Goal: Transaction & Acquisition: Download file/media

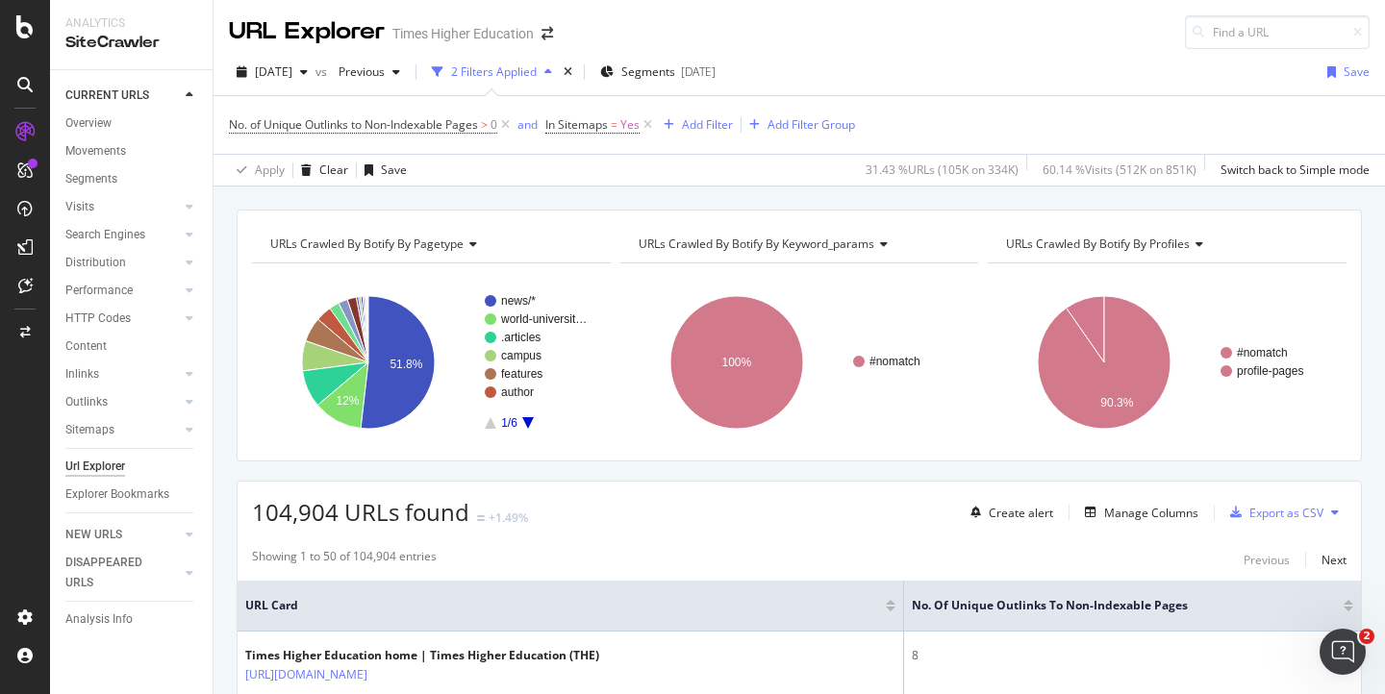
click at [87, 465] on div "Url Explorer" at bounding box center [95, 467] width 60 height 20
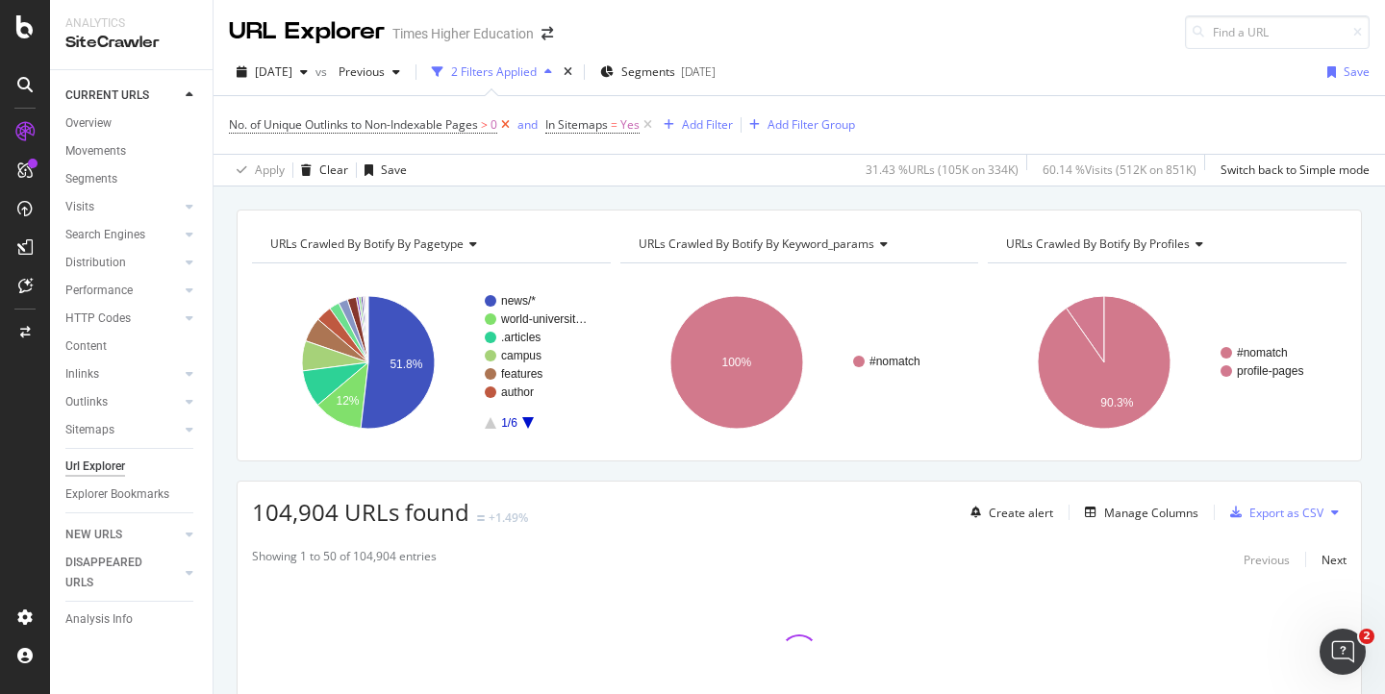
click at [506, 125] on icon at bounding box center [505, 124] width 16 height 19
click at [331, 126] on icon at bounding box center [331, 124] width 16 height 19
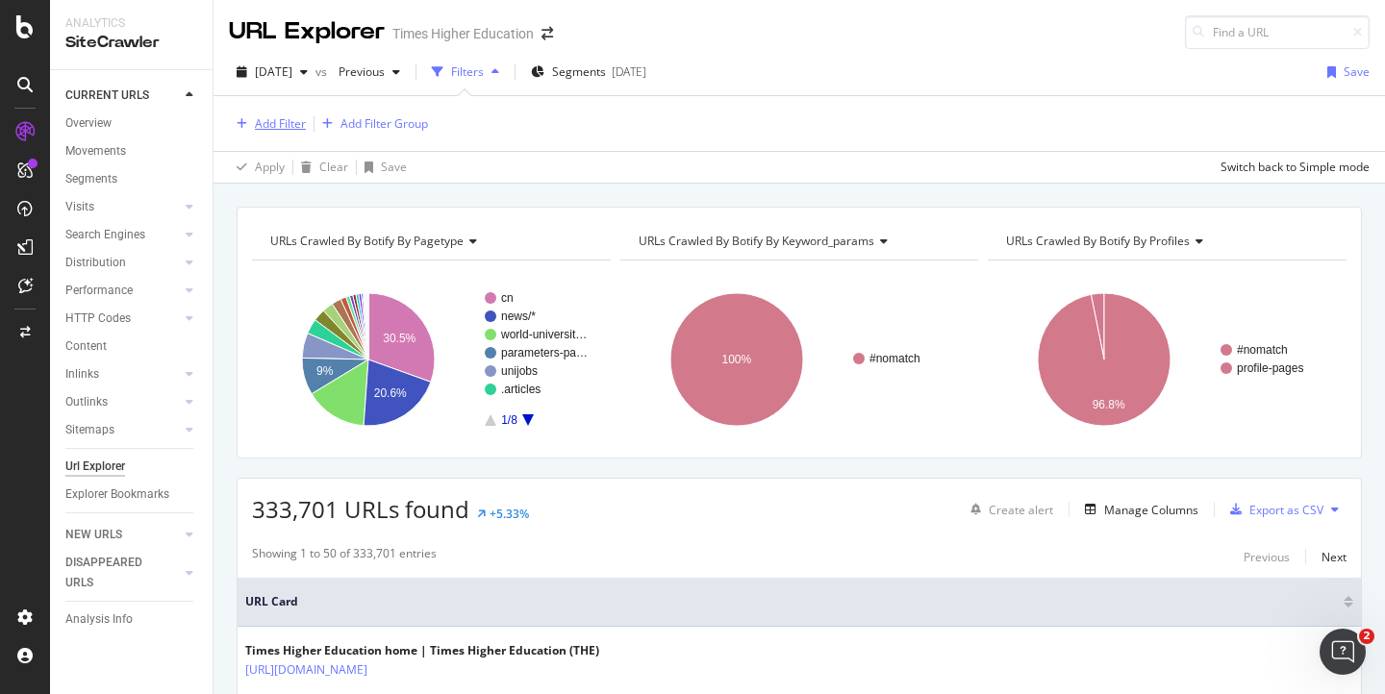
click at [269, 126] on div "Add Filter" at bounding box center [280, 123] width 51 height 16
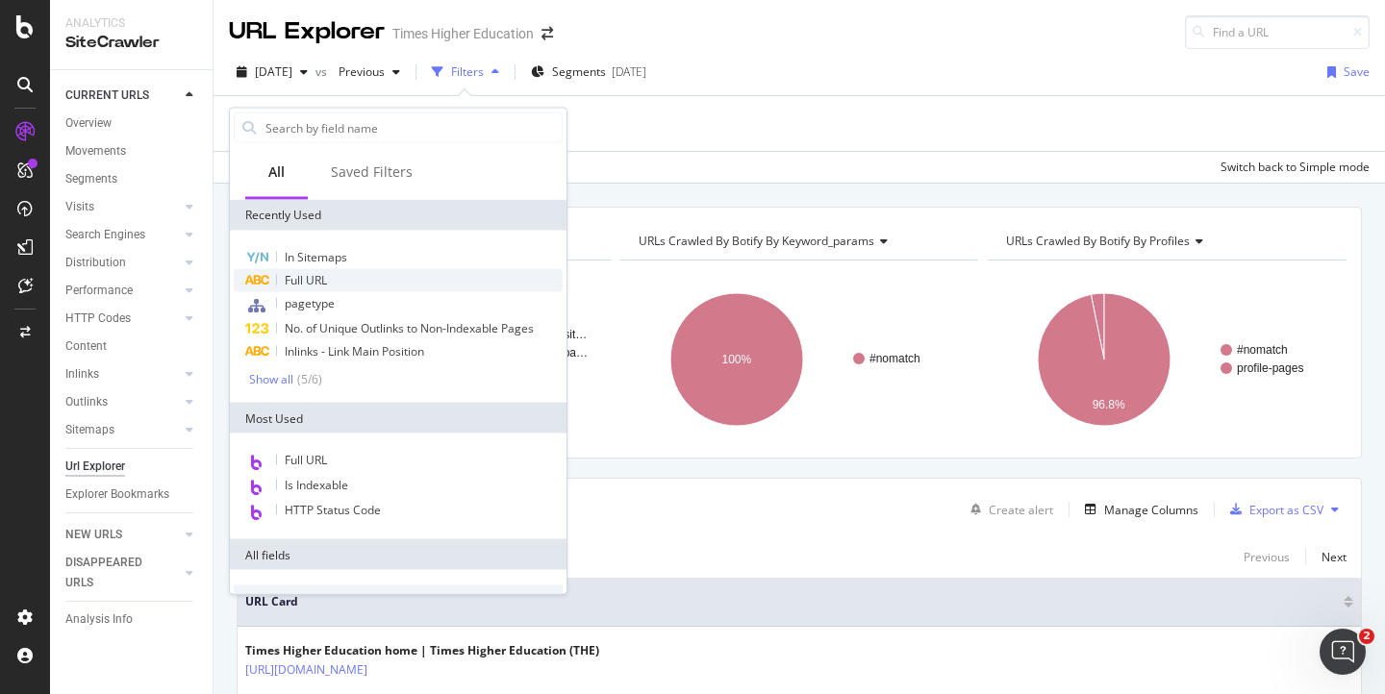
click at [294, 278] on span "Full URL" at bounding box center [306, 280] width 42 height 16
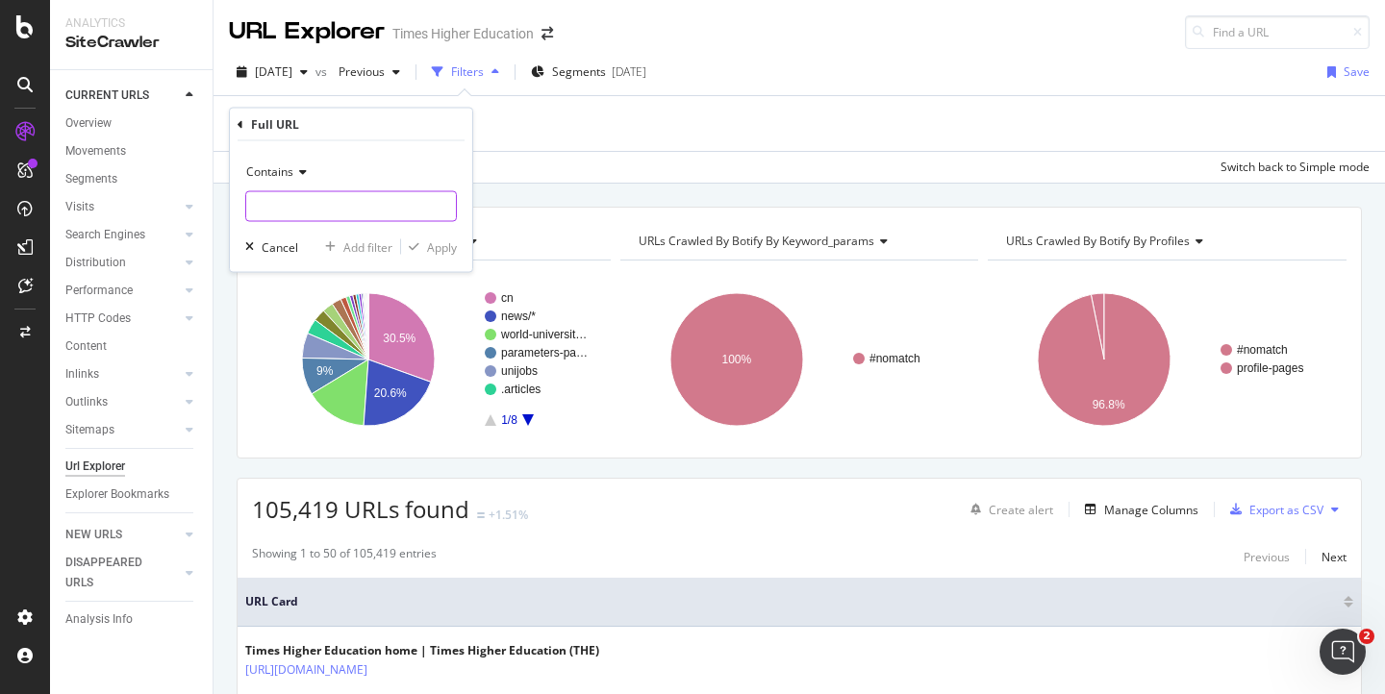
click at [289, 211] on input "text" at bounding box center [351, 206] width 210 height 31
click at [255, 210] on input "arab-university-rankings" at bounding box center [337, 206] width 182 height 31
type input "/arab-university-rankings"
click at [440, 251] on div "Apply" at bounding box center [442, 247] width 30 height 16
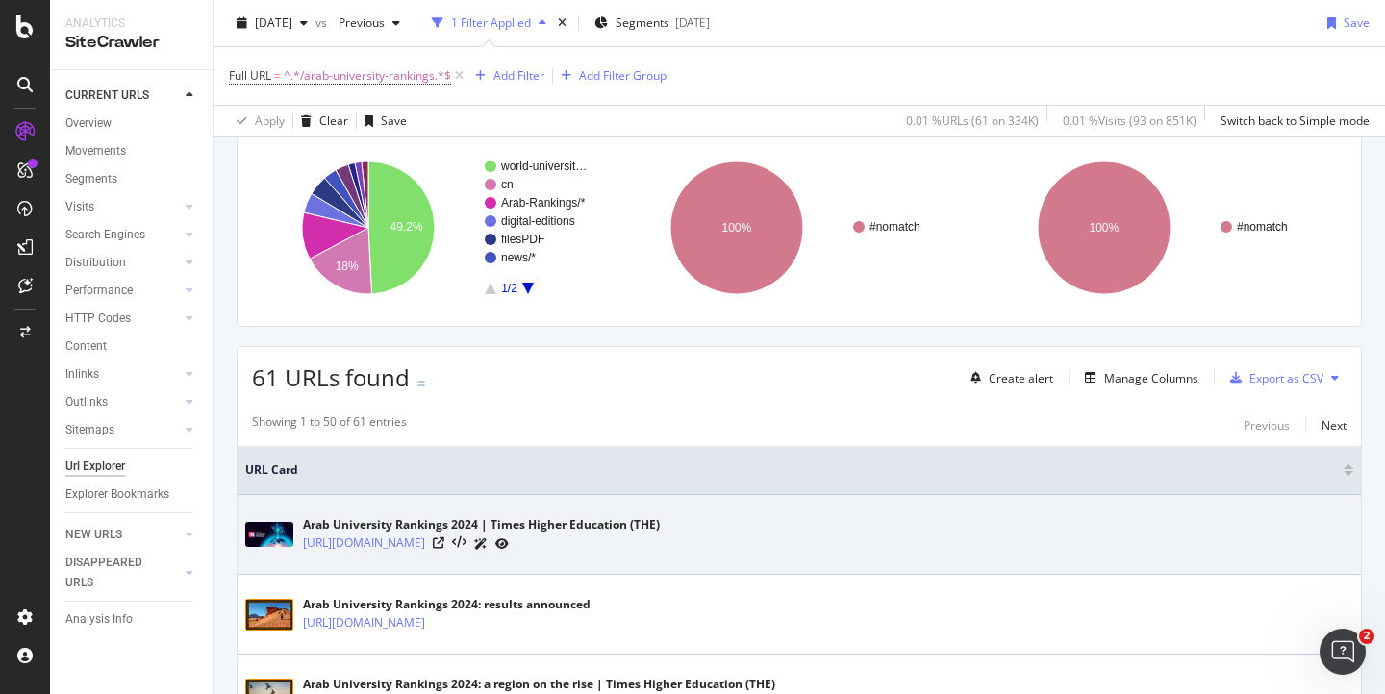
scroll to position [142, 0]
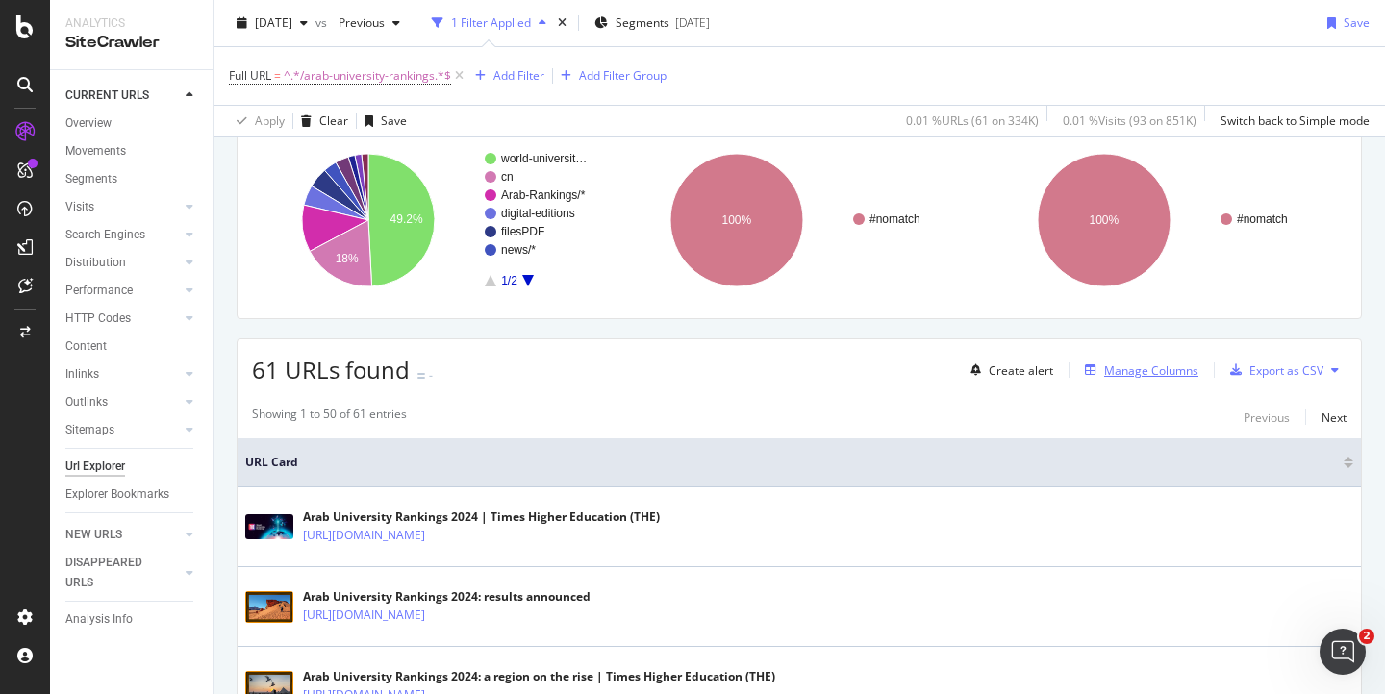
click at [1122, 373] on div "Manage Columns" at bounding box center [1151, 371] width 94 height 16
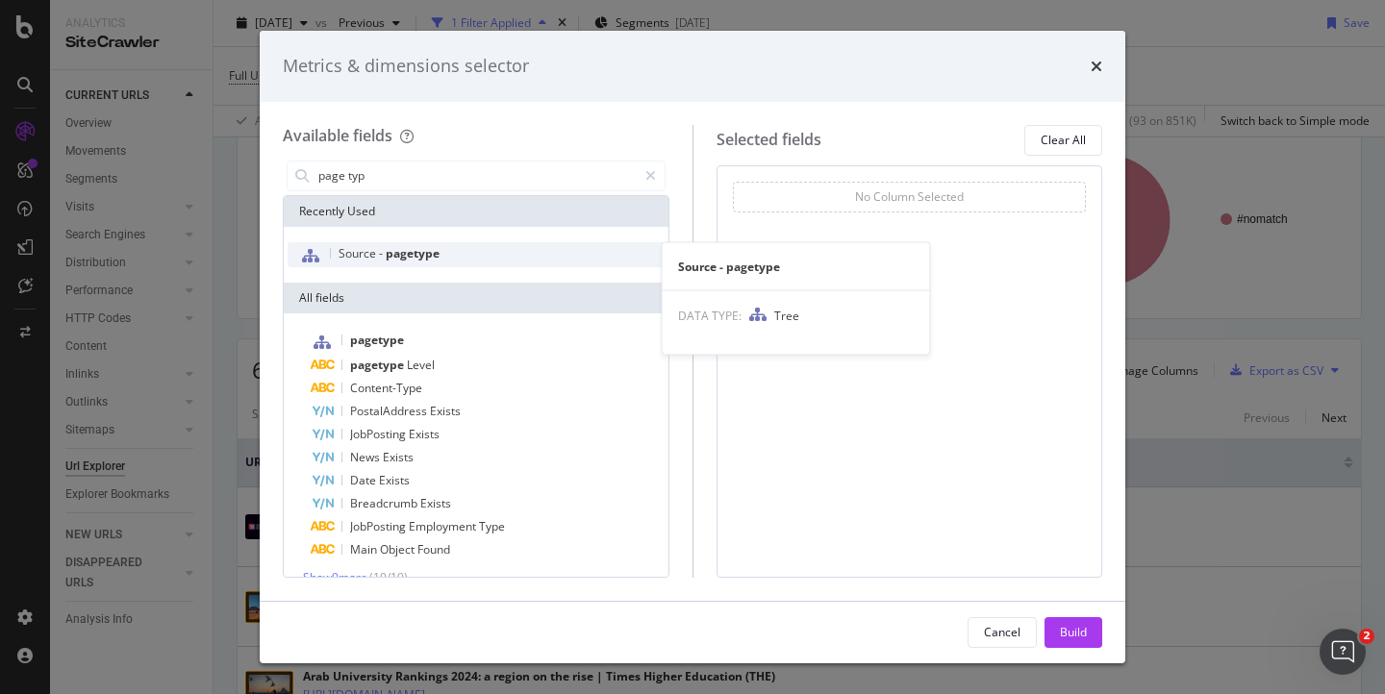
type input "page typ"
click at [398, 254] on span "pagetype" at bounding box center [413, 253] width 54 height 16
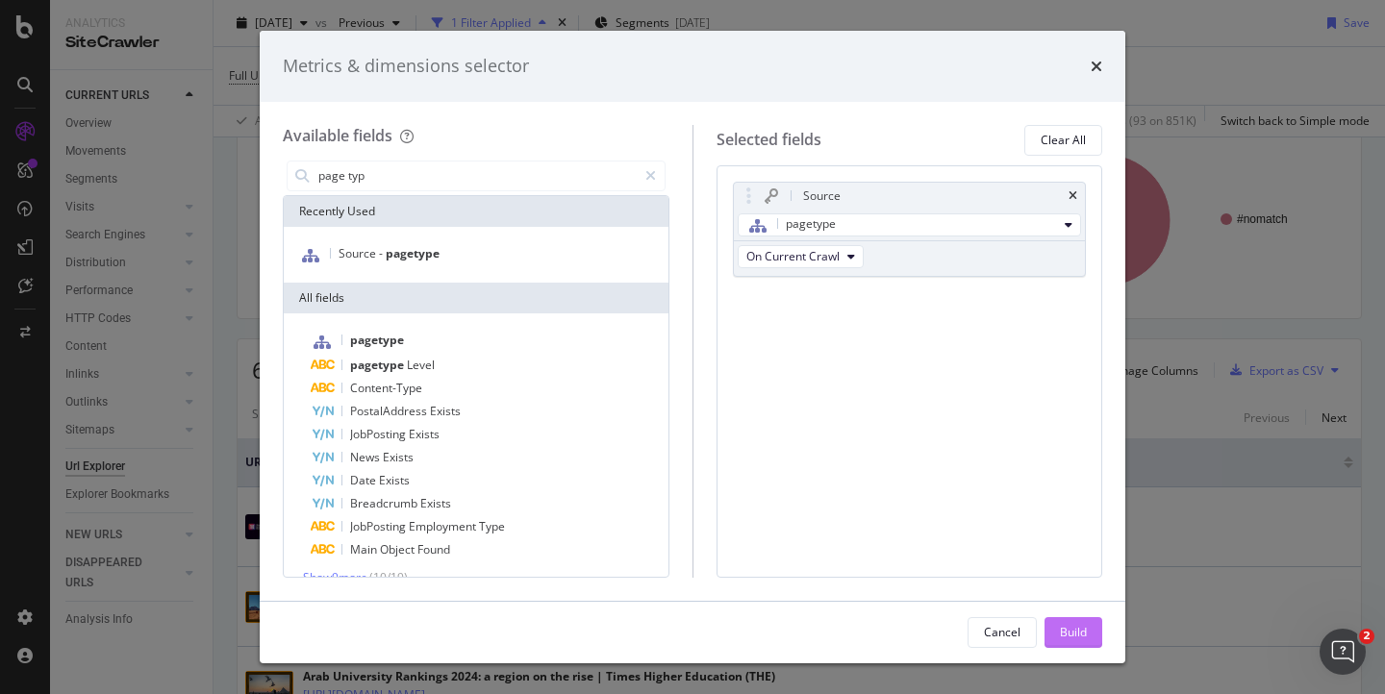
click at [1065, 632] on div "Build" at bounding box center [1073, 632] width 27 height 16
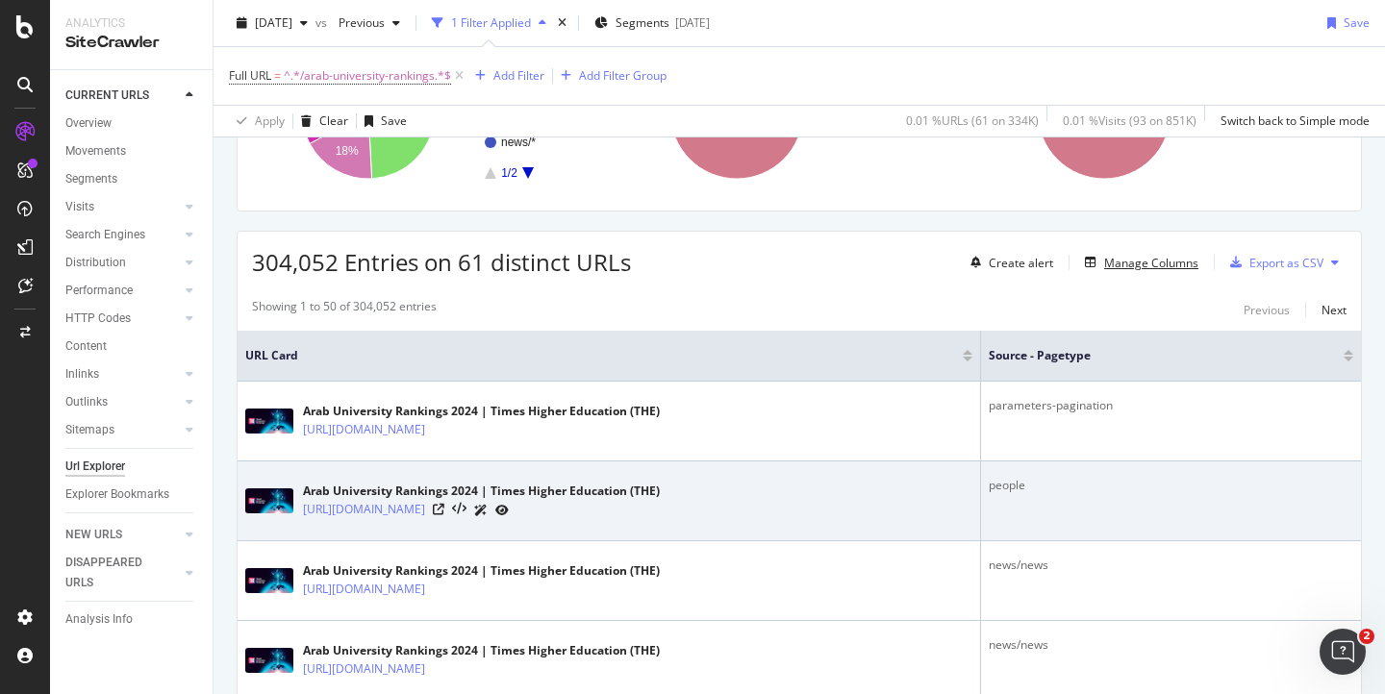
scroll to position [275, 0]
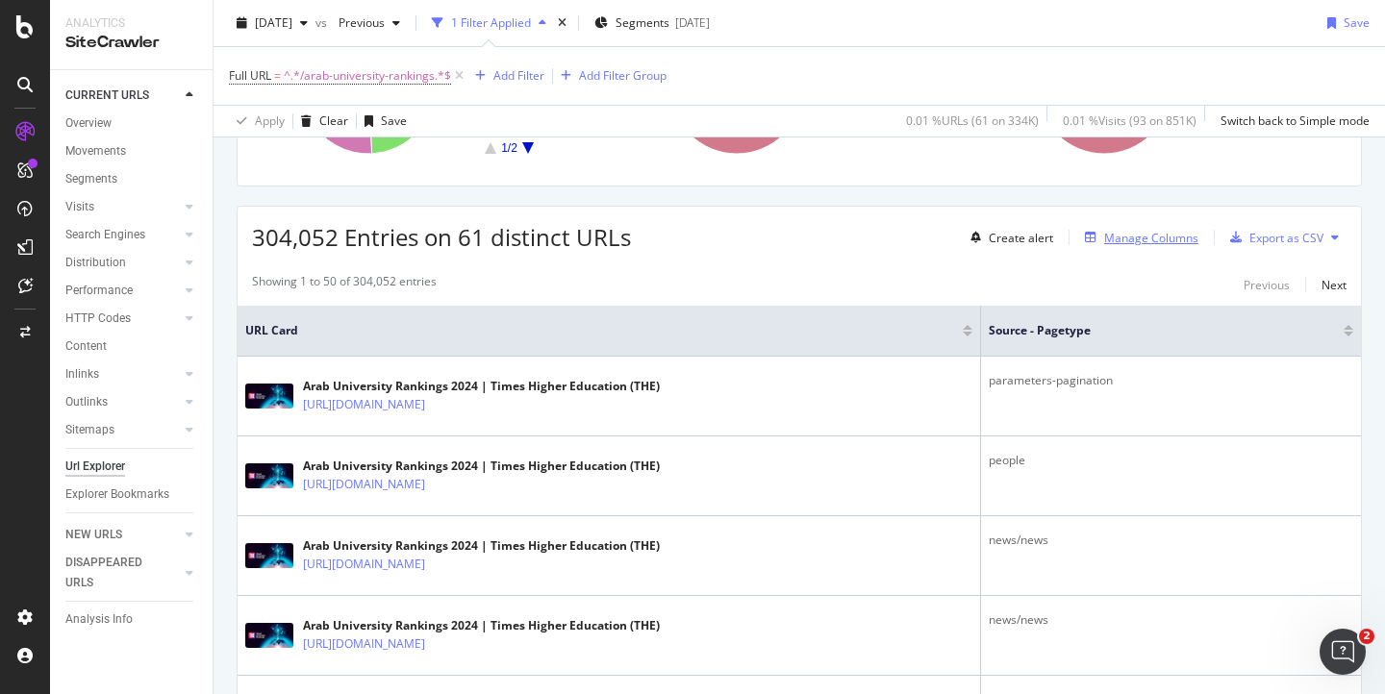
click at [1130, 239] on div "Manage Columns" at bounding box center [1151, 238] width 94 height 16
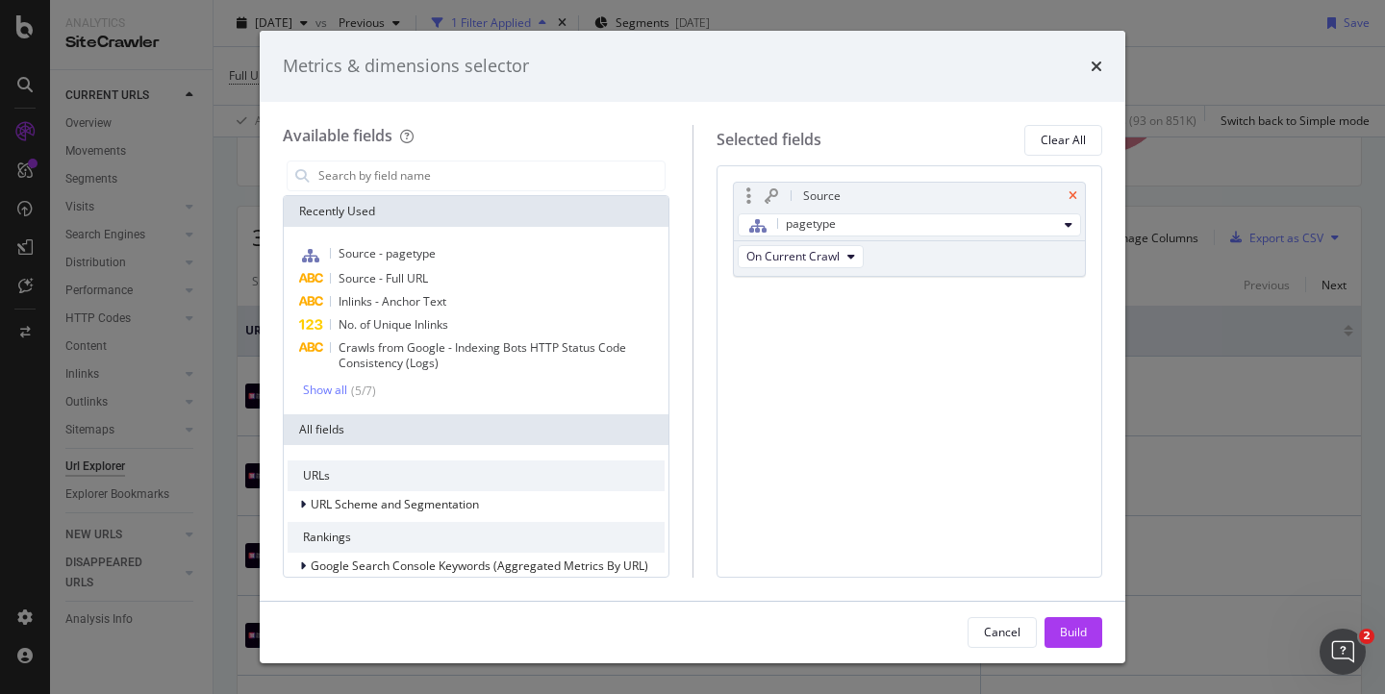
click at [1072, 194] on icon "times" at bounding box center [1072, 196] width 9 height 12
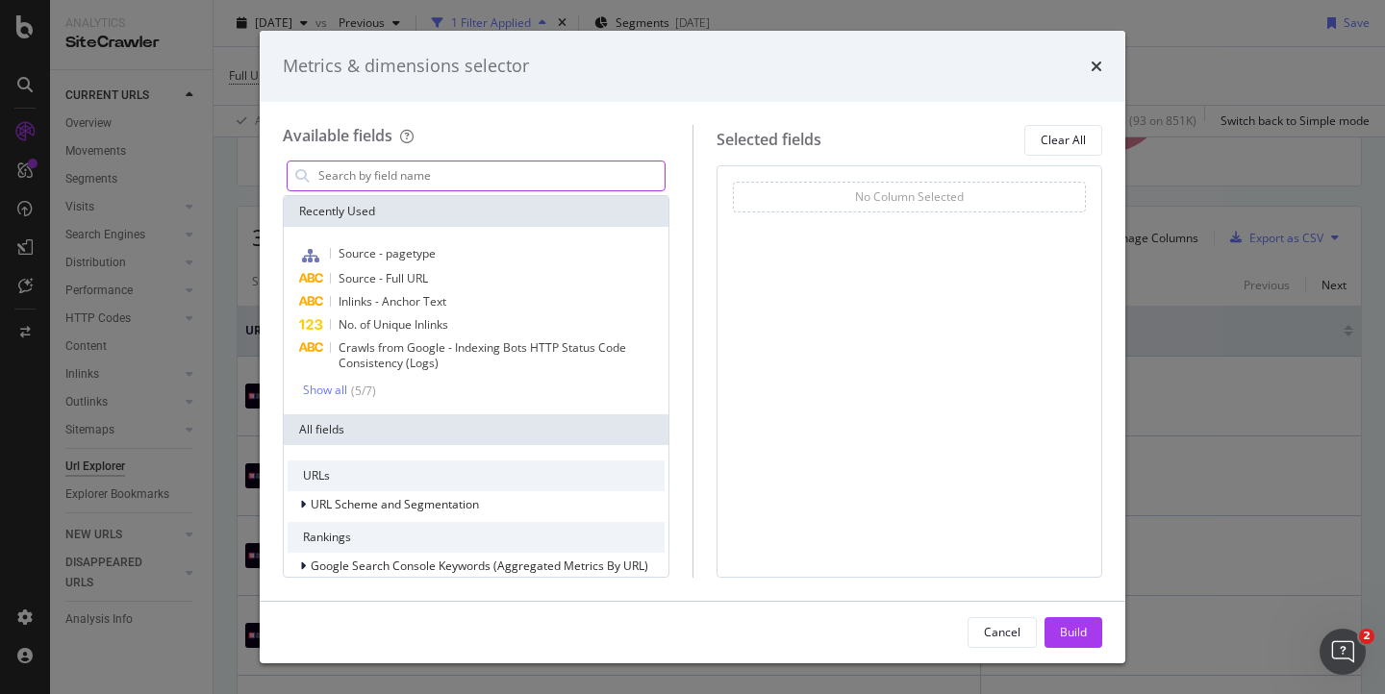
click at [389, 173] on input "modal" at bounding box center [490, 176] width 348 height 29
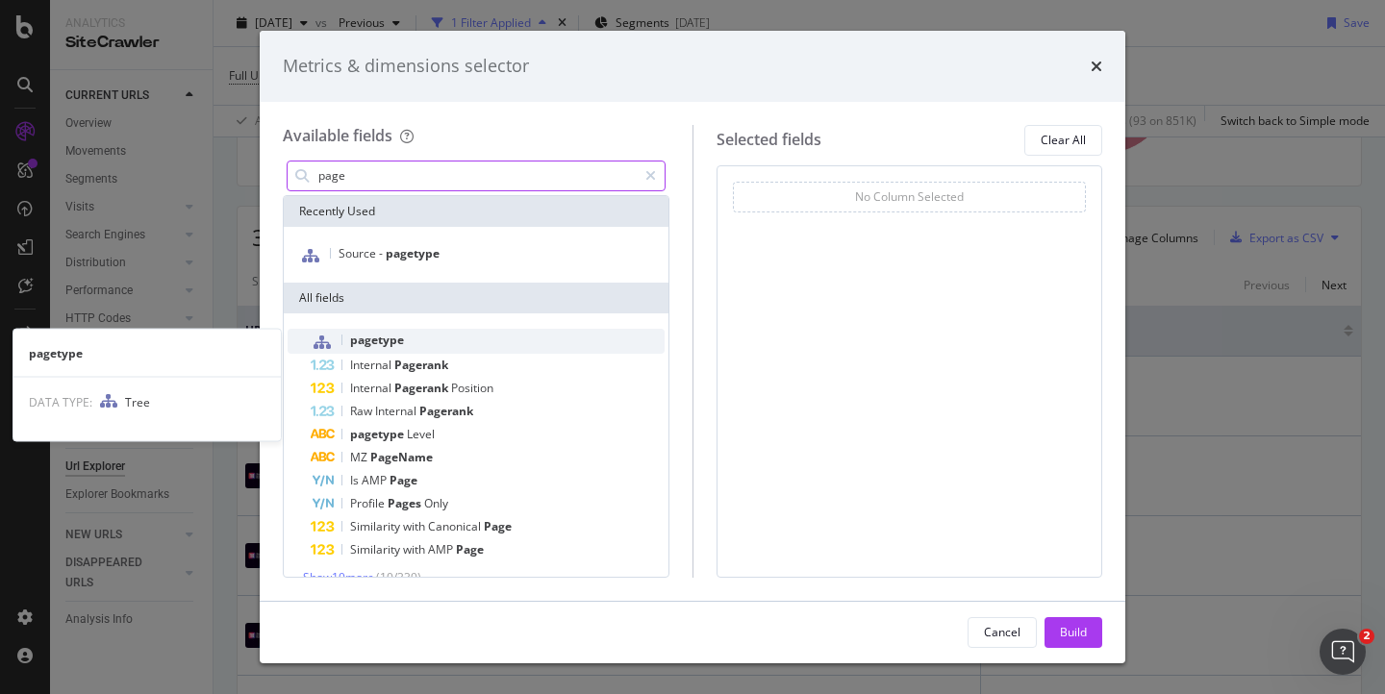
type input "page"
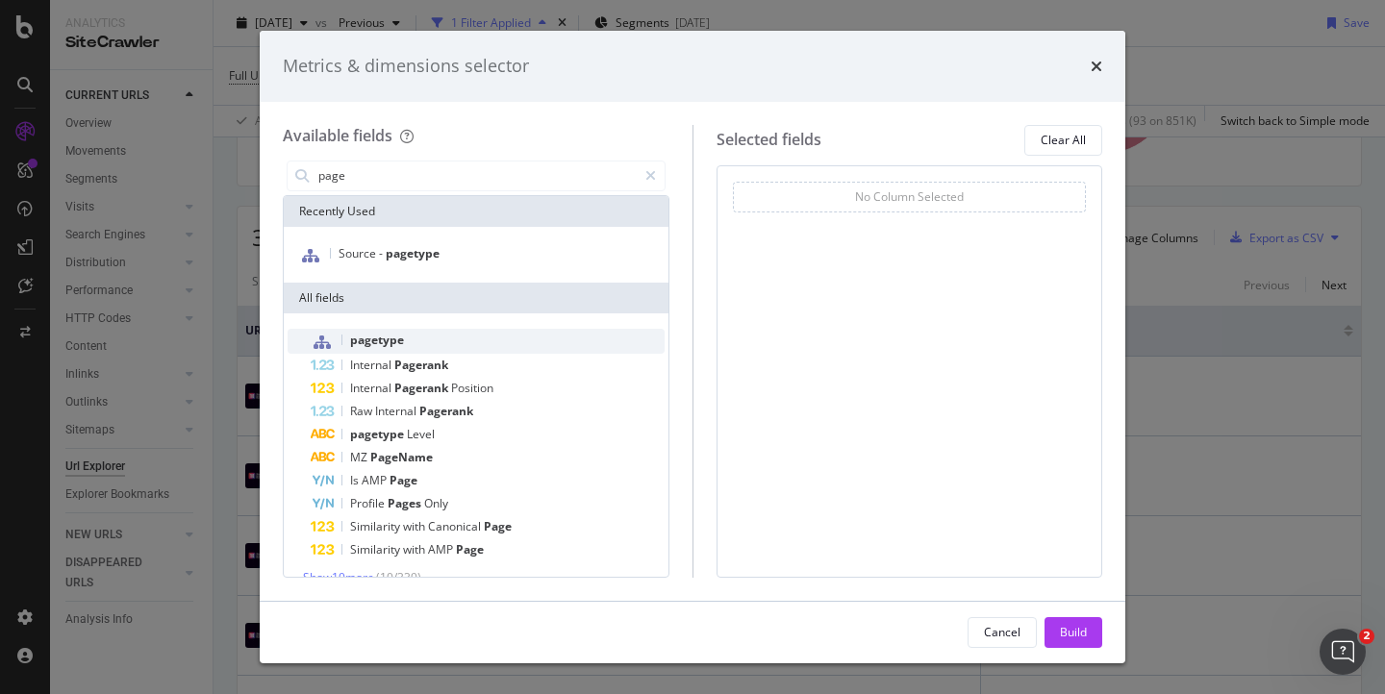
click at [380, 342] on span "pagetype" at bounding box center [377, 340] width 54 height 16
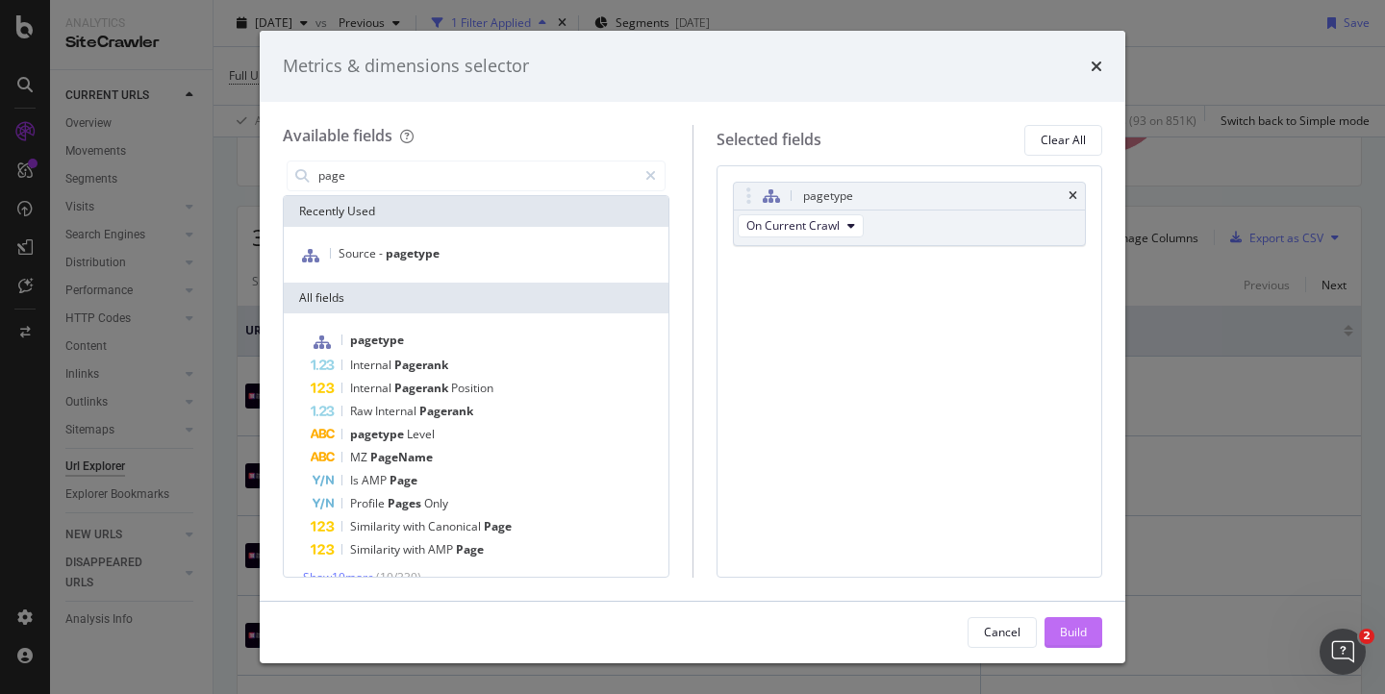
click at [1065, 628] on div "Build" at bounding box center [1073, 632] width 27 height 16
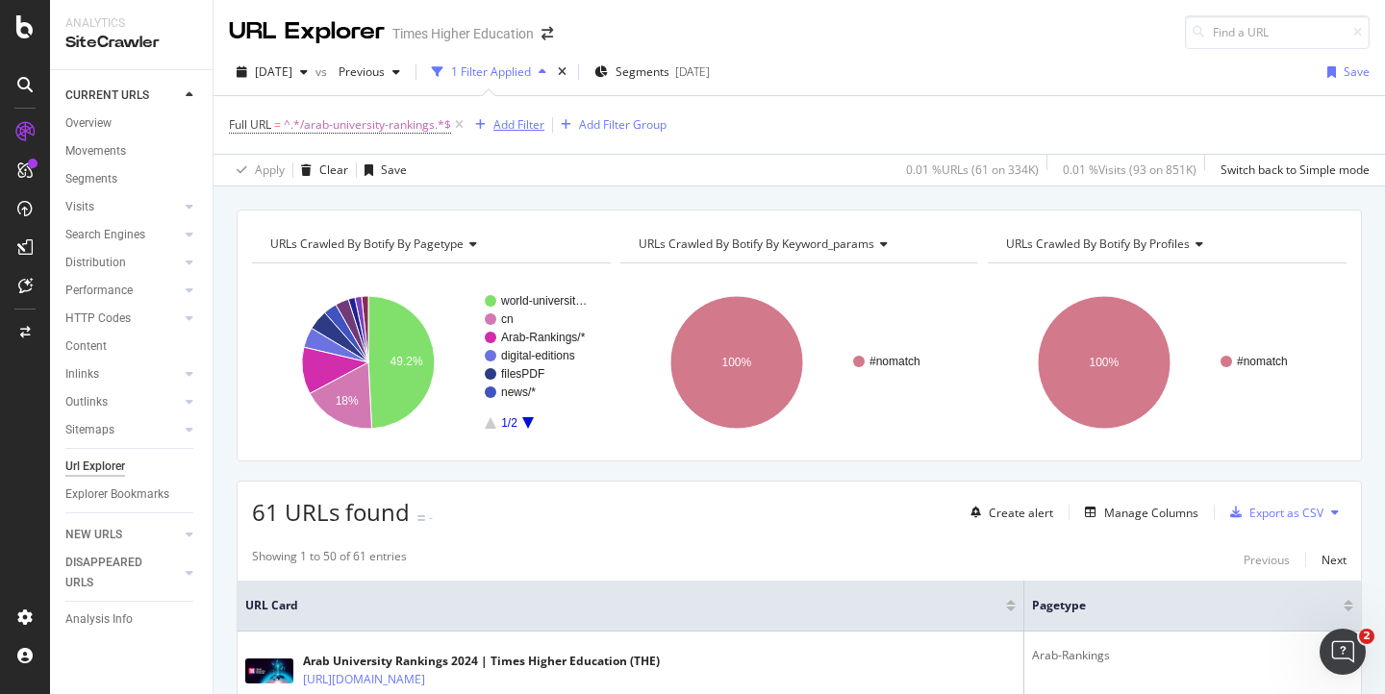
click at [516, 122] on div "Add Filter" at bounding box center [518, 124] width 51 height 16
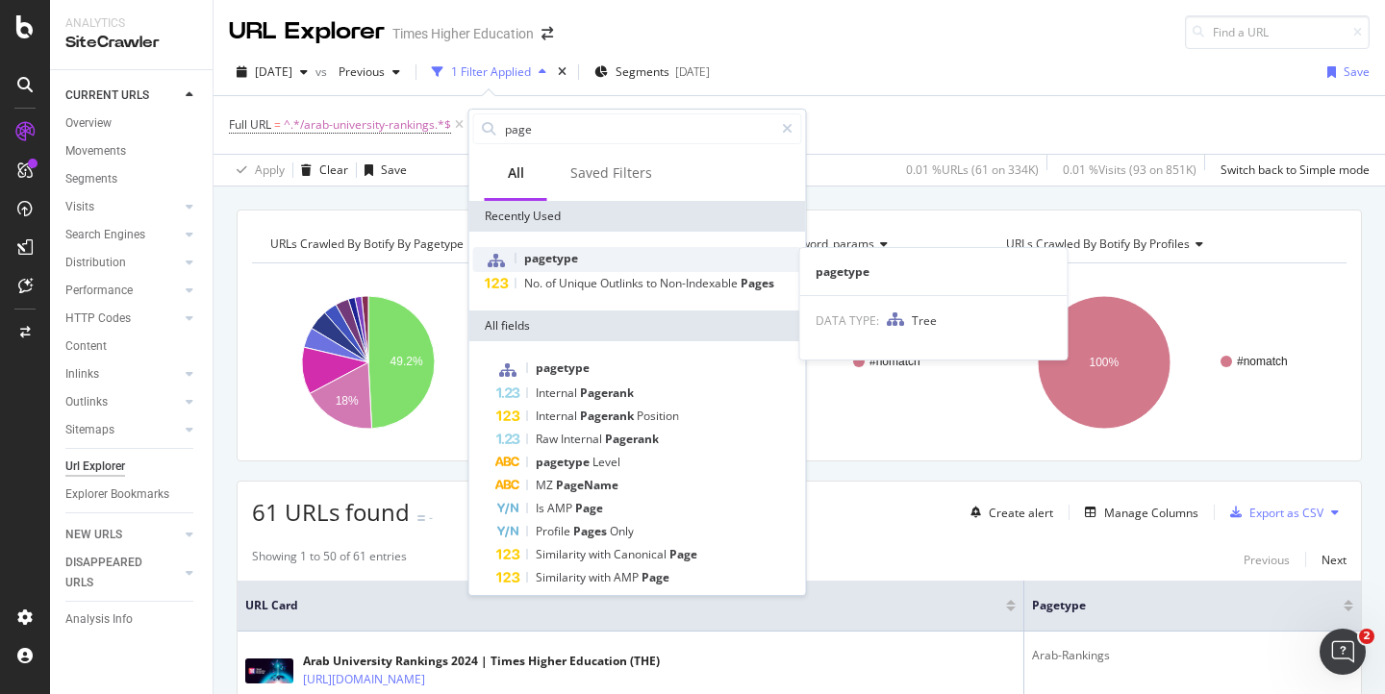
type input "page"
click at [525, 261] on span "pagetype" at bounding box center [551, 258] width 54 height 16
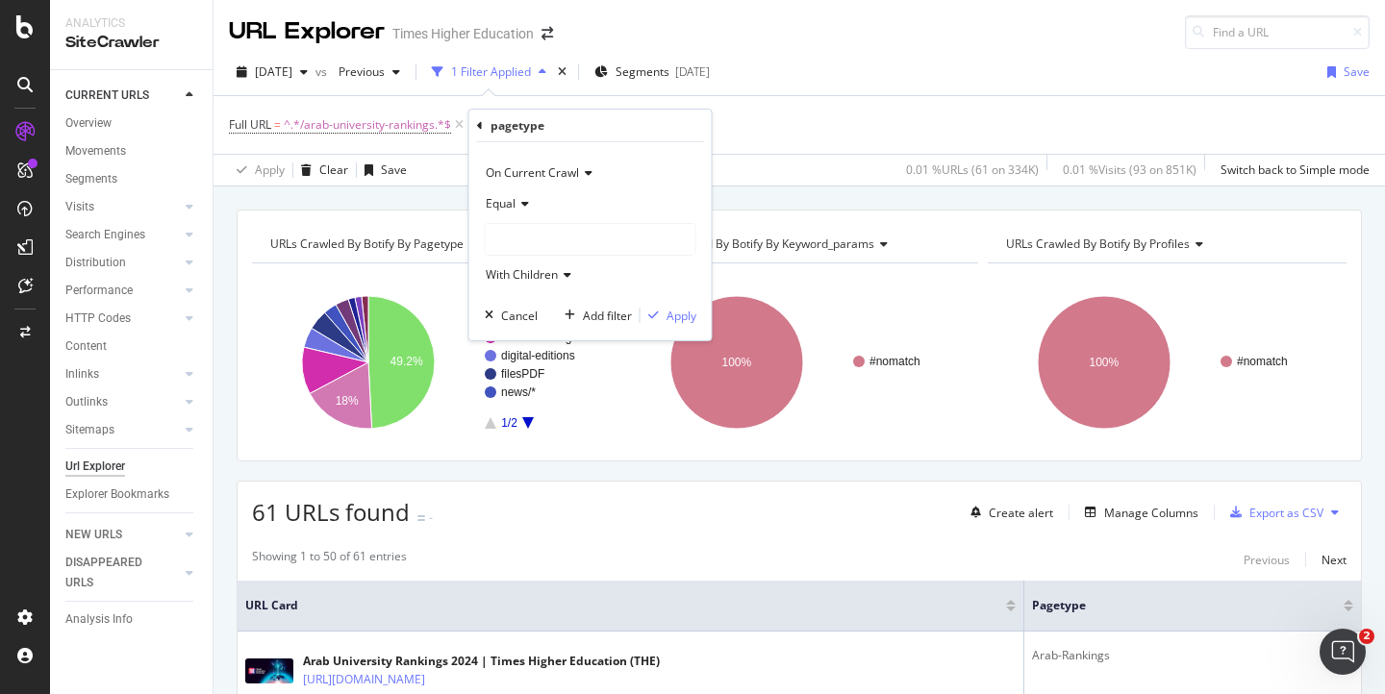
click at [519, 232] on div at bounding box center [591, 239] width 210 height 31
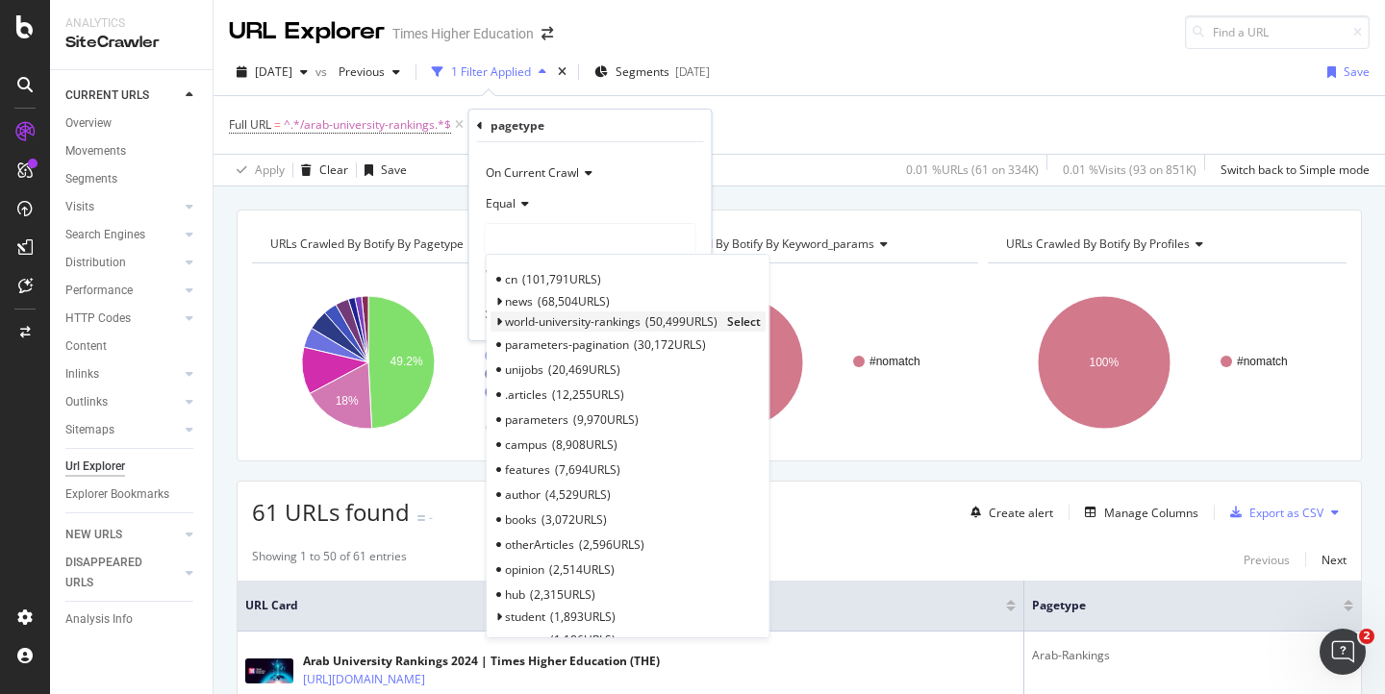
click at [501, 323] on div "world-university-rankings 50,499 URLS Select" at bounding box center [627, 322] width 275 height 20
click at [498, 320] on icon at bounding box center [498, 322] width 7 height 12
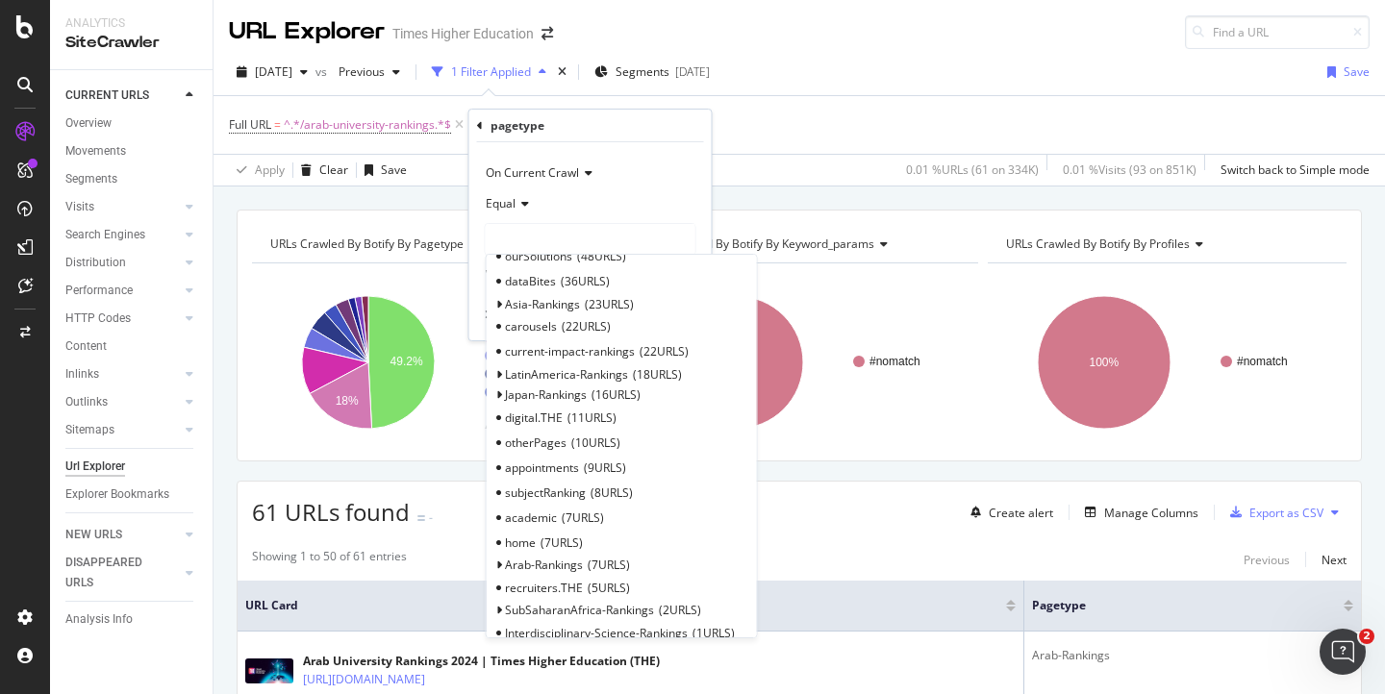
scroll to position [1048, 0]
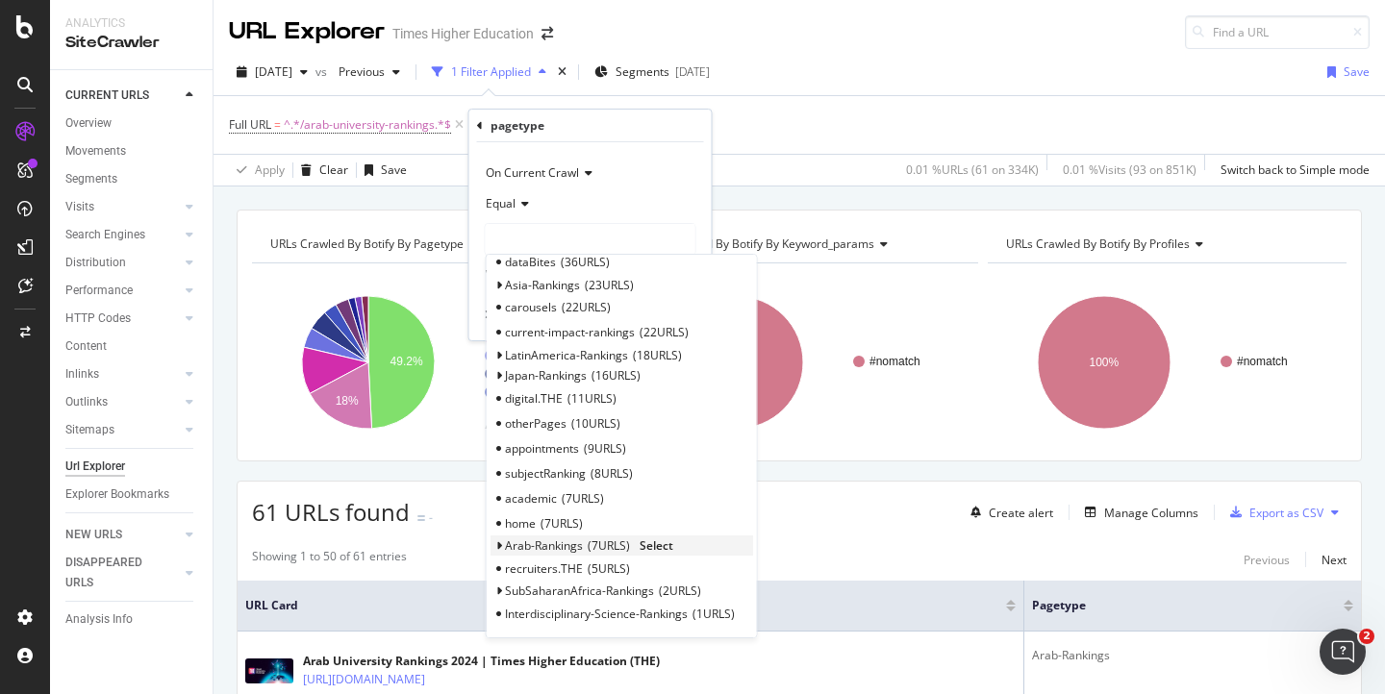
click at [526, 542] on span "Arab-Rankings" at bounding box center [544, 546] width 78 height 16
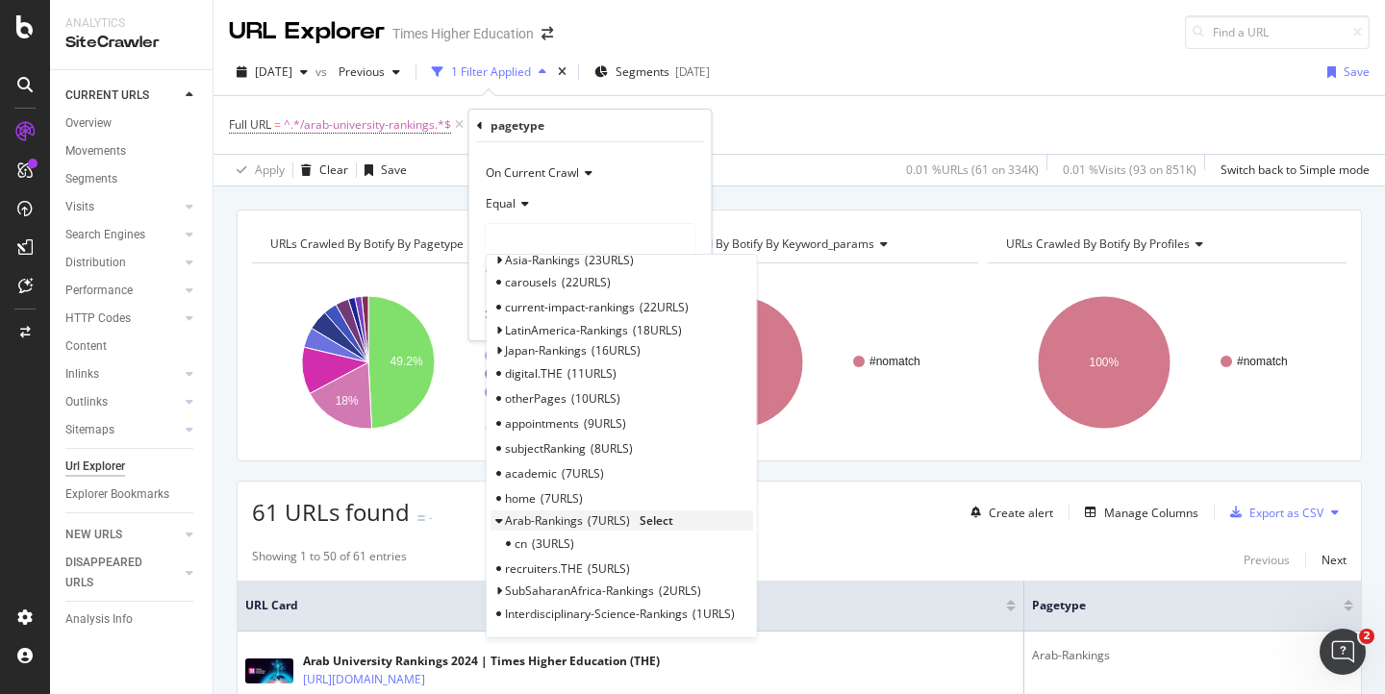
click at [588, 519] on span "7 URLS" at bounding box center [609, 521] width 42 height 16
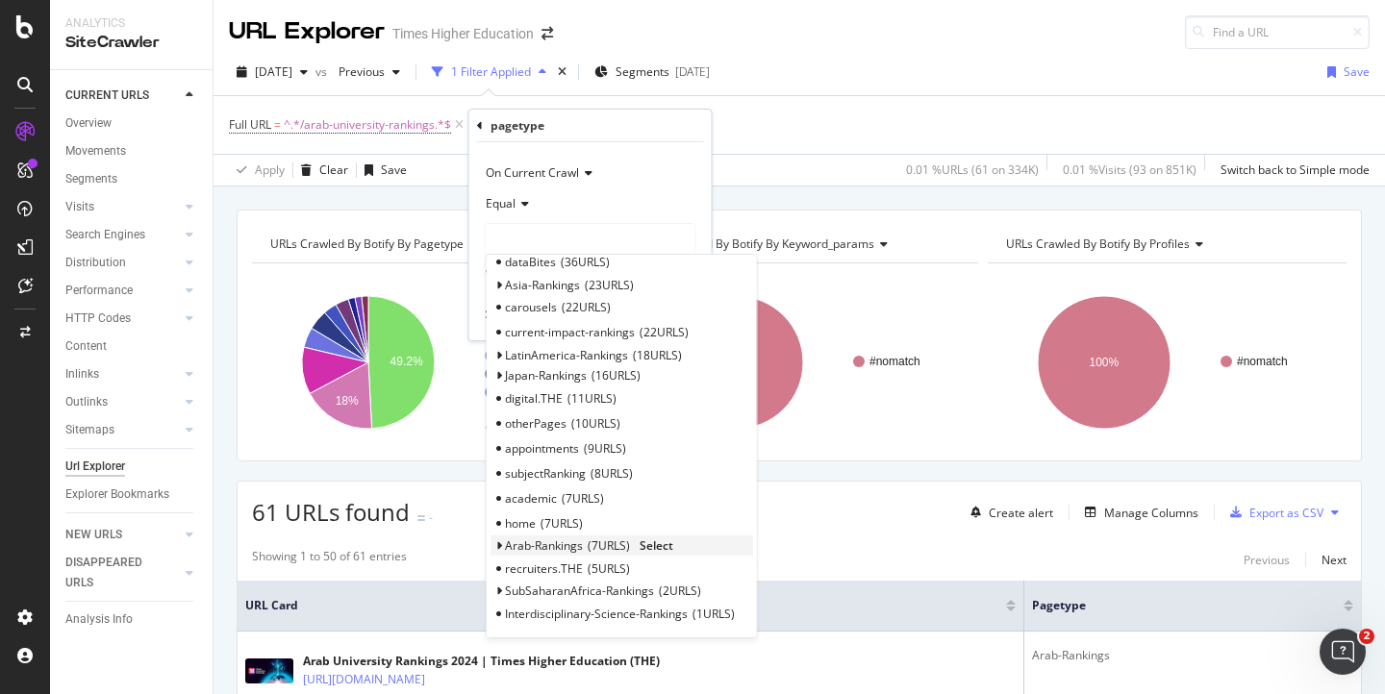
click at [549, 540] on span "Arab-Rankings" at bounding box center [544, 546] width 78 height 16
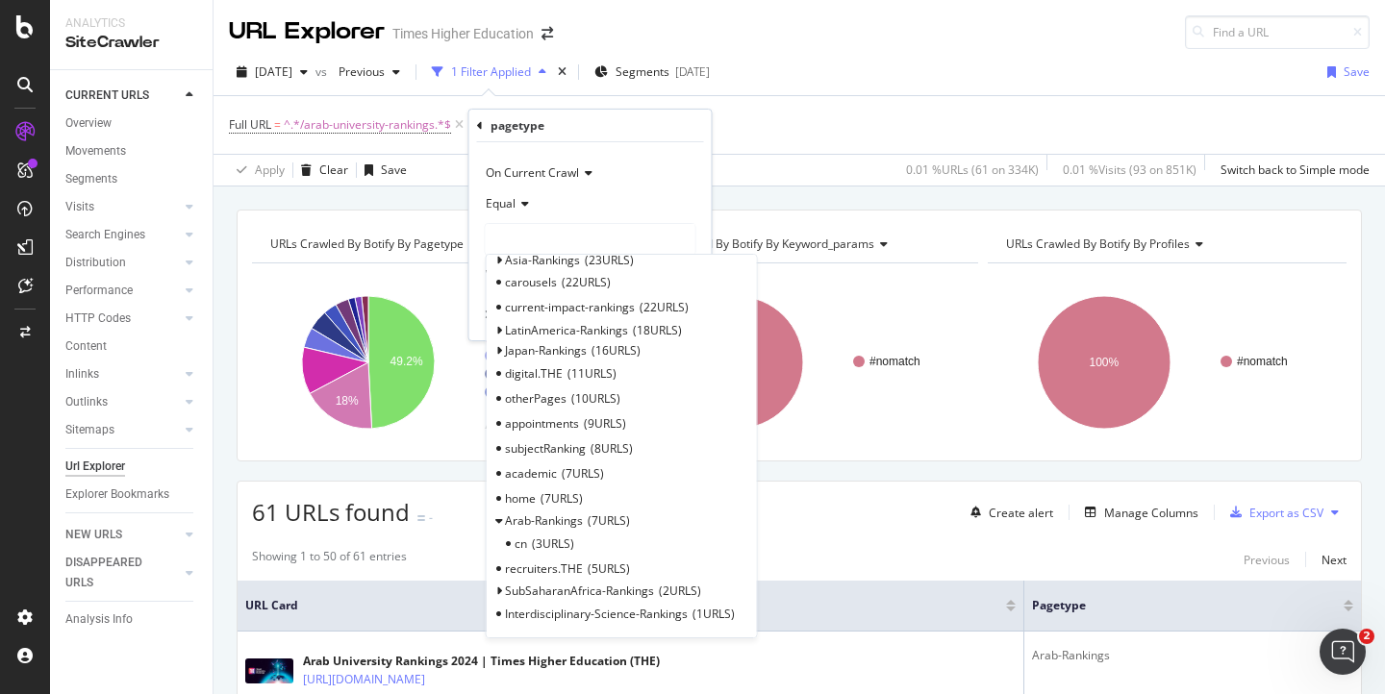
click at [554, 233] on div at bounding box center [591, 239] width 210 height 31
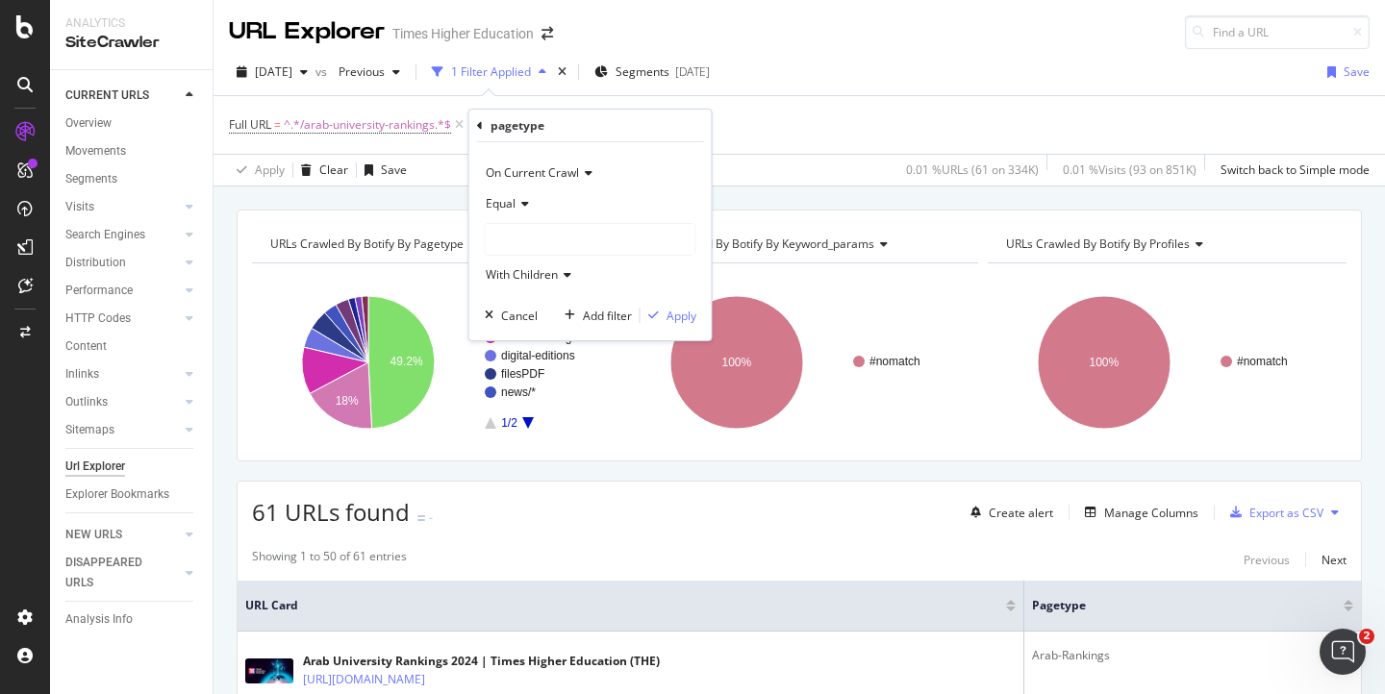
click at [554, 233] on div at bounding box center [591, 239] width 210 height 31
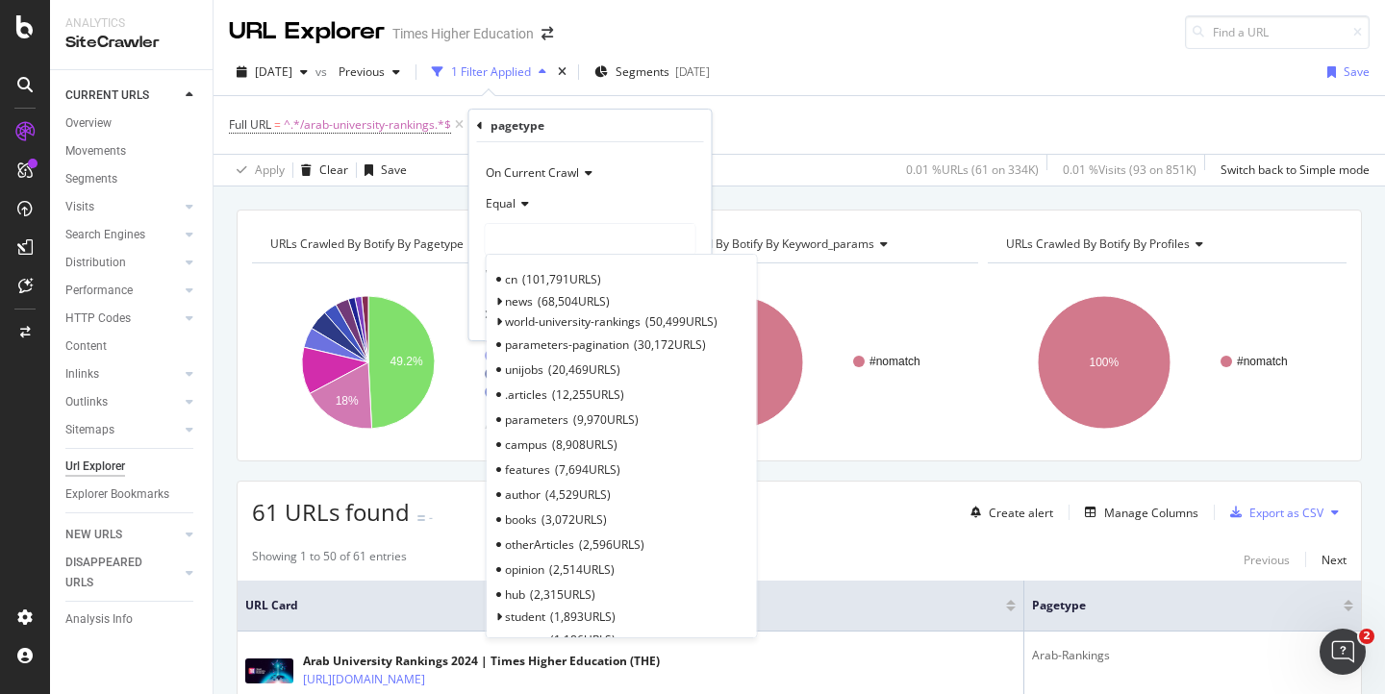
click at [554, 233] on div at bounding box center [591, 239] width 210 height 31
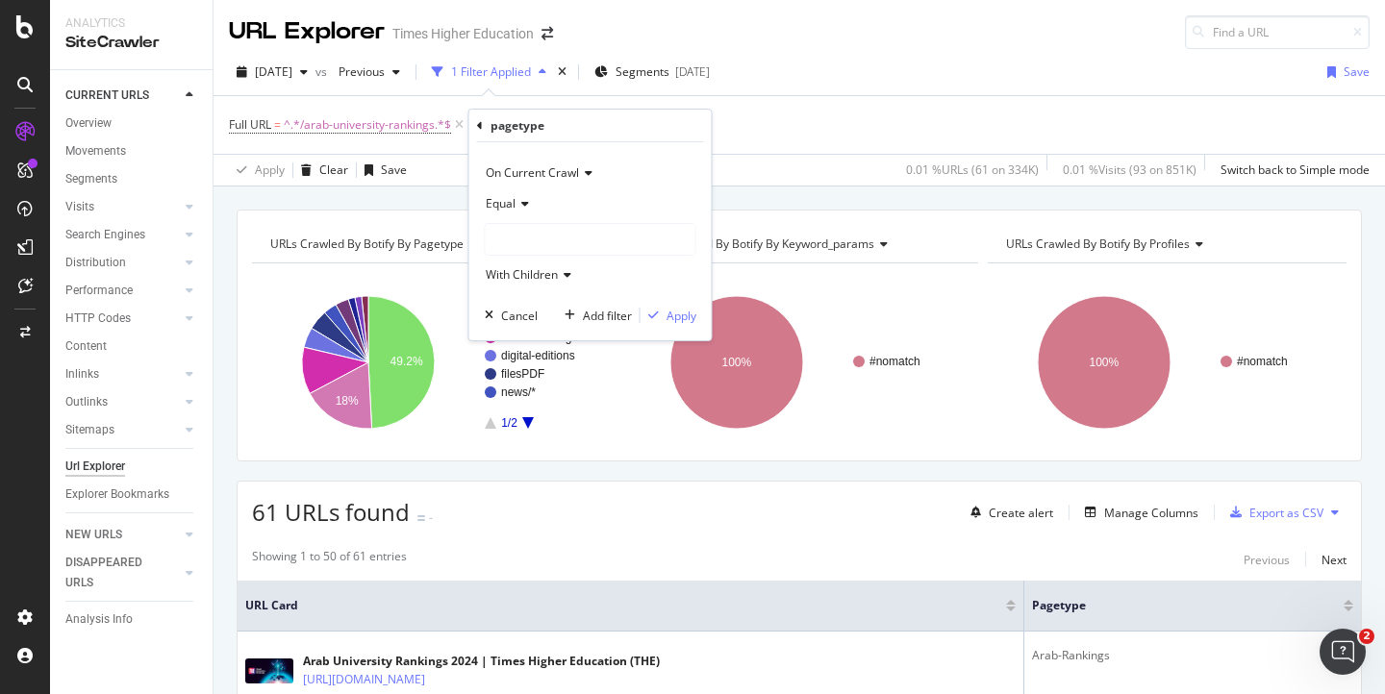
click at [545, 235] on div at bounding box center [591, 239] width 210 height 31
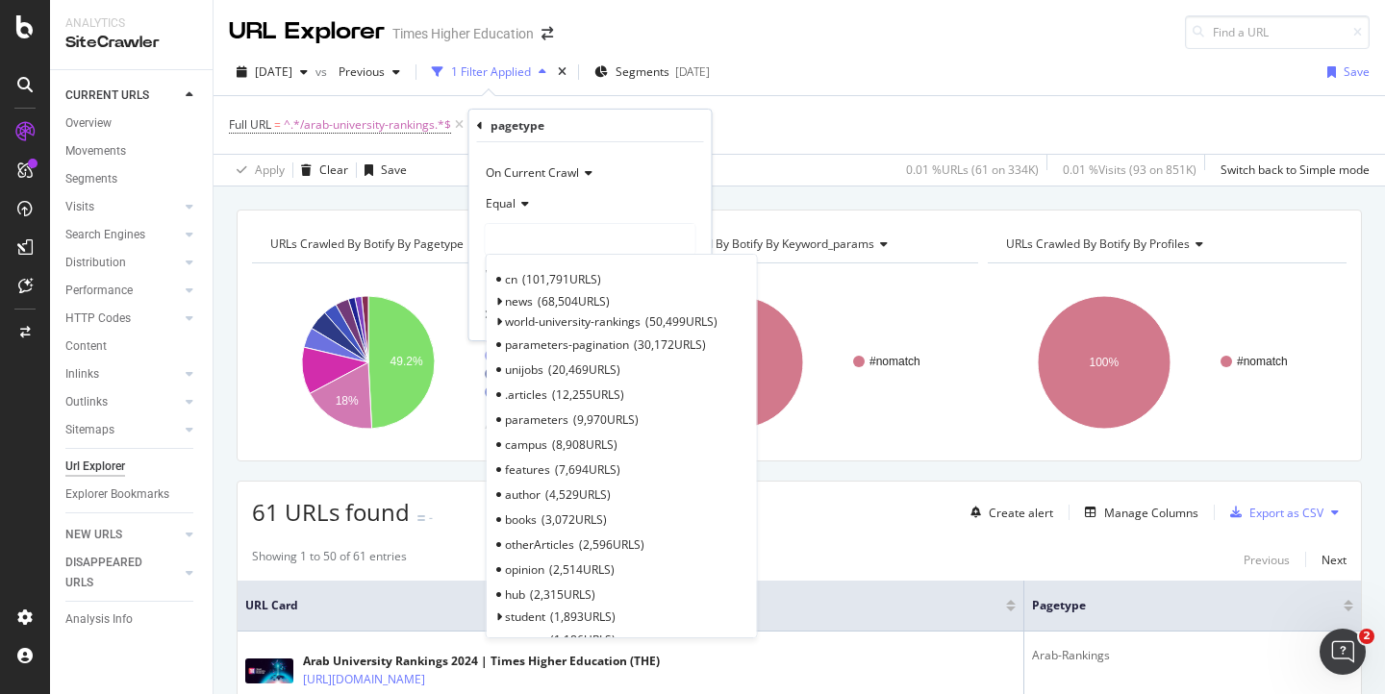
click at [533, 236] on div at bounding box center [591, 239] width 210 height 31
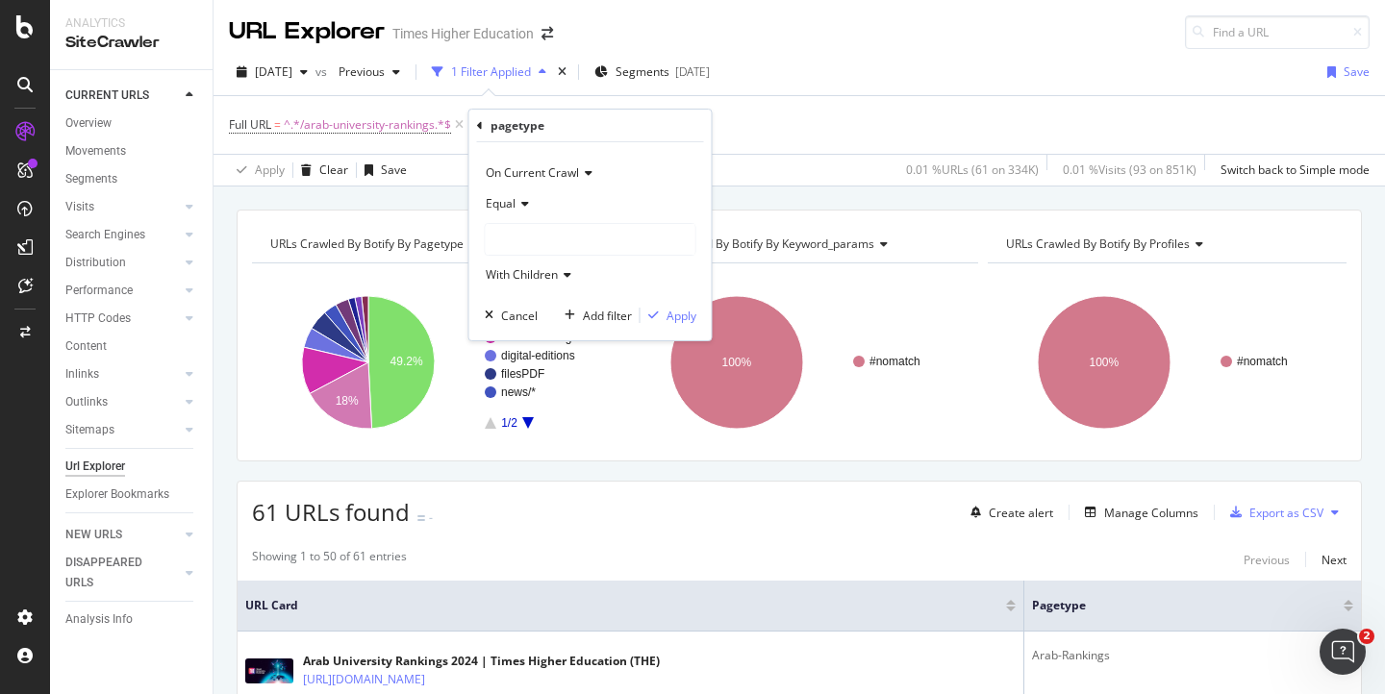
click at [533, 240] on div at bounding box center [591, 239] width 210 height 31
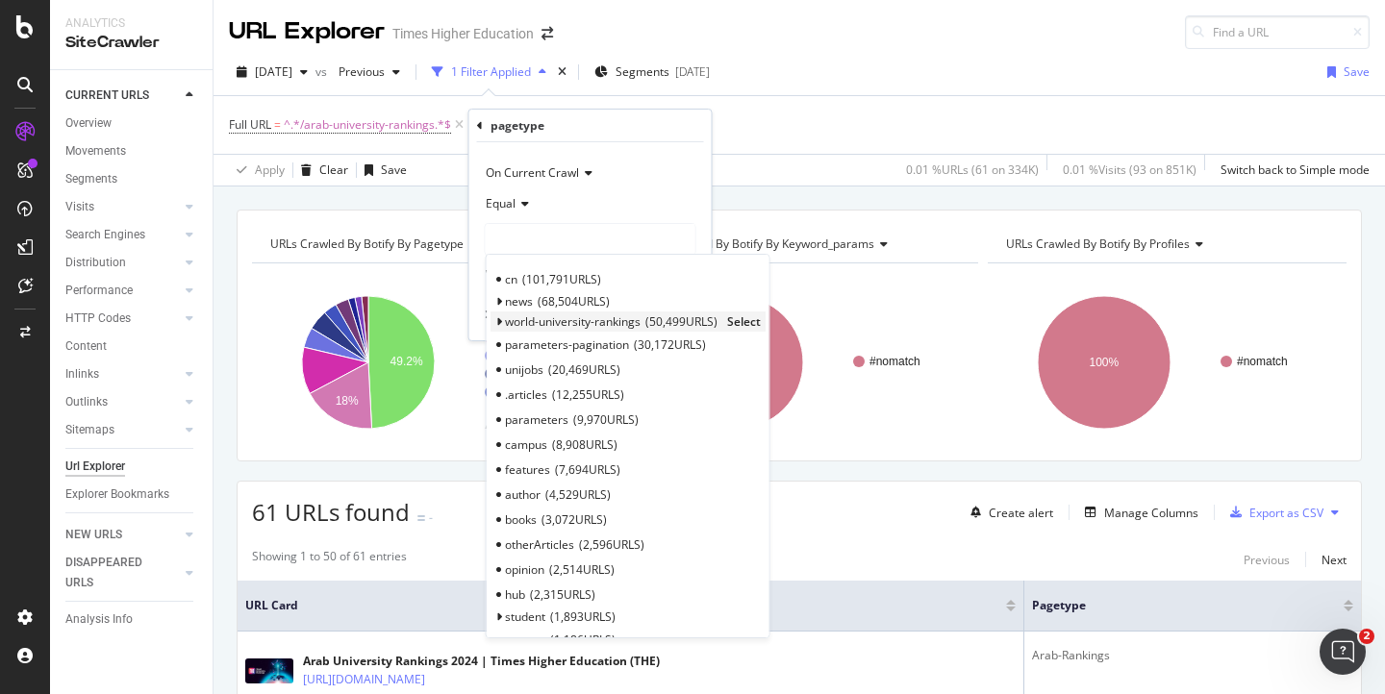
click at [499, 321] on icon at bounding box center [498, 322] width 7 height 12
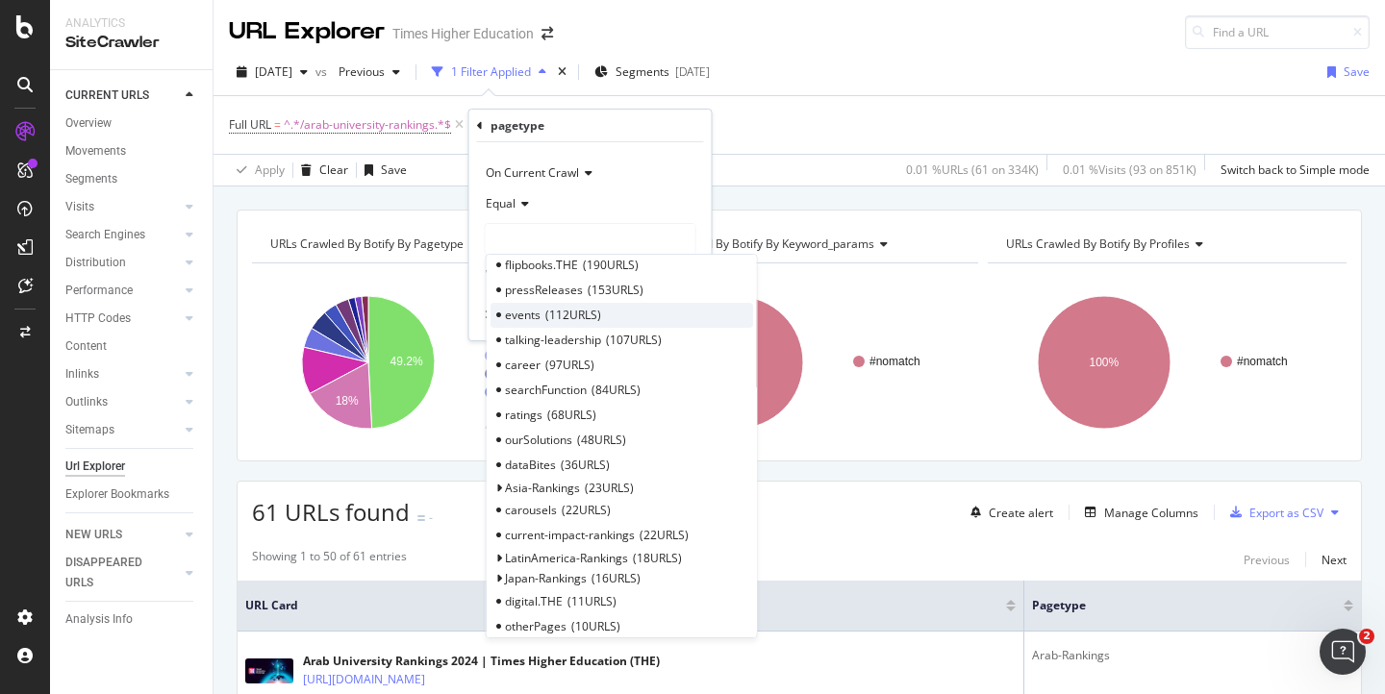
scroll to position [1048, 0]
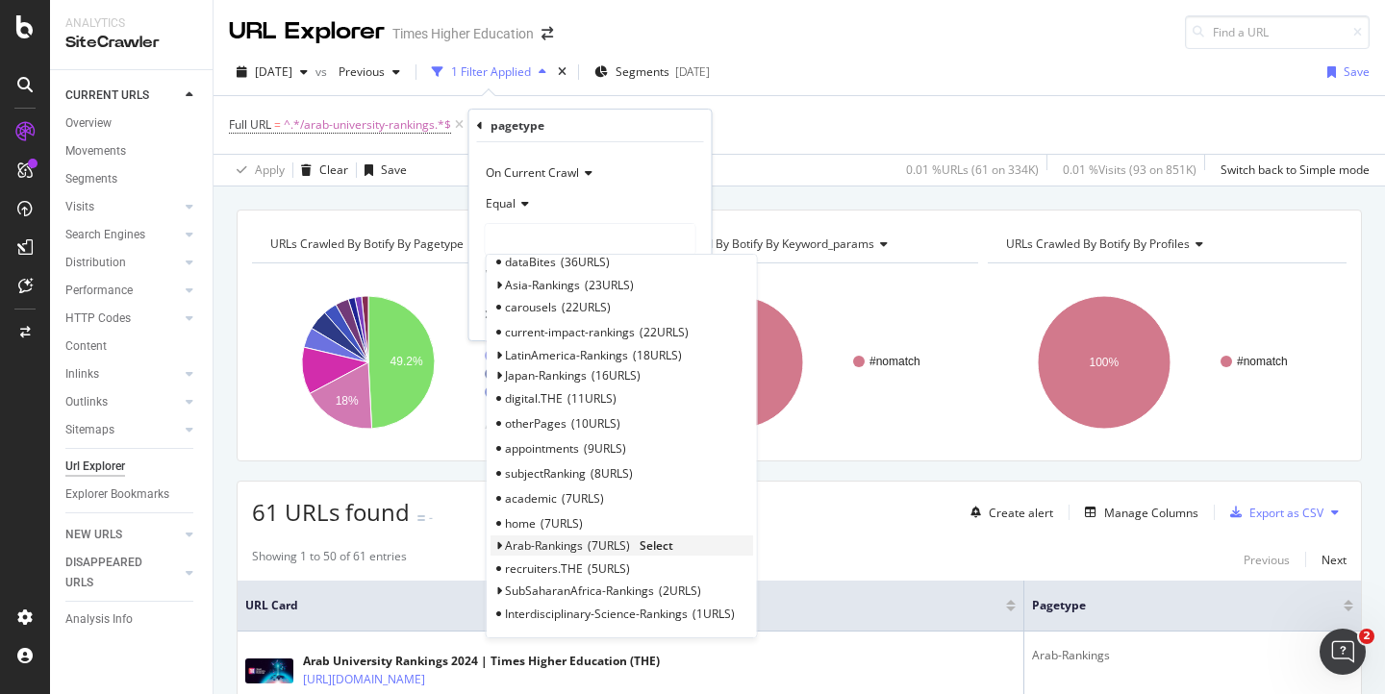
click at [658, 545] on span "Select" at bounding box center [657, 546] width 34 height 16
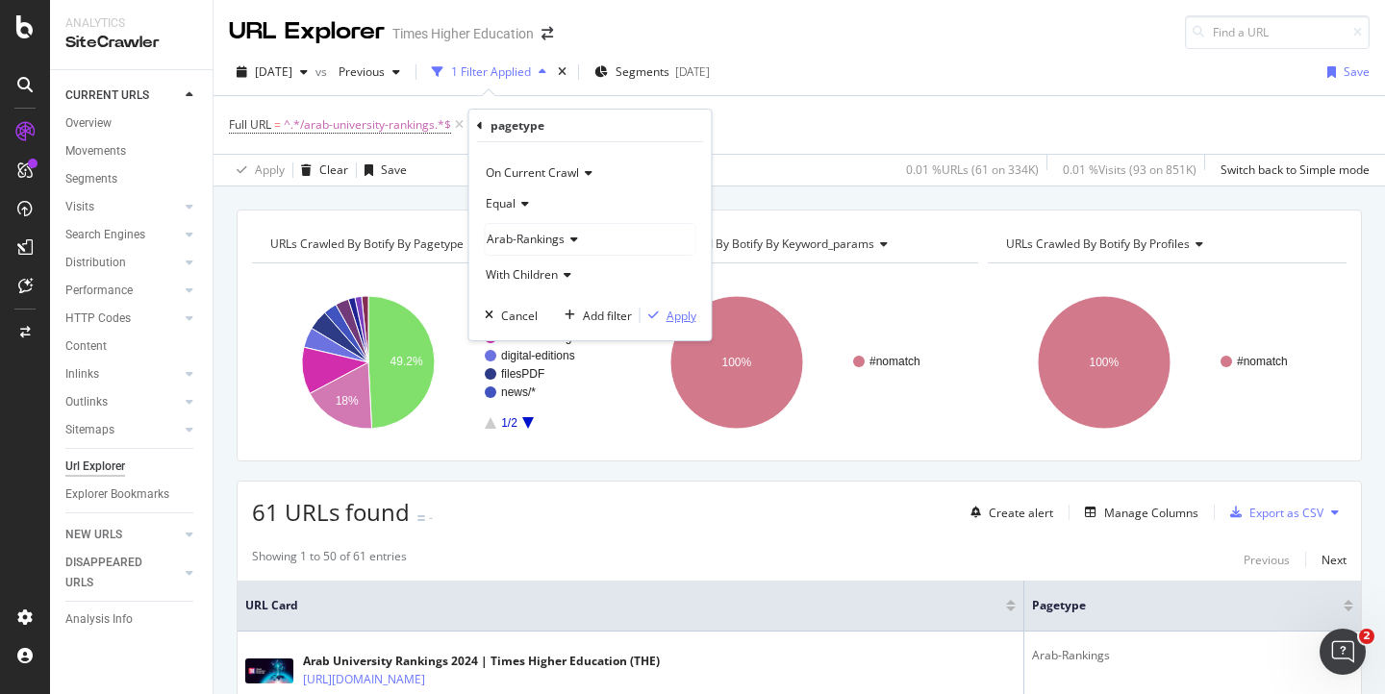
click at [678, 309] on div "Apply" at bounding box center [681, 316] width 30 height 16
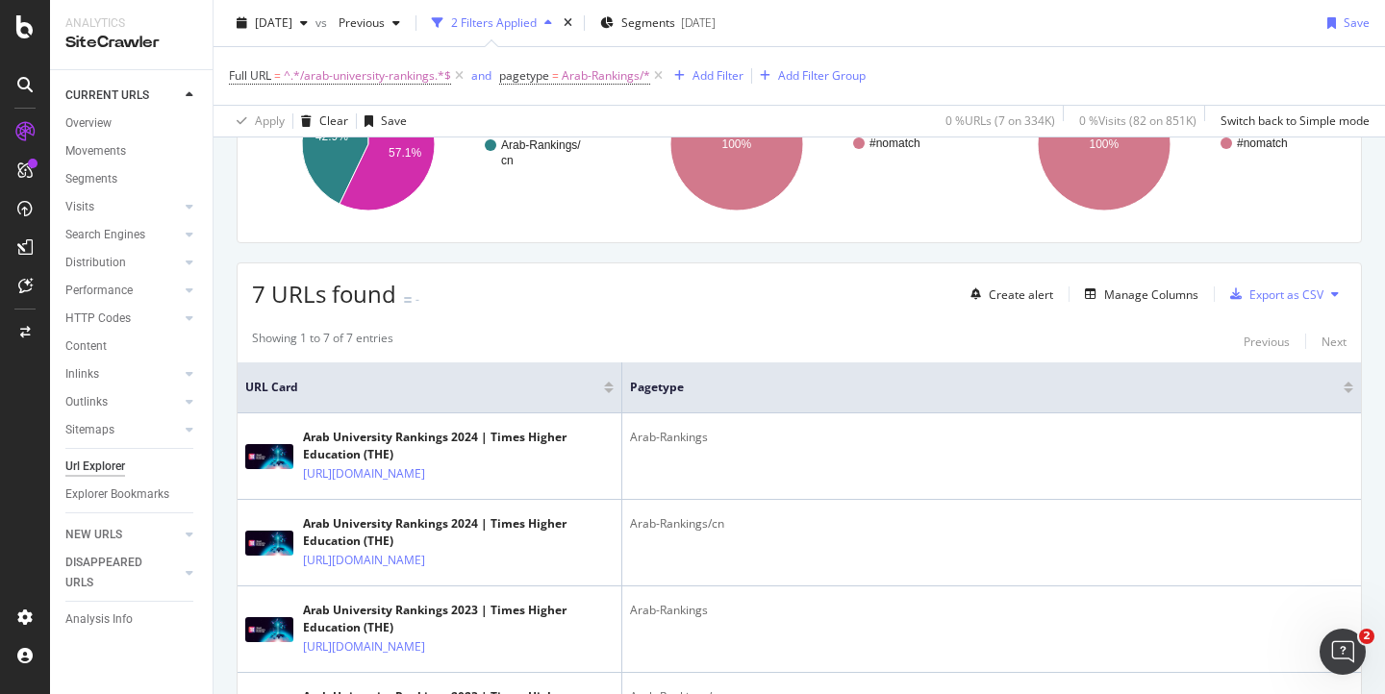
scroll to position [223, 0]
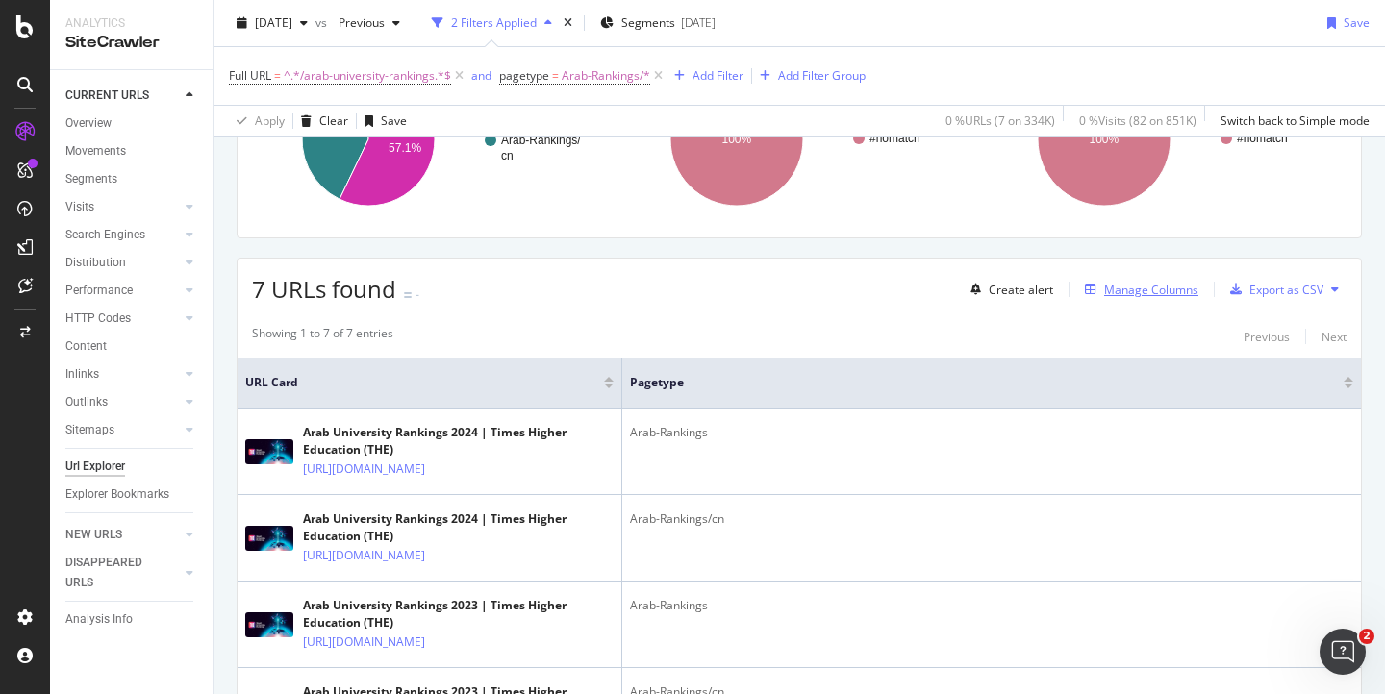
click at [1104, 291] on div "Manage Columns" at bounding box center [1151, 290] width 94 height 16
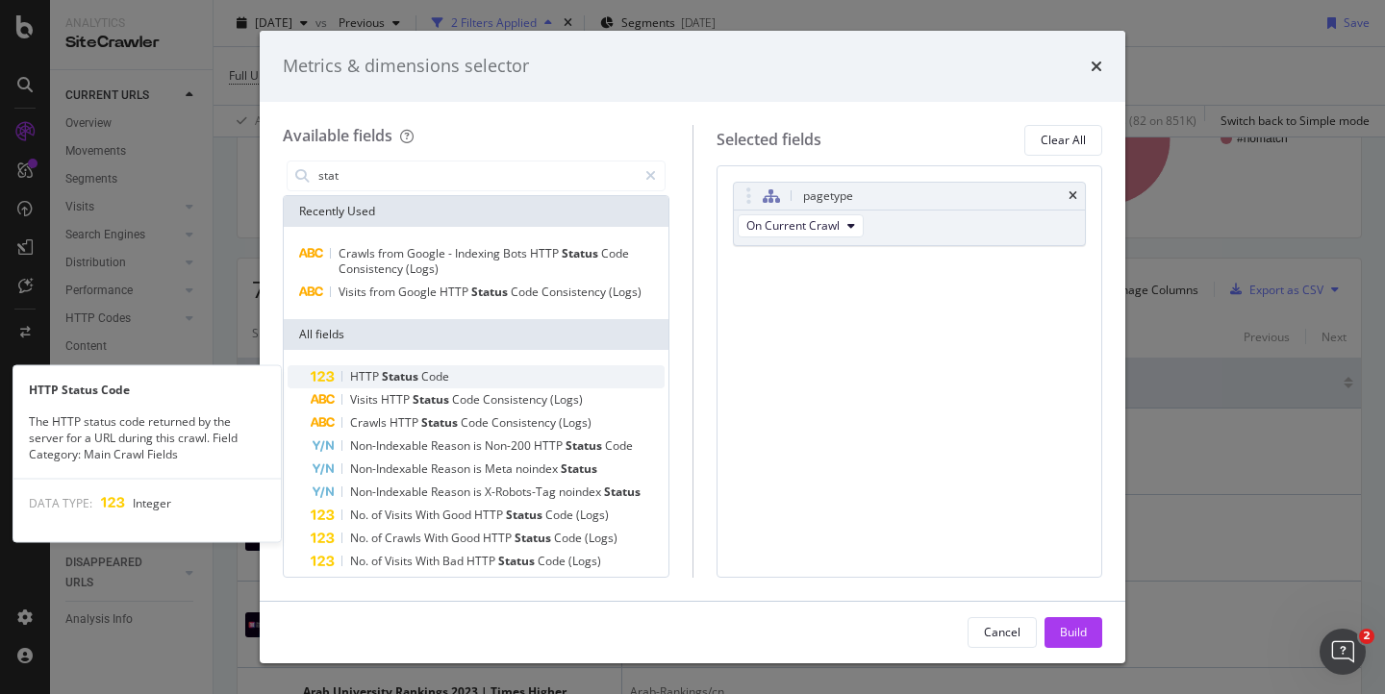
type input "stat"
click at [379, 376] on span "HTTP" at bounding box center [366, 376] width 32 height 16
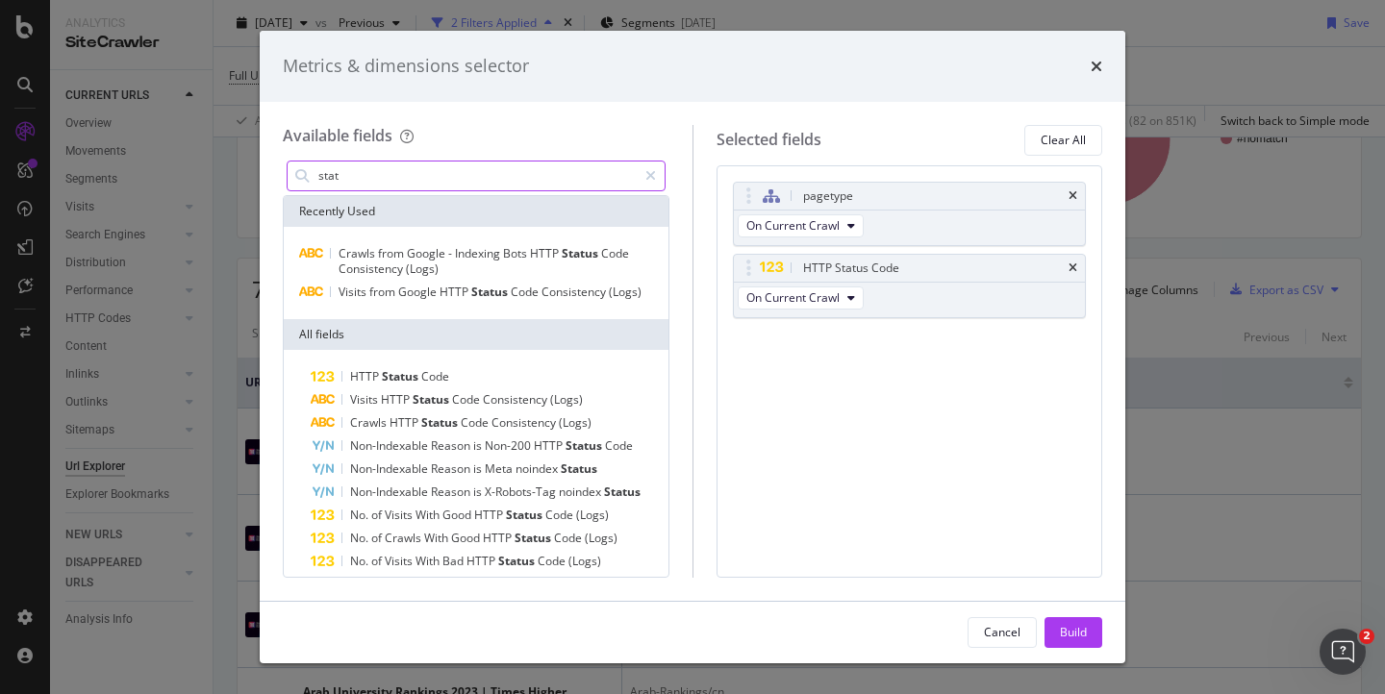
click at [368, 176] on input "stat" at bounding box center [476, 176] width 320 height 29
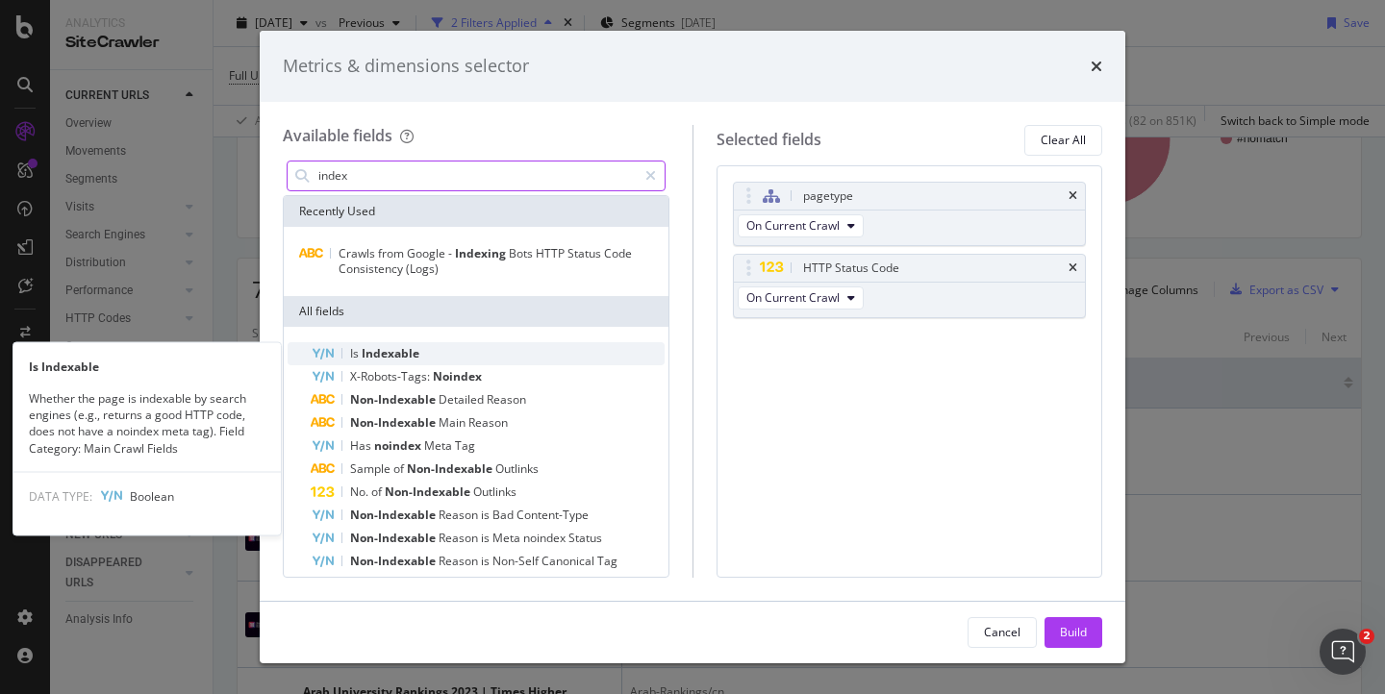
type input "index"
click at [398, 350] on span "Indexable" at bounding box center [391, 353] width 58 height 16
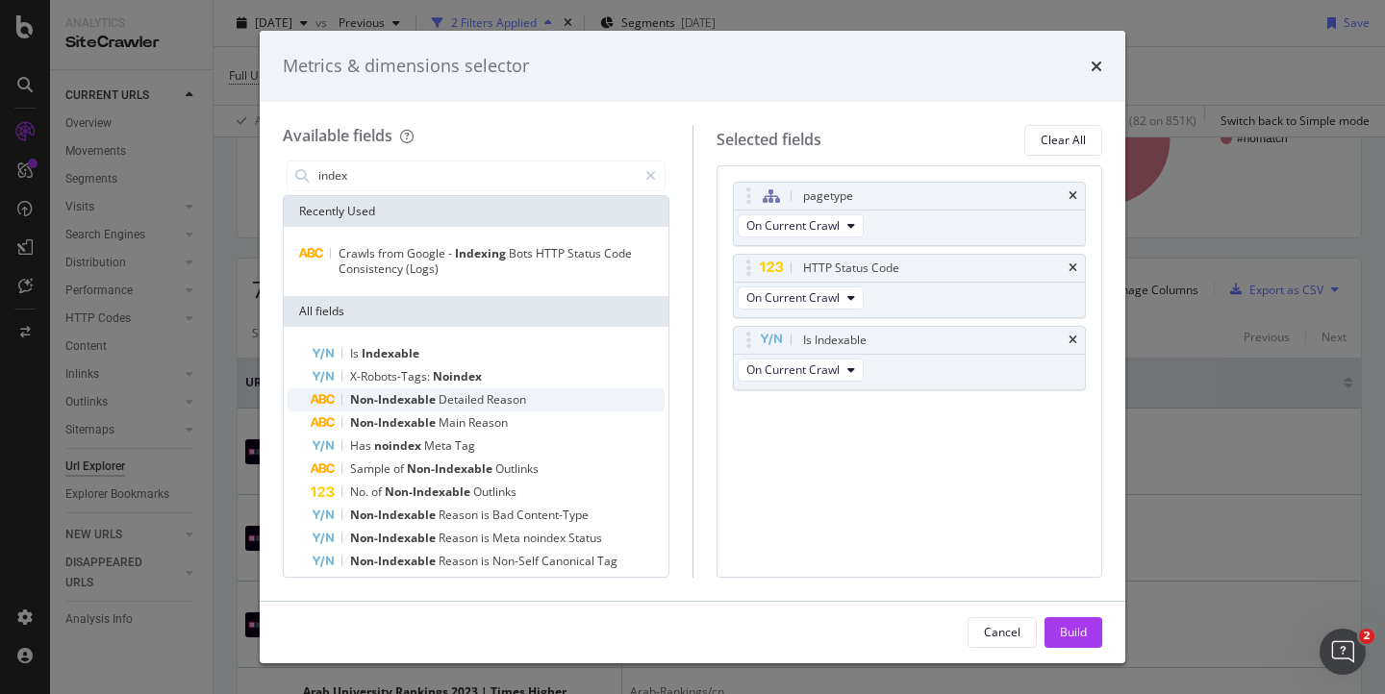
click at [524, 398] on span "Reason" at bounding box center [506, 399] width 39 height 16
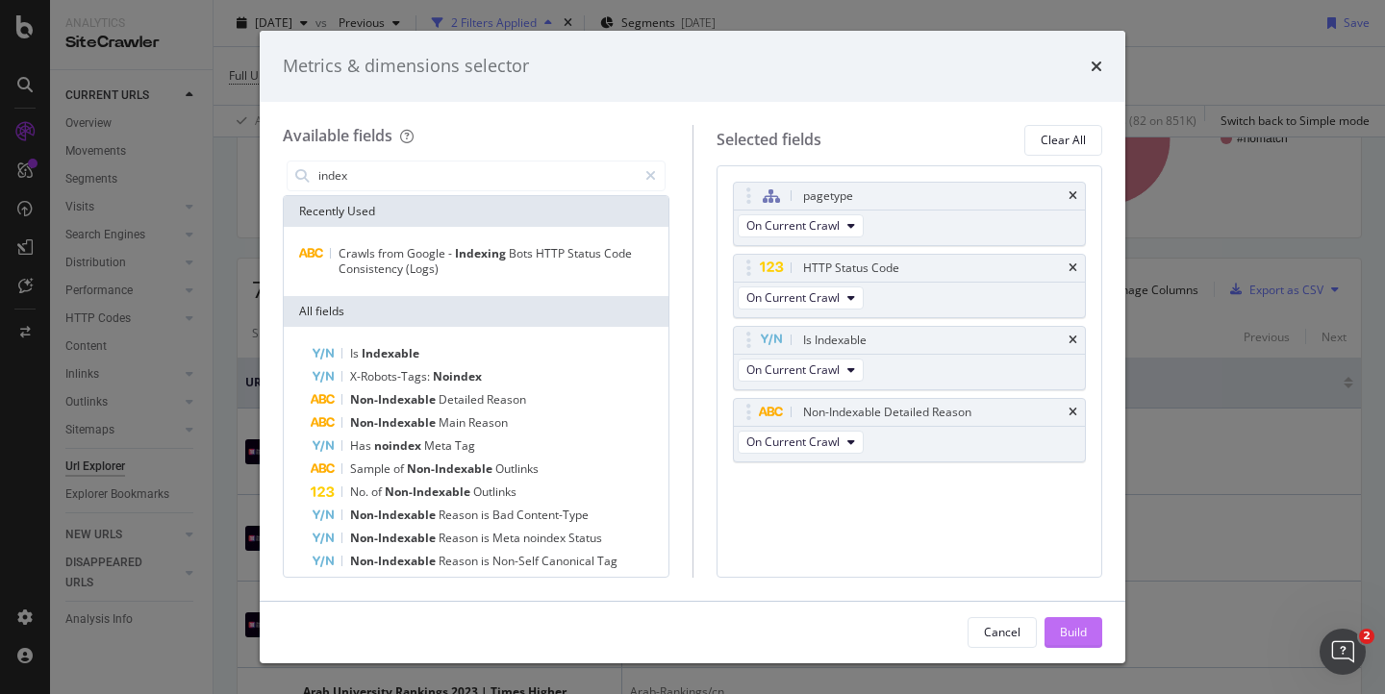
click at [1081, 635] on div "Build" at bounding box center [1073, 632] width 27 height 16
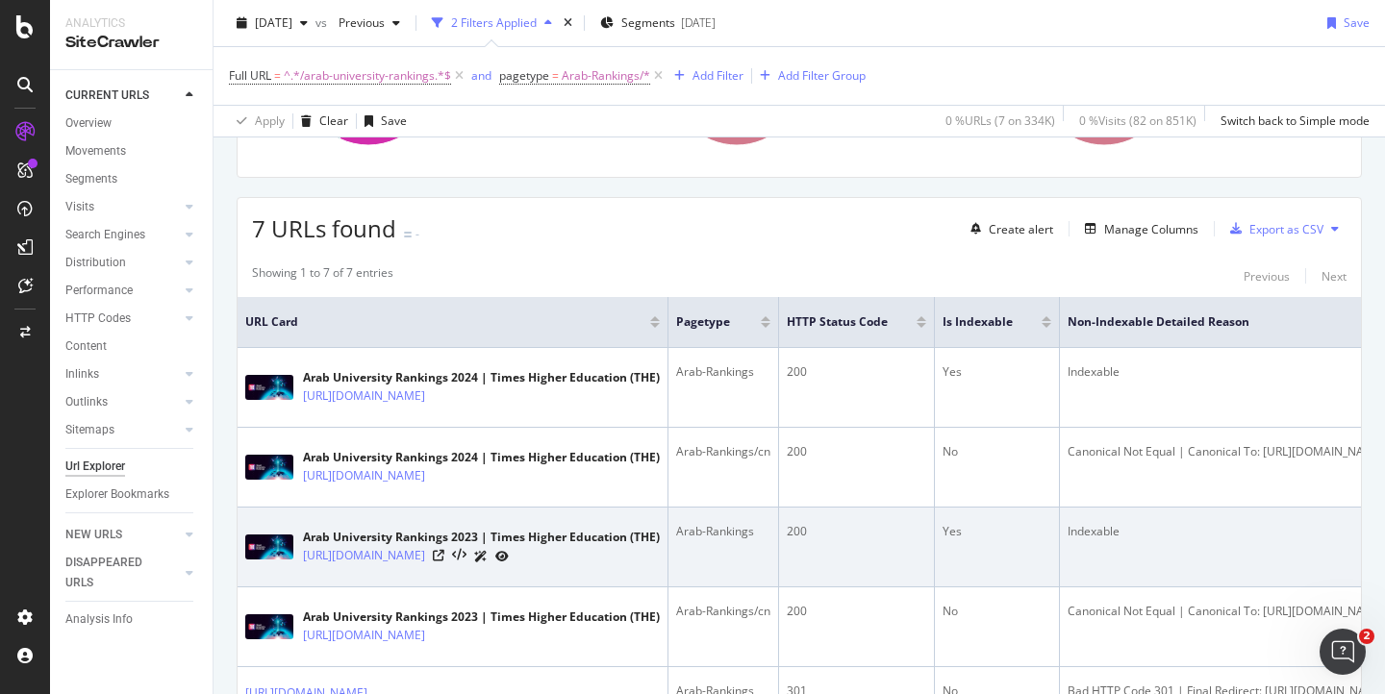
scroll to position [237, 0]
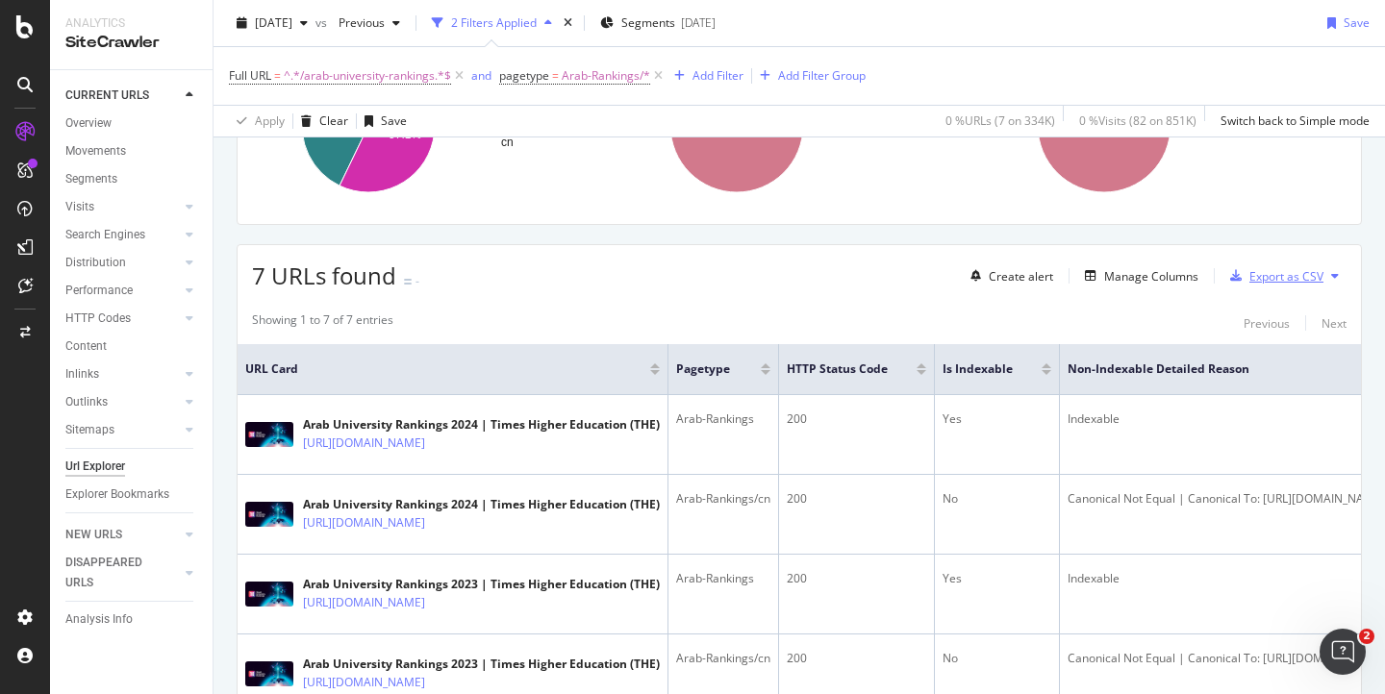
click at [1249, 279] on div "Export as CSV" at bounding box center [1286, 276] width 74 height 16
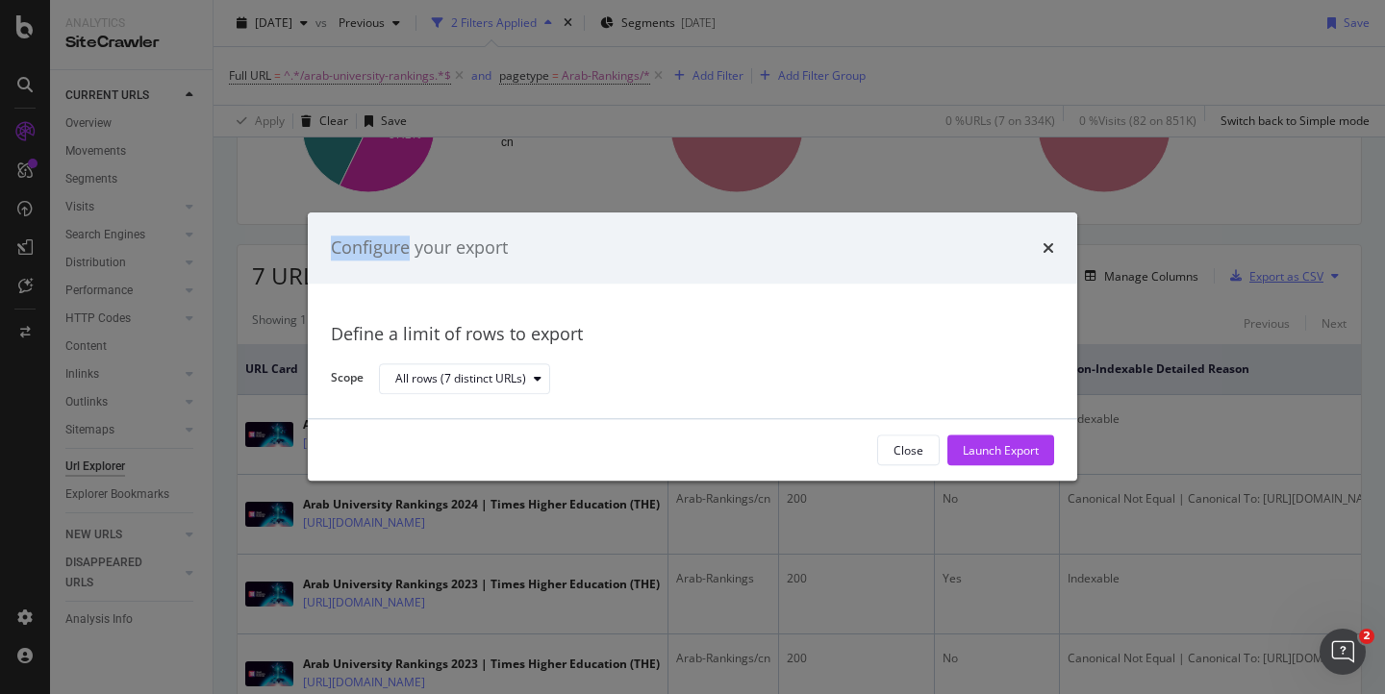
click at [1246, 279] on div "Configure your export Define a limit of rows to export Scope All rows (7 distin…" at bounding box center [692, 347] width 1385 height 694
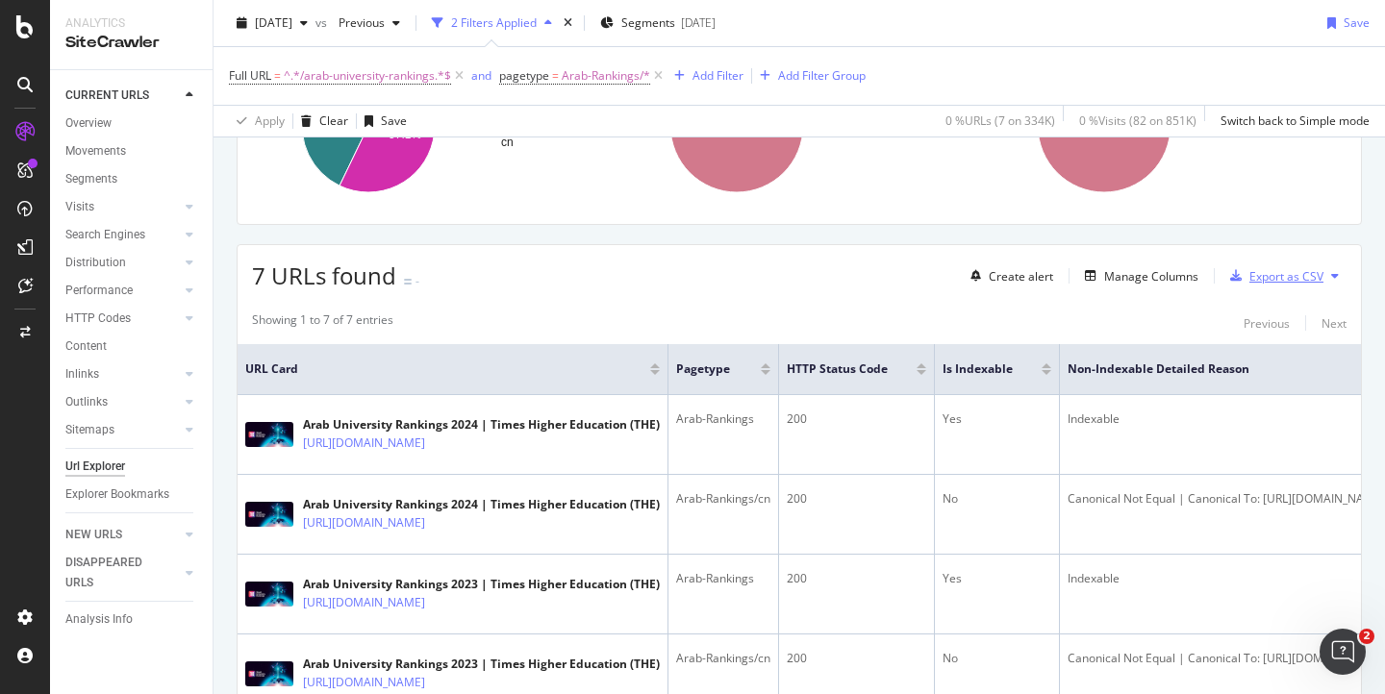
click at [1249, 279] on div "Export as CSV" at bounding box center [1286, 276] width 74 height 16
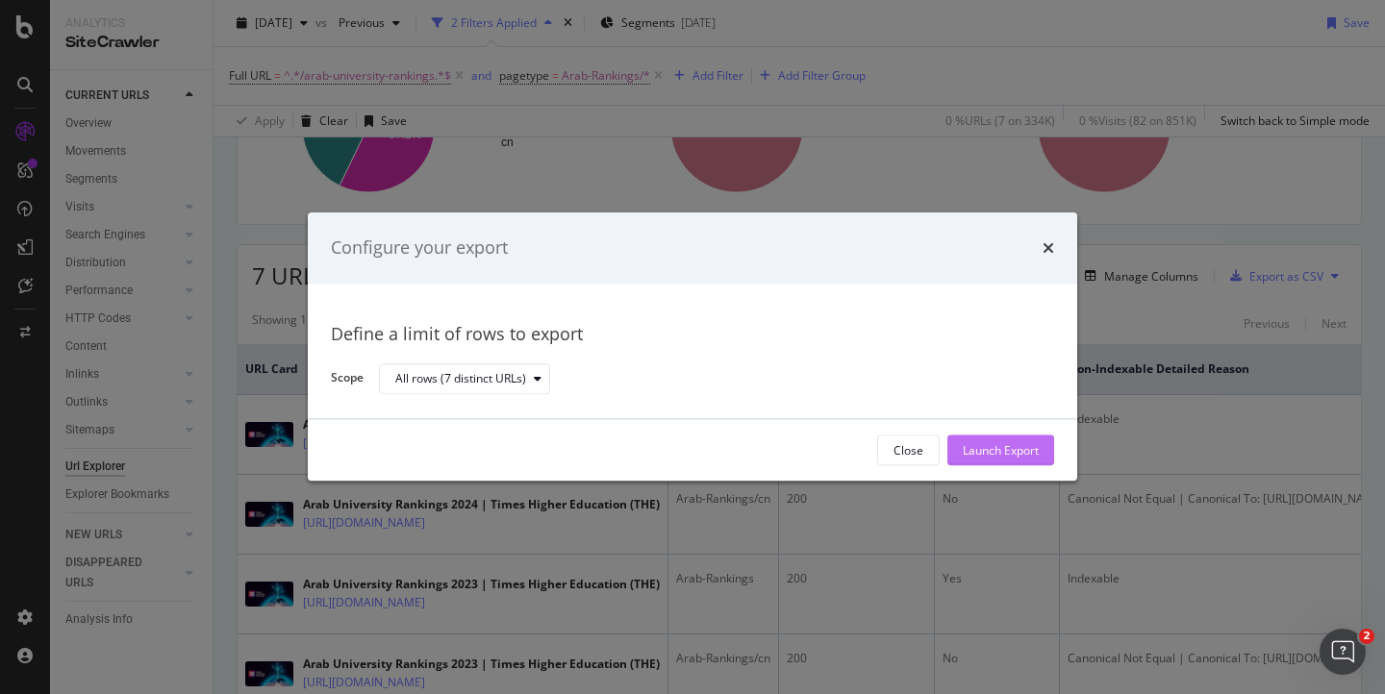
click at [977, 456] on div "Launch Export" at bounding box center [1001, 450] width 76 height 16
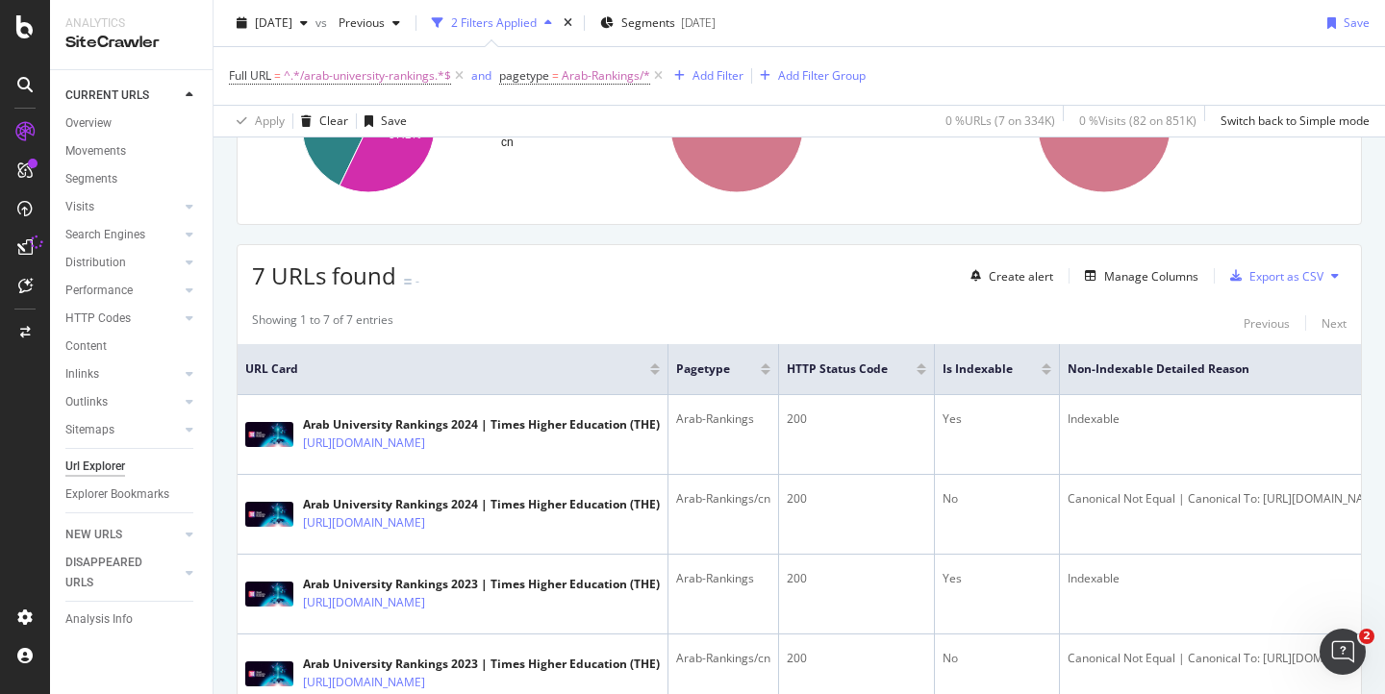
click at [1115, 45] on div "[DATE] vs Previous 2 Filters Applied Segments [DATE] Save" at bounding box center [799, 27] width 1171 height 38
click at [121, 328] on div "DataExports" at bounding box center [108, 331] width 75 height 19
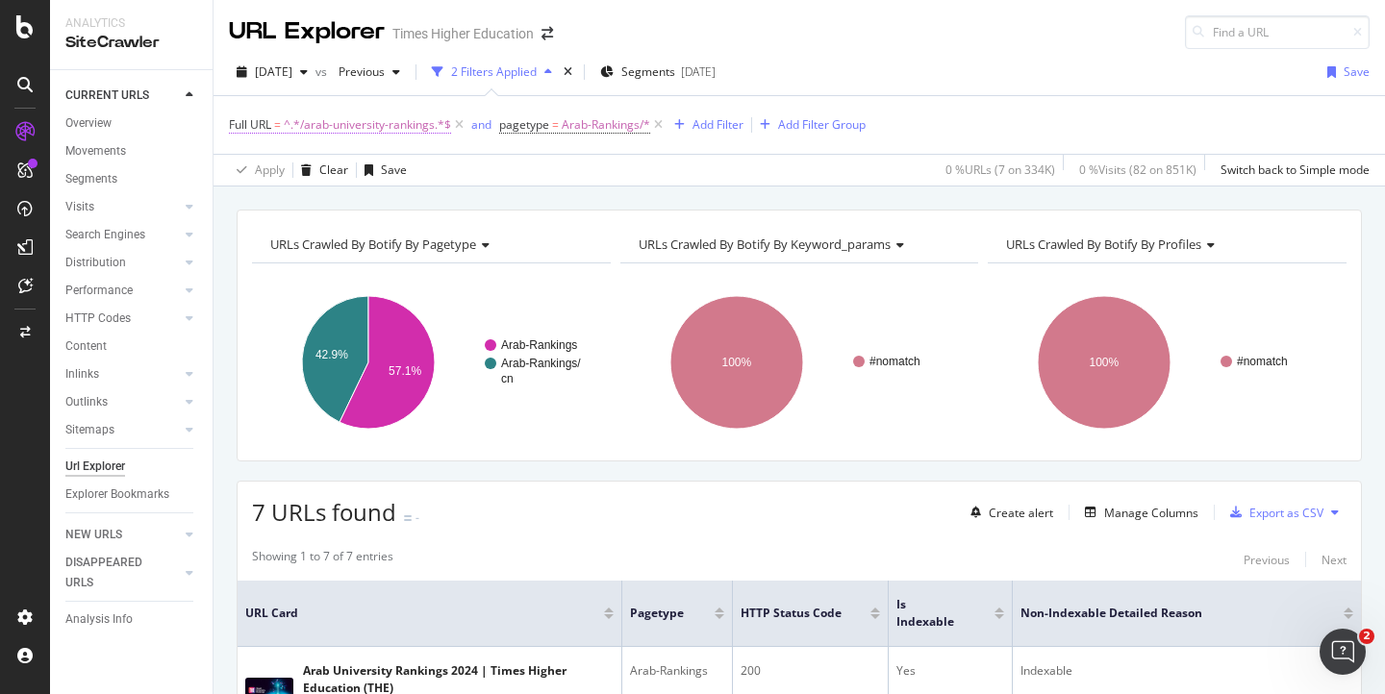
click at [401, 126] on span "^.*/arab-university-rankings.*$" at bounding box center [367, 125] width 167 height 27
click at [565, 98] on div "Full URL = ^.*/arab-university-rankings.*$ and pagetype = Arab-Rankings/* Add F…" at bounding box center [799, 125] width 1141 height 58
click at [703, 127] on div "Add Filter" at bounding box center [717, 124] width 51 height 16
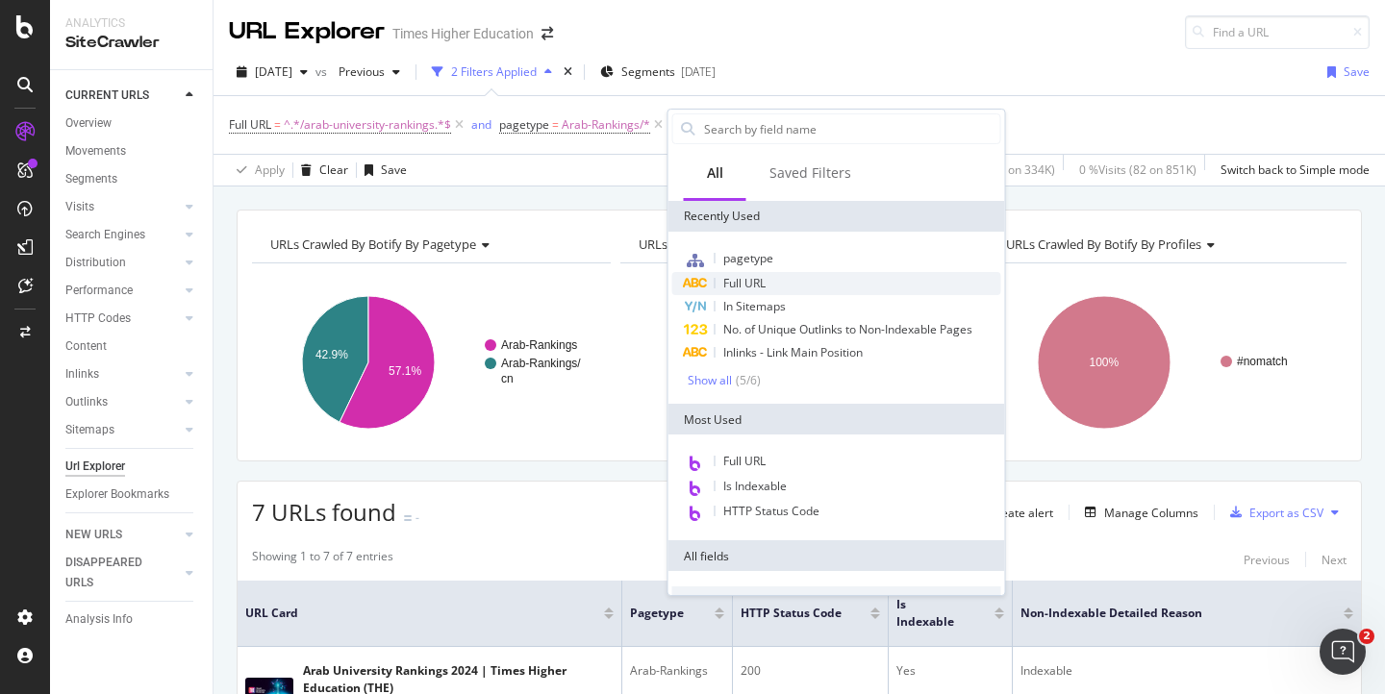
click at [742, 285] on span "Full URL" at bounding box center [744, 283] width 42 height 16
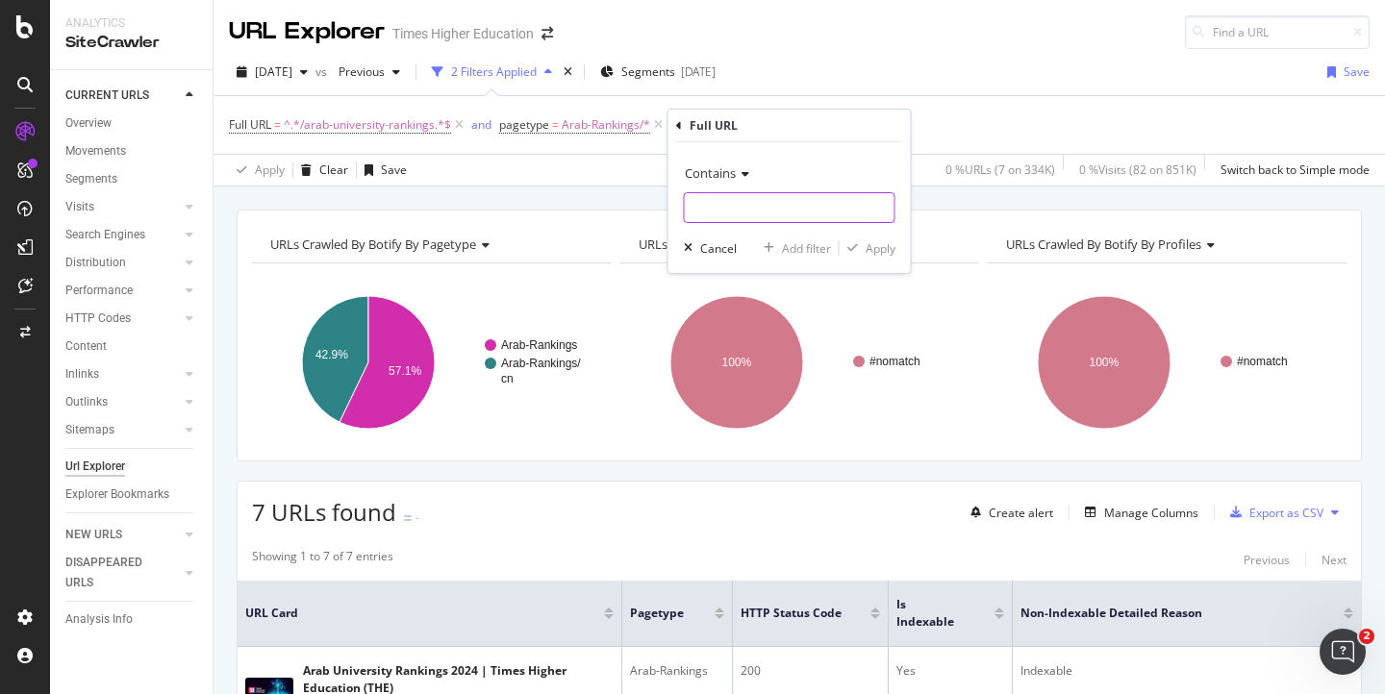
click at [713, 203] on input "text" at bounding box center [790, 207] width 210 height 31
type input "/arabic"
click at [874, 248] on div "Apply" at bounding box center [881, 248] width 30 height 16
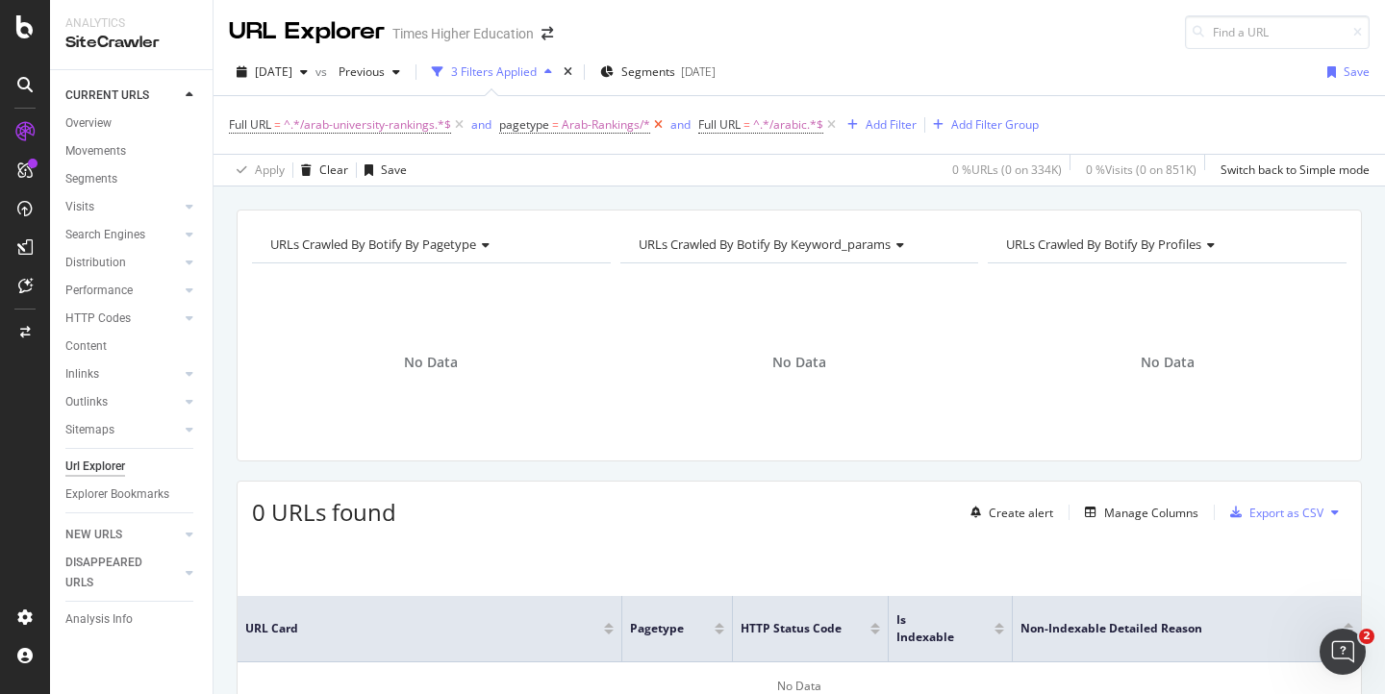
click at [657, 125] on icon at bounding box center [658, 124] width 16 height 19
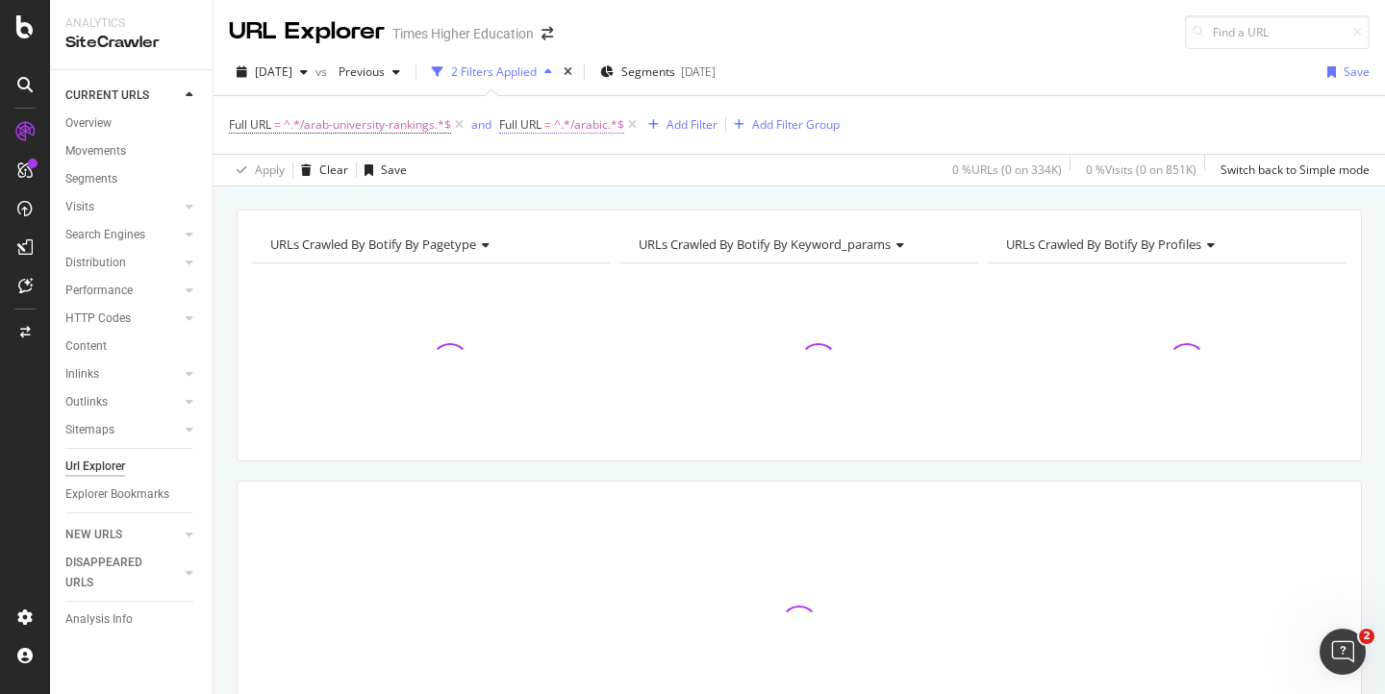
click at [544, 125] on span "Full URL = ^.*/arabic.*$" at bounding box center [561, 124] width 125 height 17
click at [565, 206] on input "/arabic" at bounding box center [608, 204] width 182 height 31
type input "/arabic-"
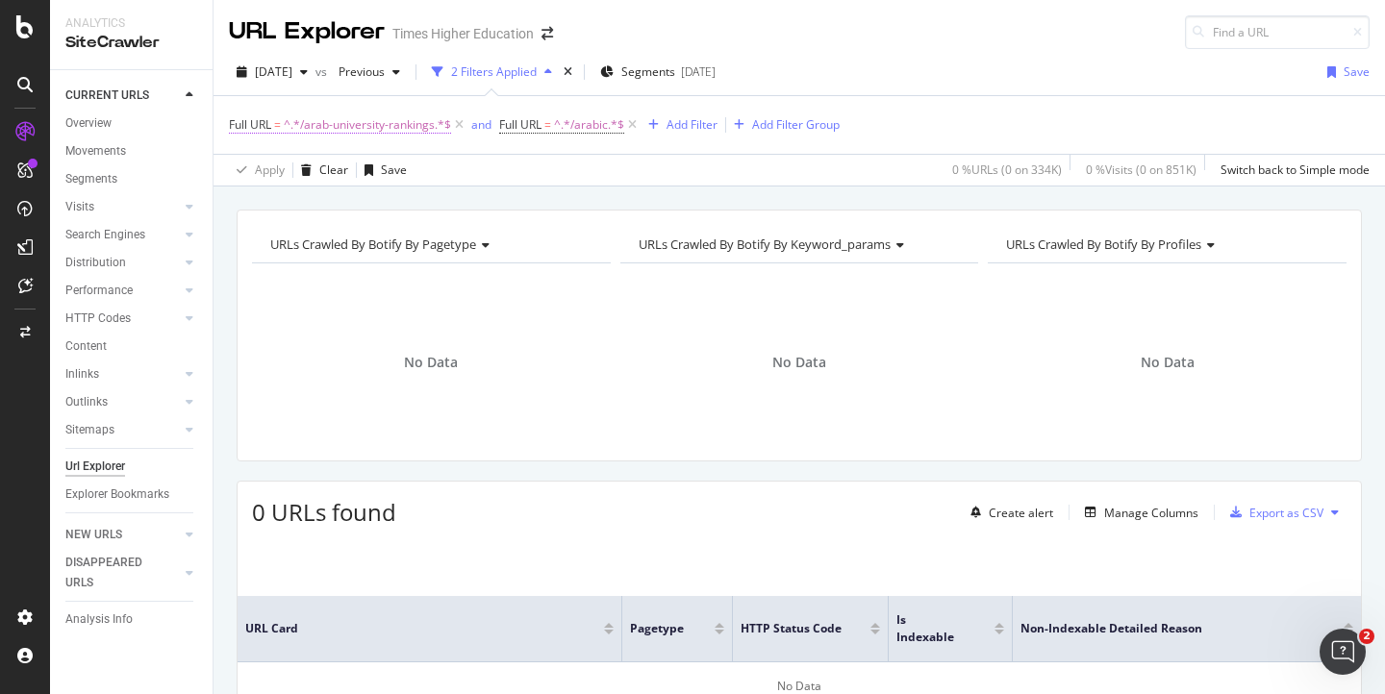
click at [415, 127] on span "^.*/arab-university-rankings.*$" at bounding box center [367, 125] width 167 height 27
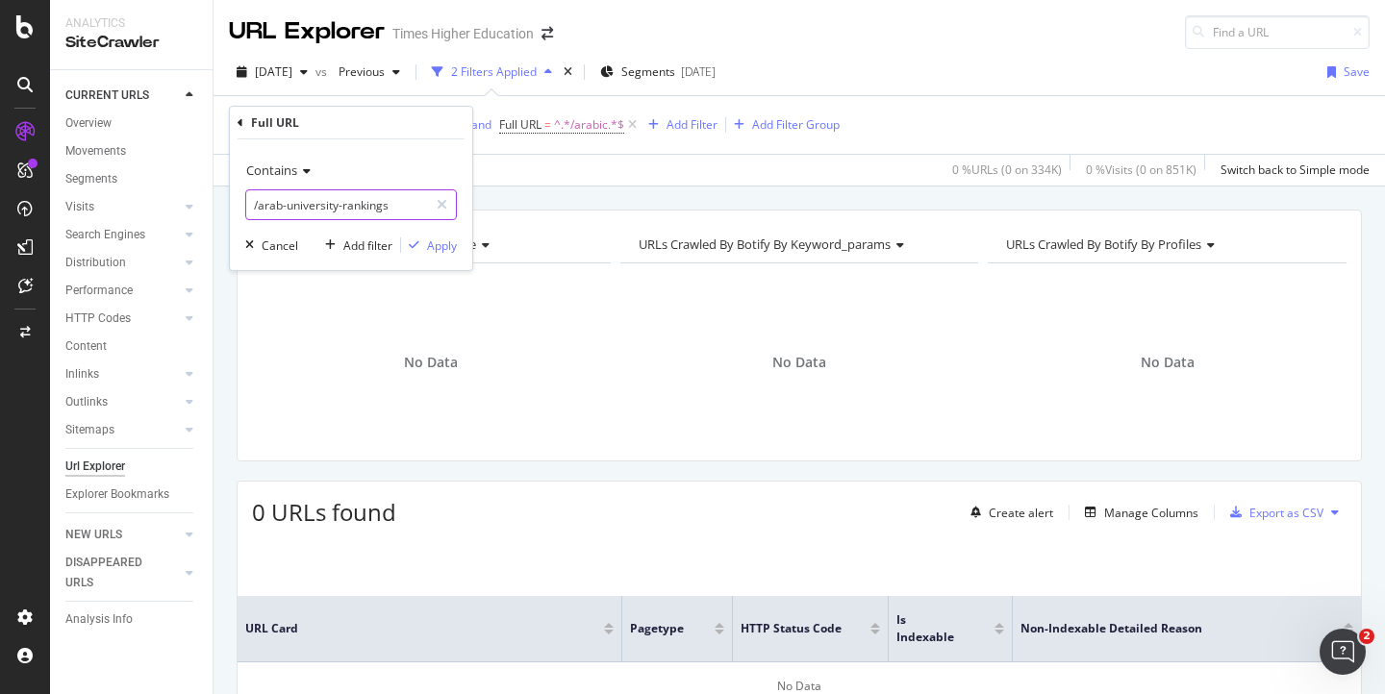
click at [284, 212] on input "/arab-university-rankings" at bounding box center [337, 204] width 182 height 31
type input "i"
type input "a"
type input "/arabic-university-rankings"
click at [433, 245] on div "Apply" at bounding box center [442, 246] width 30 height 16
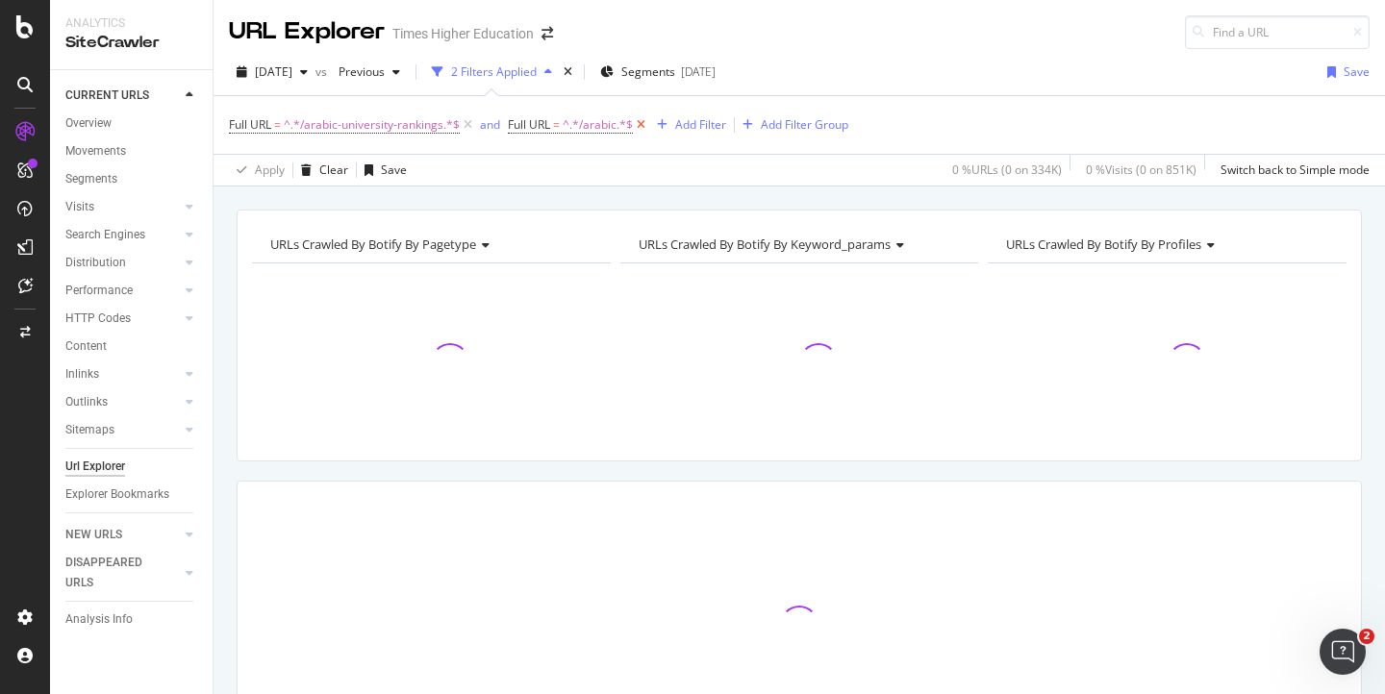
click at [647, 124] on icon at bounding box center [641, 124] width 16 height 19
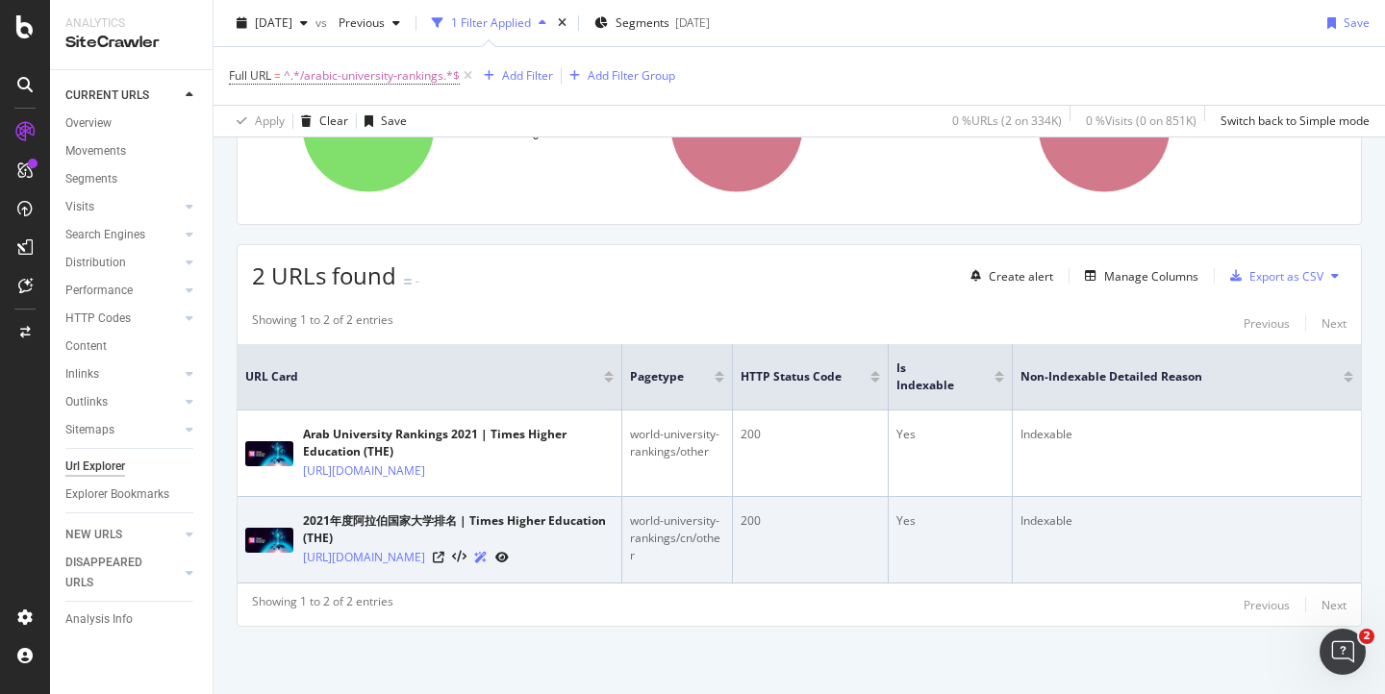
scroll to position [313, 0]
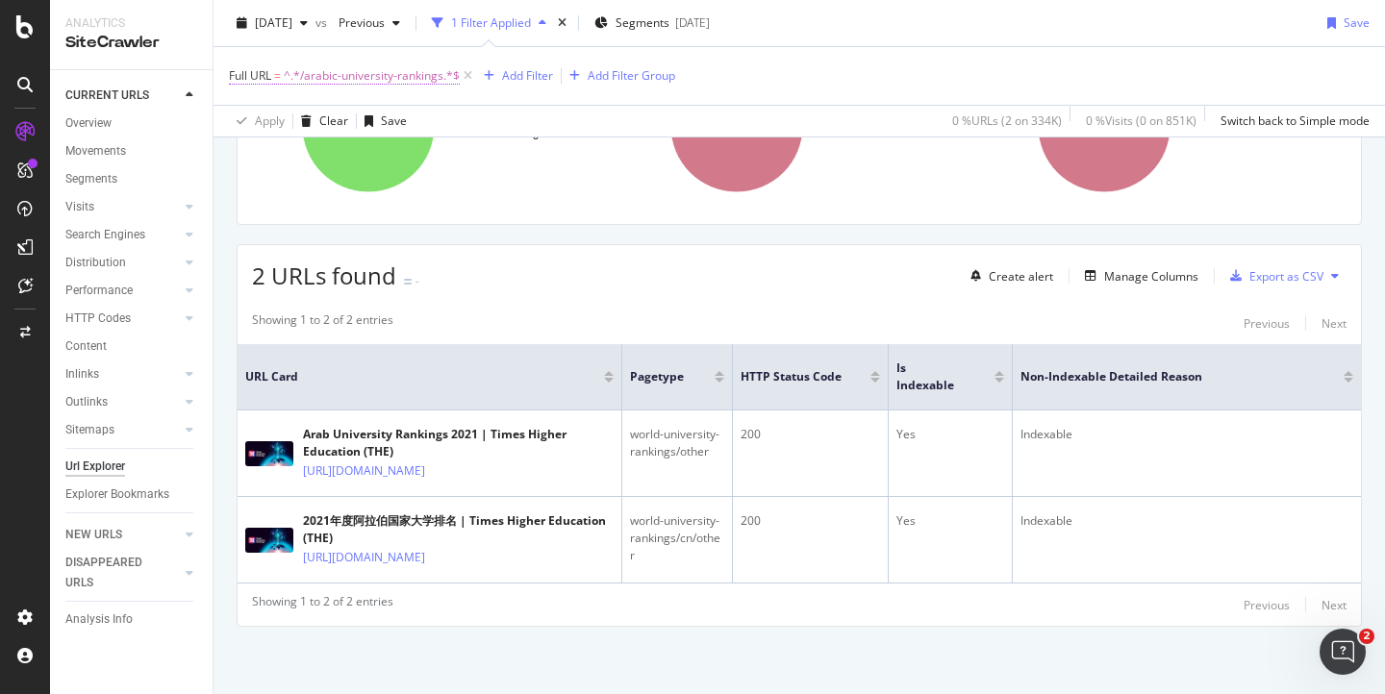
click at [385, 82] on span "^.*/arabic-university-rankings.*$" at bounding box center [372, 76] width 176 height 27
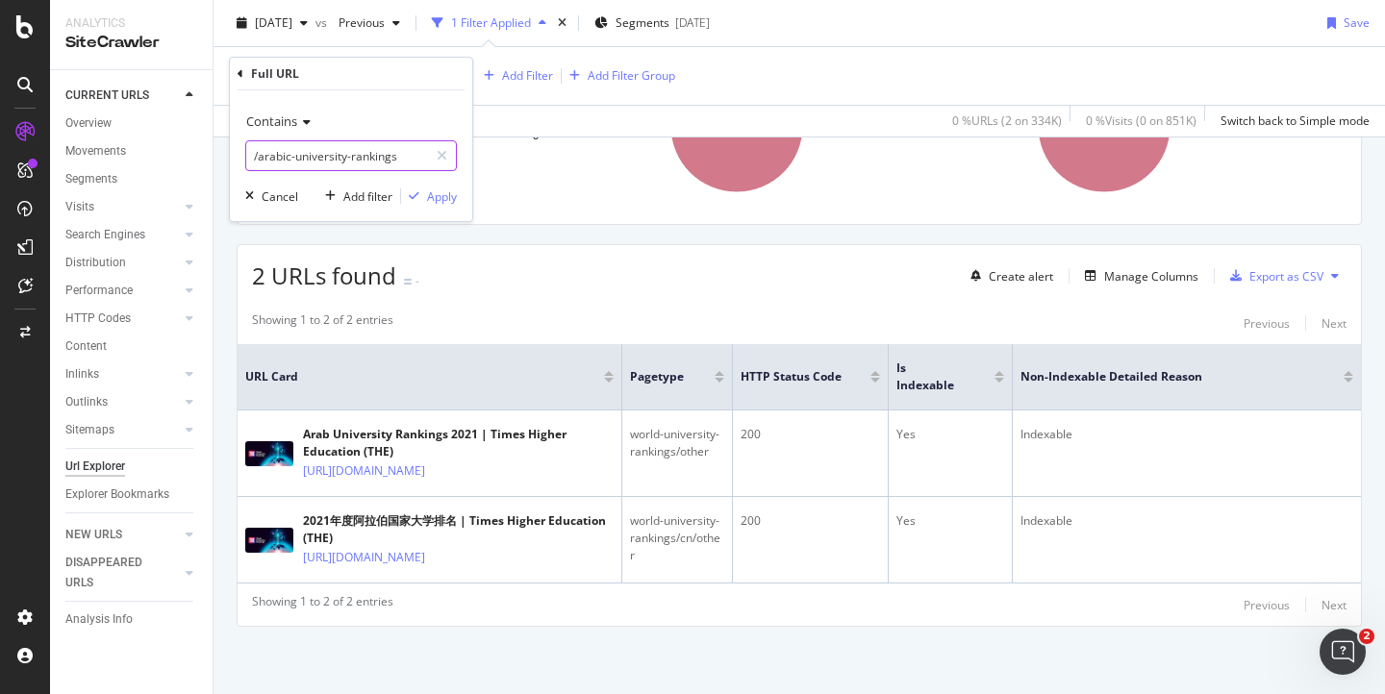
drag, startPoint x: 409, startPoint y: 162, endPoint x: 386, endPoint y: 162, distance: 23.1
click at [386, 163] on input "/arabic-university-rankings" at bounding box center [337, 155] width 182 height 31
click at [395, 162] on input "/arabic-university-rankings" at bounding box center [337, 155] width 182 height 31
type input "/"
paste input "arabic?-university-rankings"
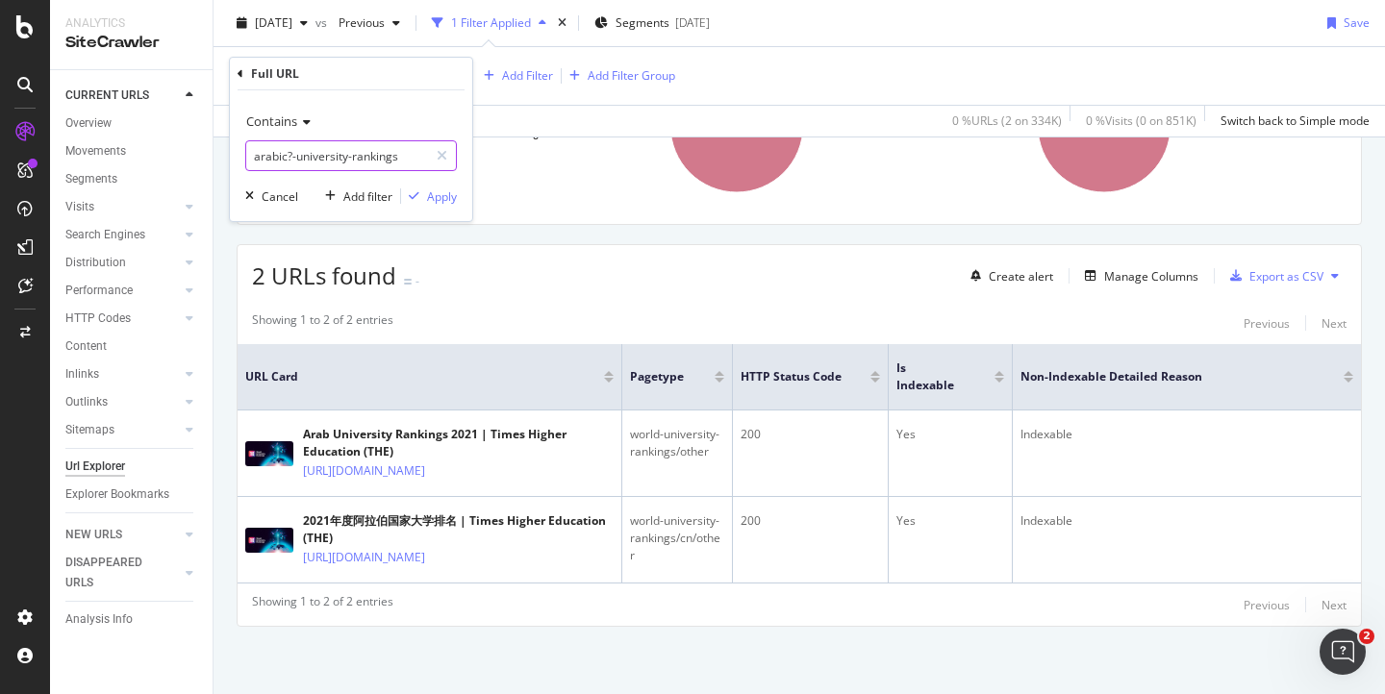
type input "arabic?-university-rankings"
click at [292, 120] on span "Contains" at bounding box center [271, 121] width 51 height 17
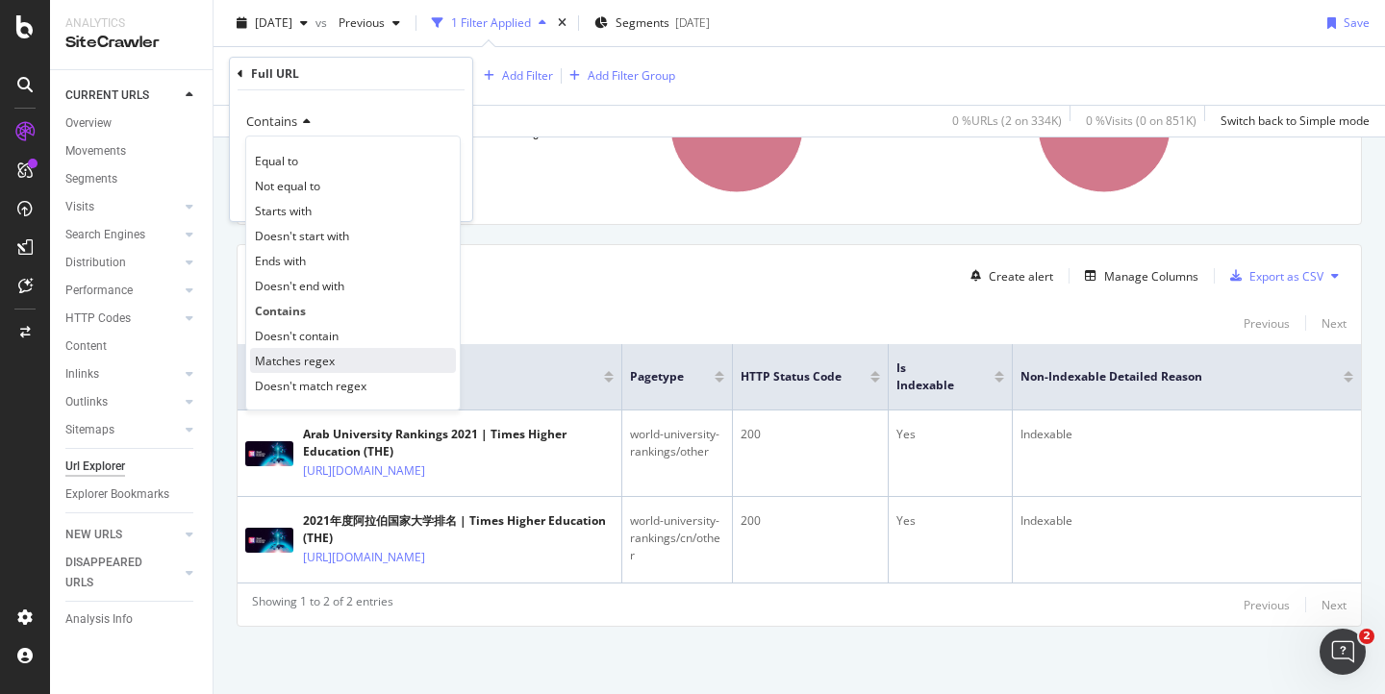
click at [290, 358] on span "Matches regex" at bounding box center [295, 361] width 80 height 16
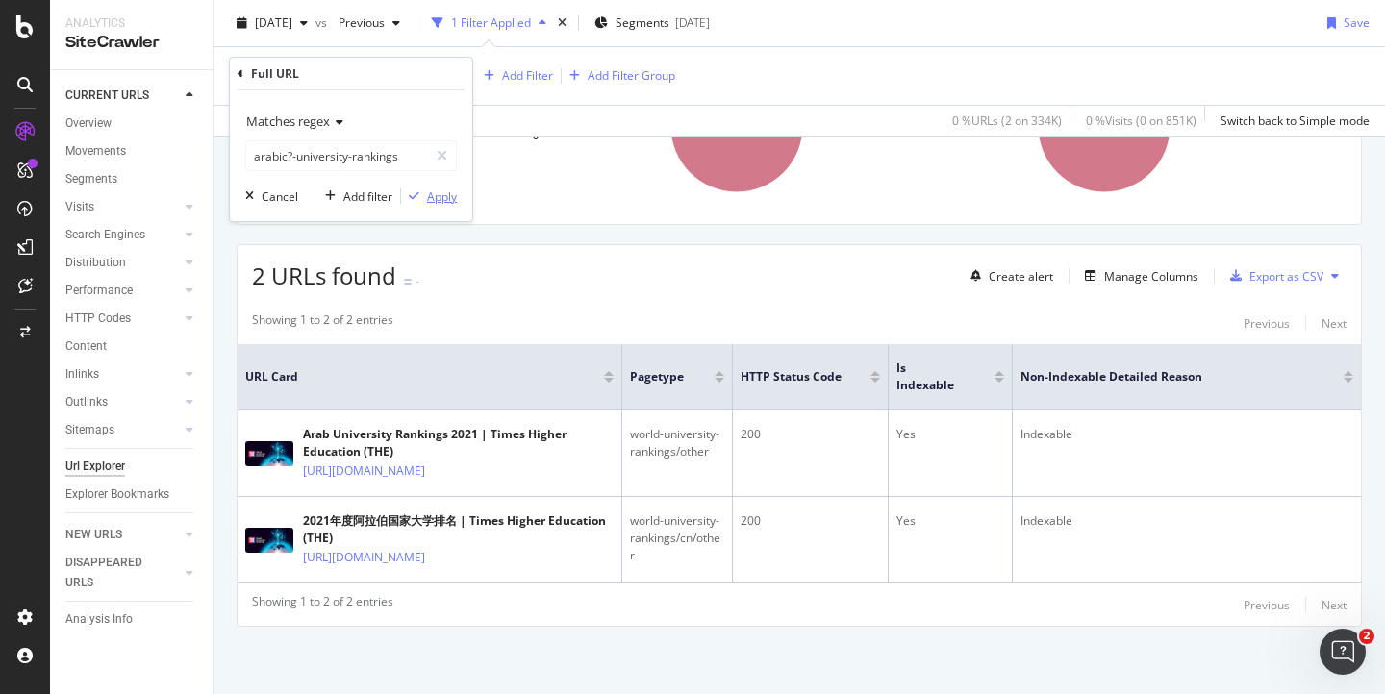
click at [448, 194] on div "Apply" at bounding box center [442, 196] width 30 height 16
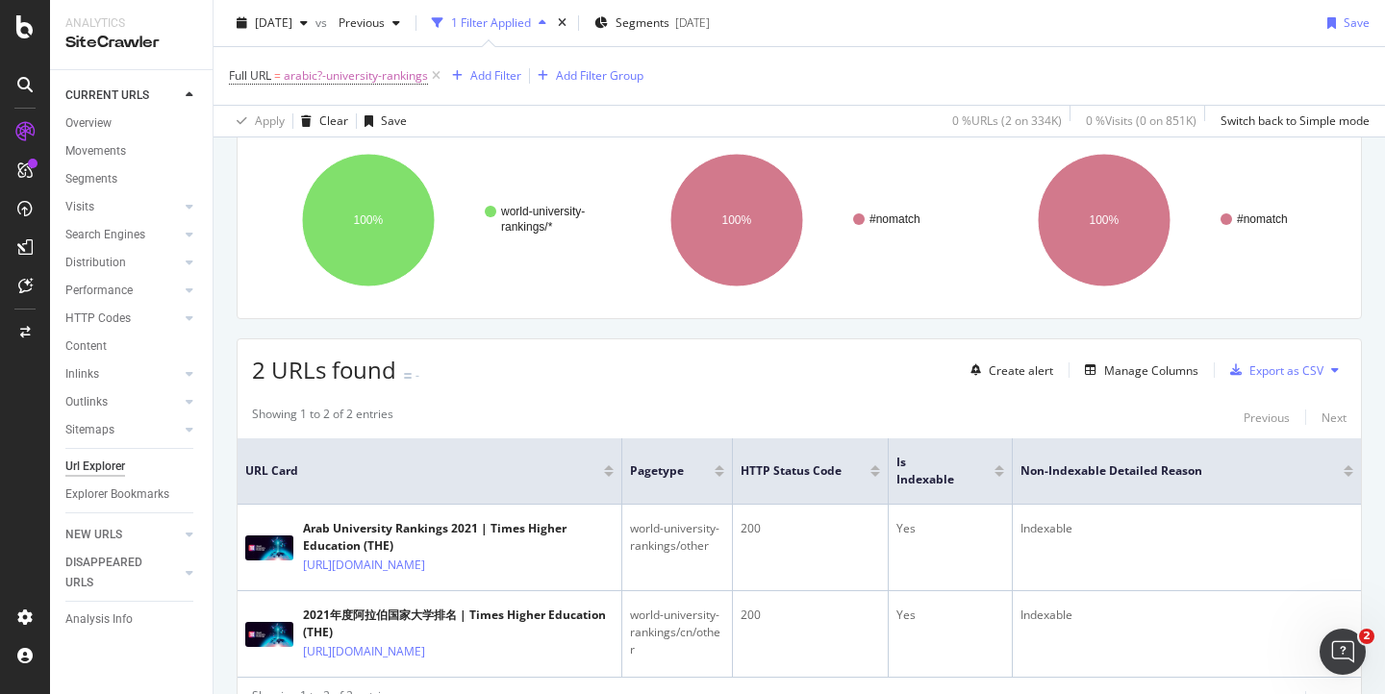
scroll to position [313, 0]
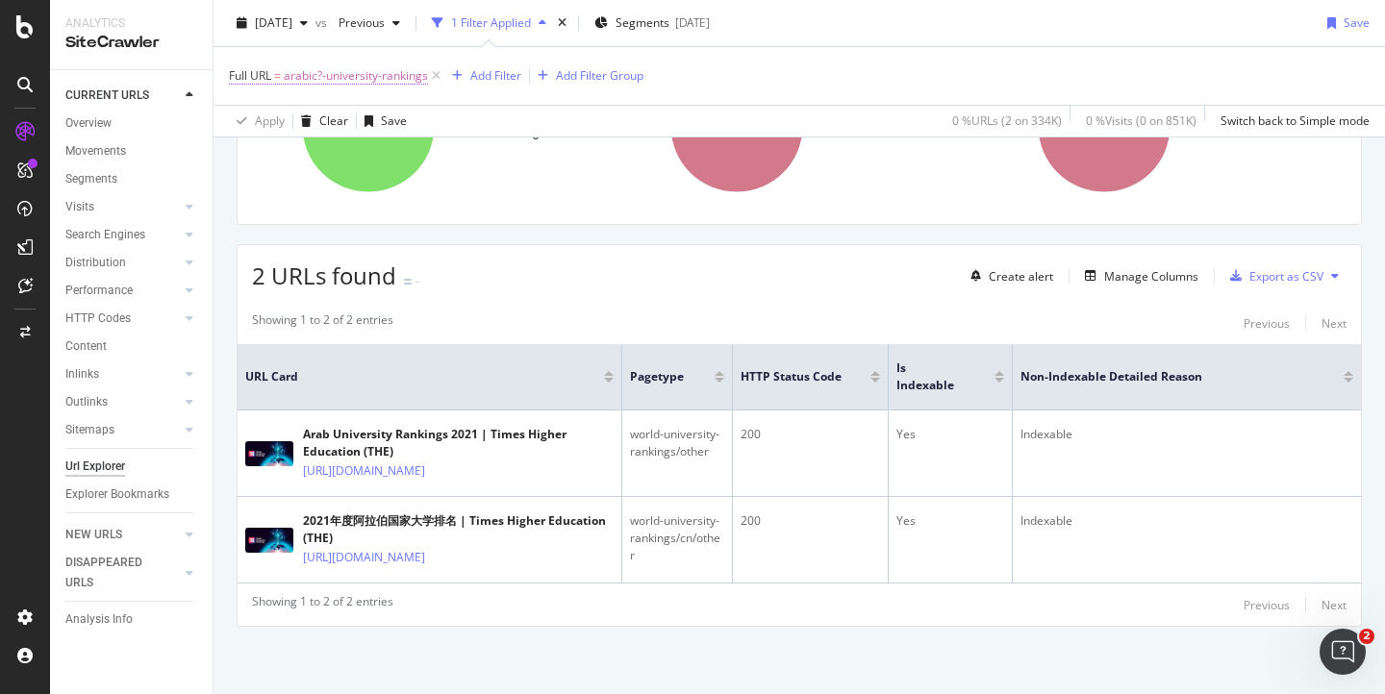
click at [386, 77] on span "arabic?-university-rankings" at bounding box center [356, 76] width 144 height 27
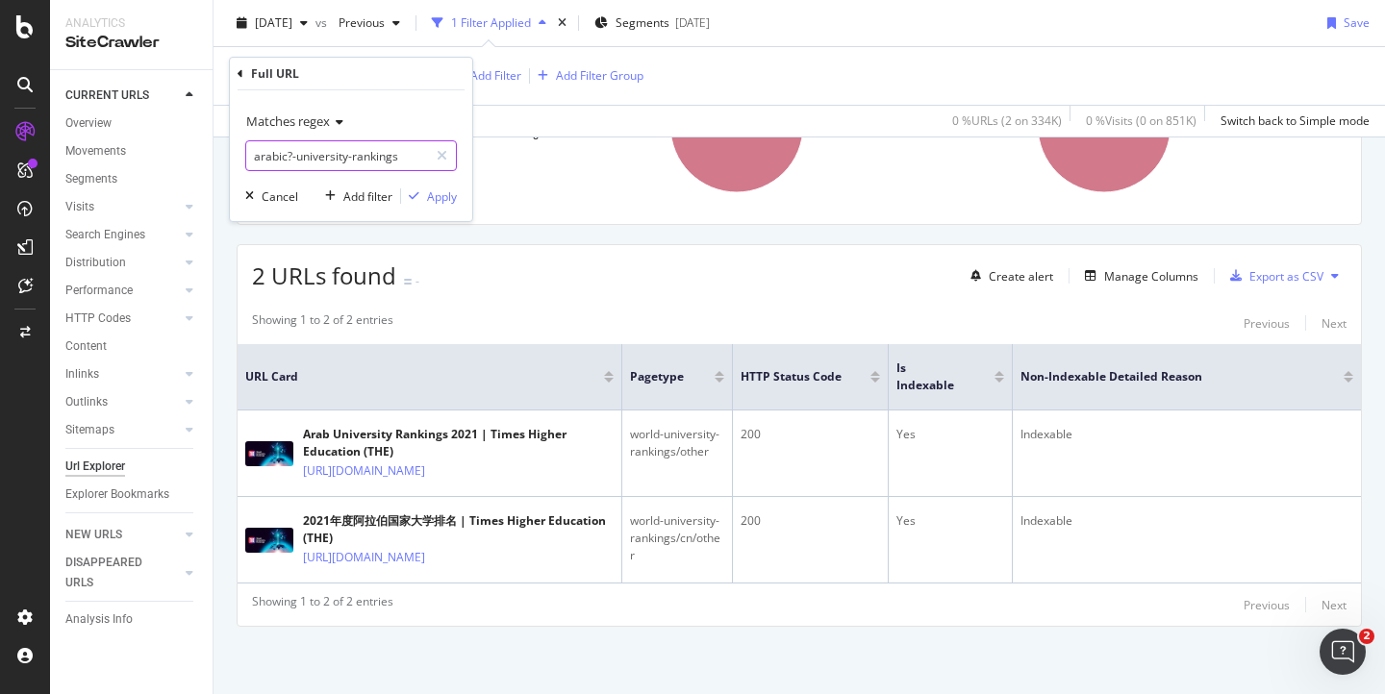
drag, startPoint x: 405, startPoint y: 161, endPoint x: 264, endPoint y: 153, distance: 140.6
click at [264, 154] on input "arabic?-university-rankings" at bounding box center [337, 155] width 182 height 31
drag, startPoint x: 411, startPoint y: 153, endPoint x: 236, endPoint y: 149, distance: 175.1
click at [235, 149] on div "Matches regex arabic?-university-rankings Cancel Add filter Apply" at bounding box center [351, 155] width 242 height 131
paste input "(arab-university-rankings|arabic-university-rankings)"
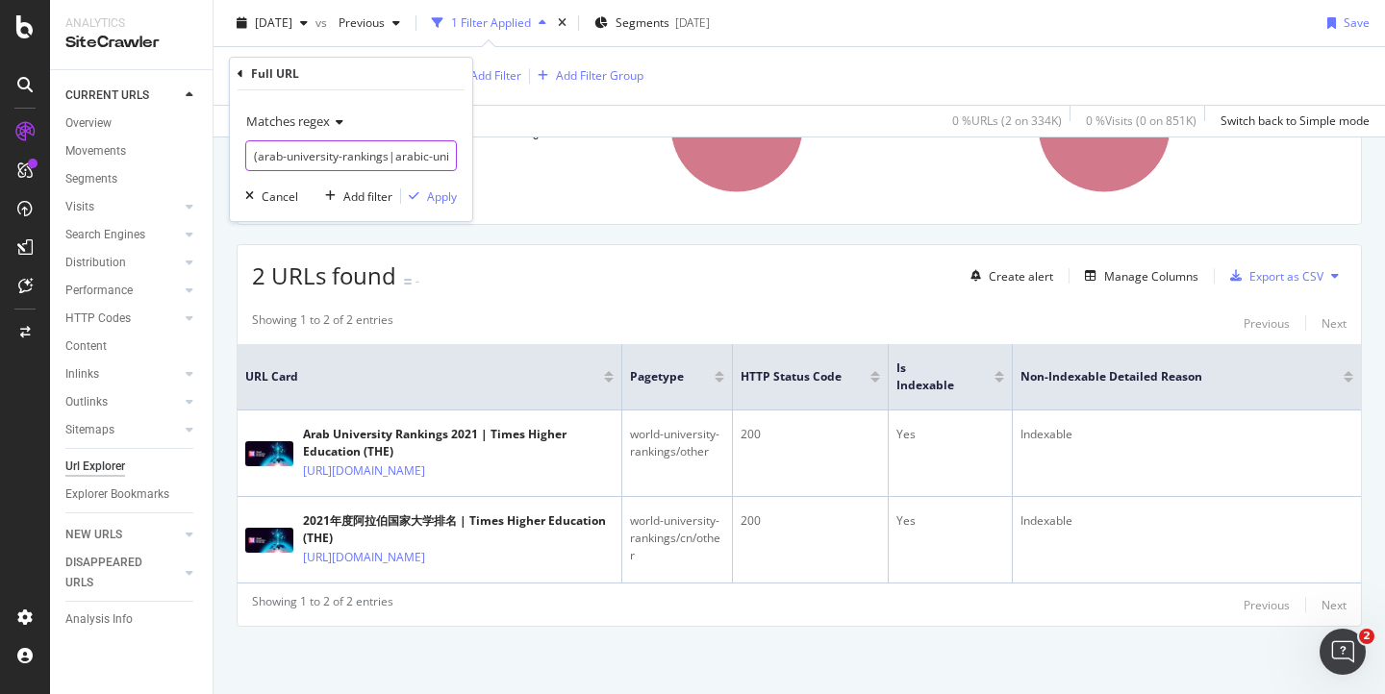
scroll to position [0, 115]
type input "(arab-university-rankings|arabic-university-rankings)"
click at [436, 196] on div "Apply" at bounding box center [442, 196] width 30 height 16
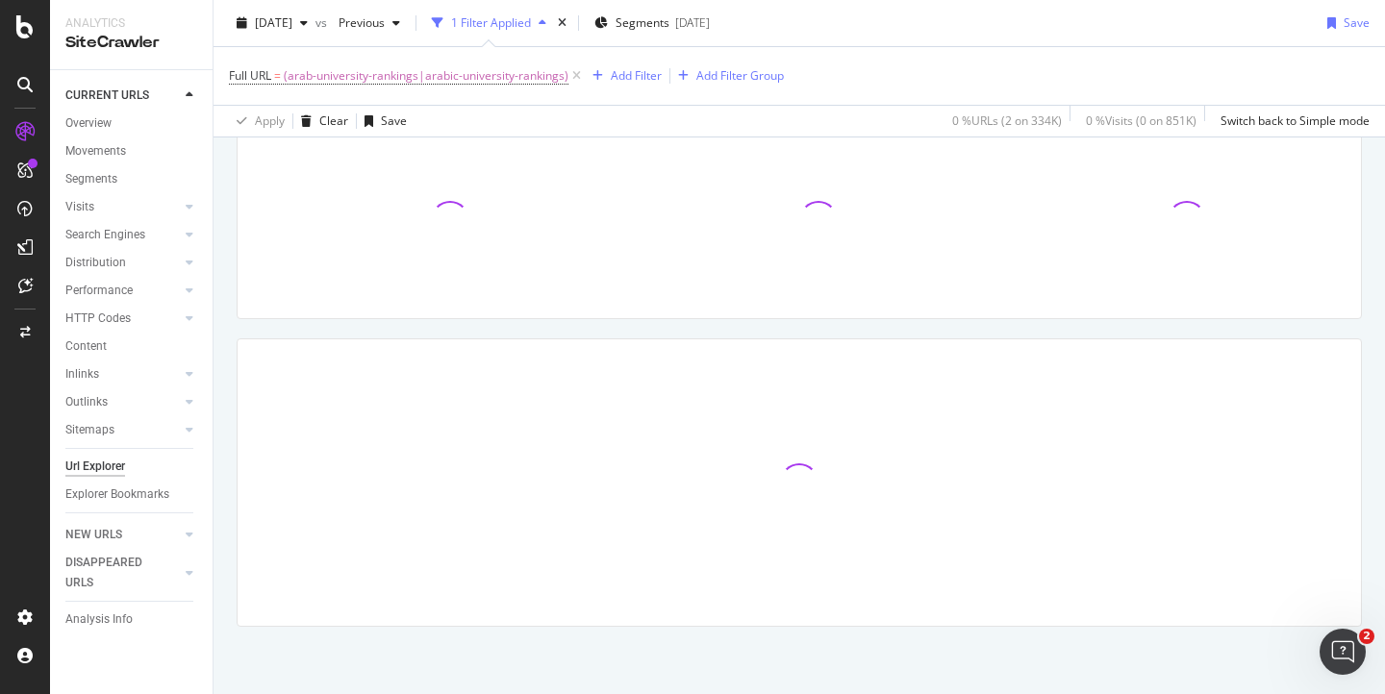
scroll to position [142, 0]
click at [415, 80] on span "(arab-university-rankings|arabic-university-rankings)" at bounding box center [426, 76] width 285 height 27
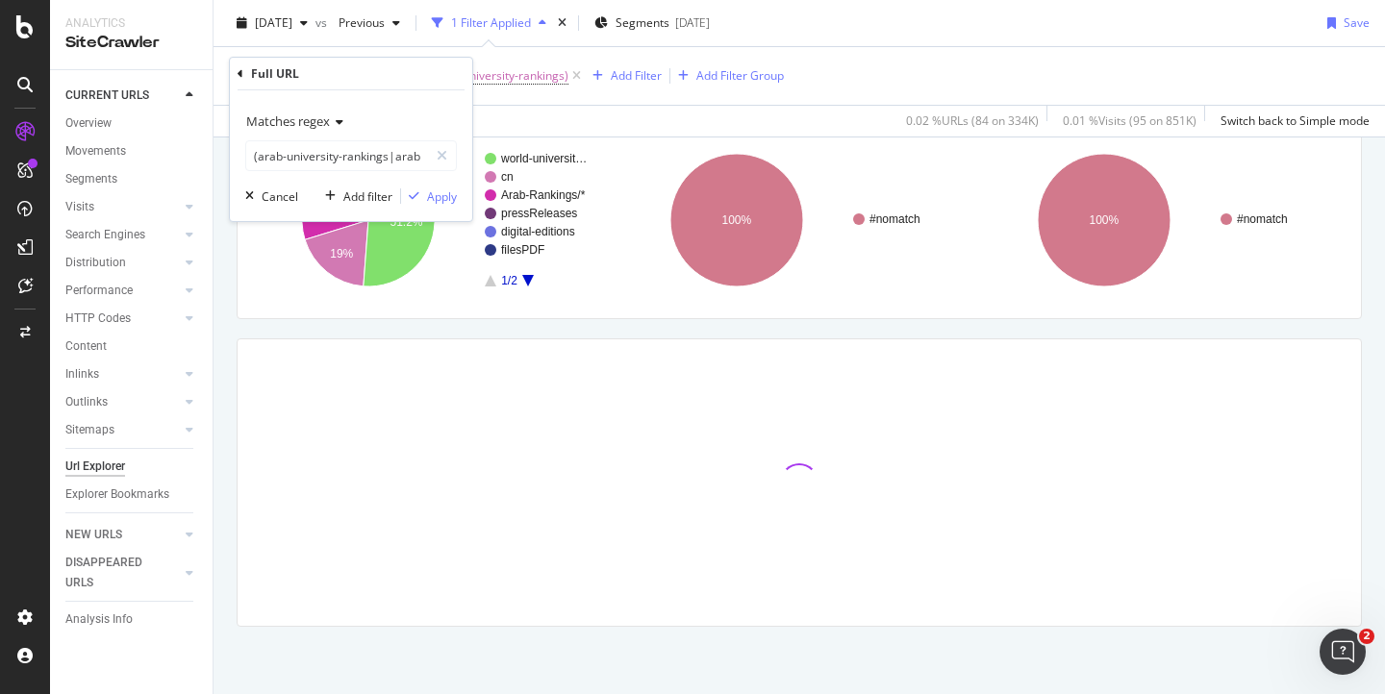
click at [869, 63] on div "Full URL = (arab-university-rankings|arabic-university-rankings) Add Filter Add…" at bounding box center [799, 76] width 1141 height 58
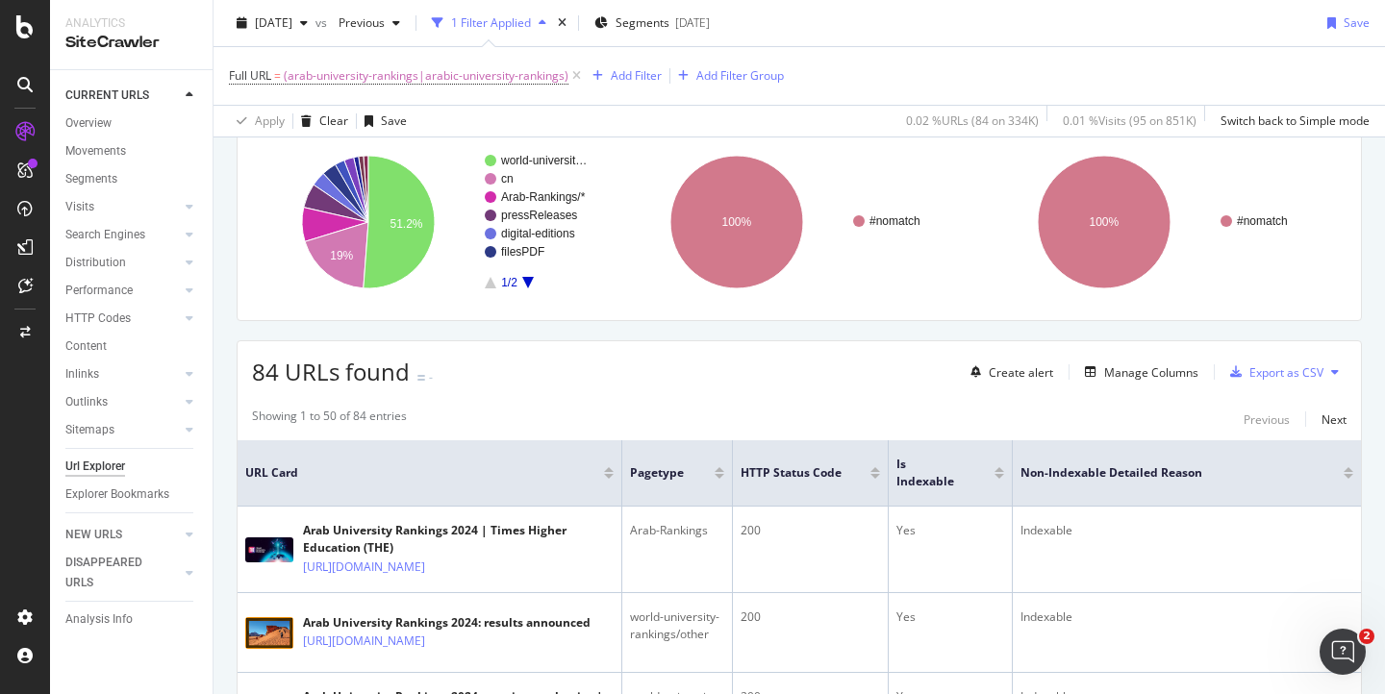
scroll to position [0, 0]
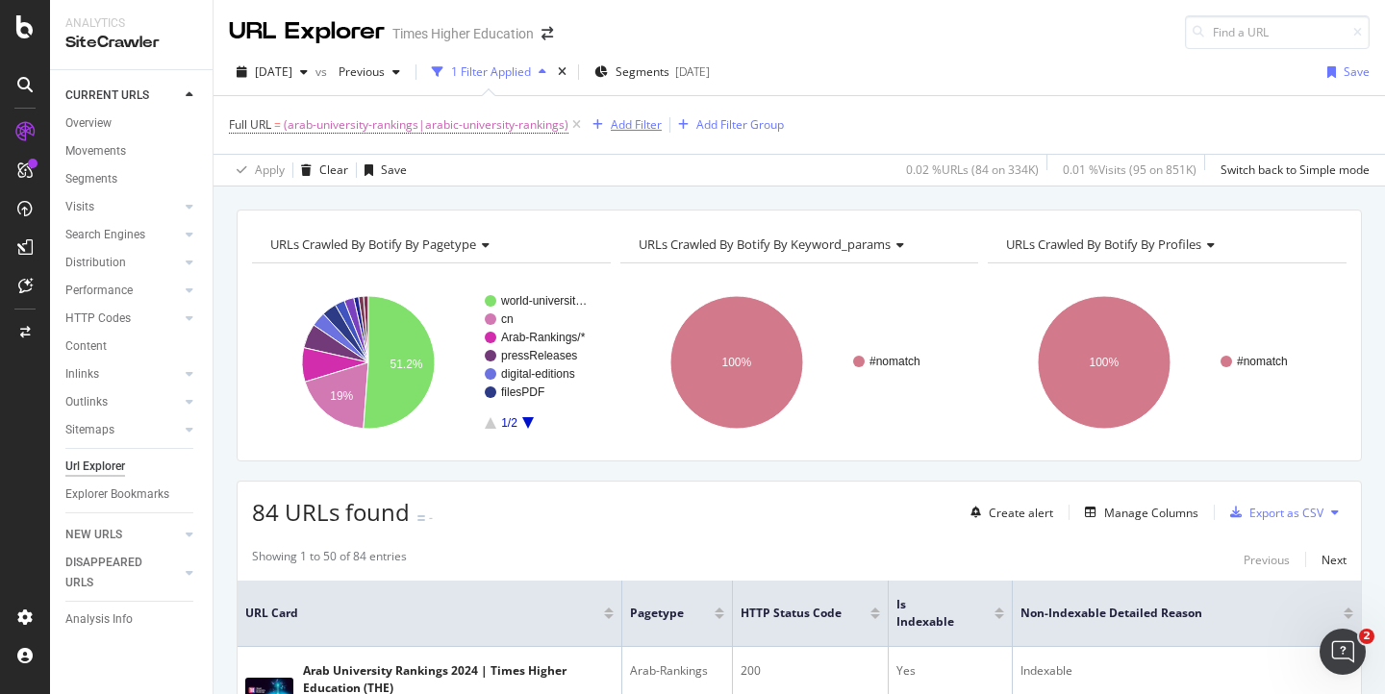
click at [622, 122] on div "Add Filter" at bounding box center [636, 124] width 51 height 16
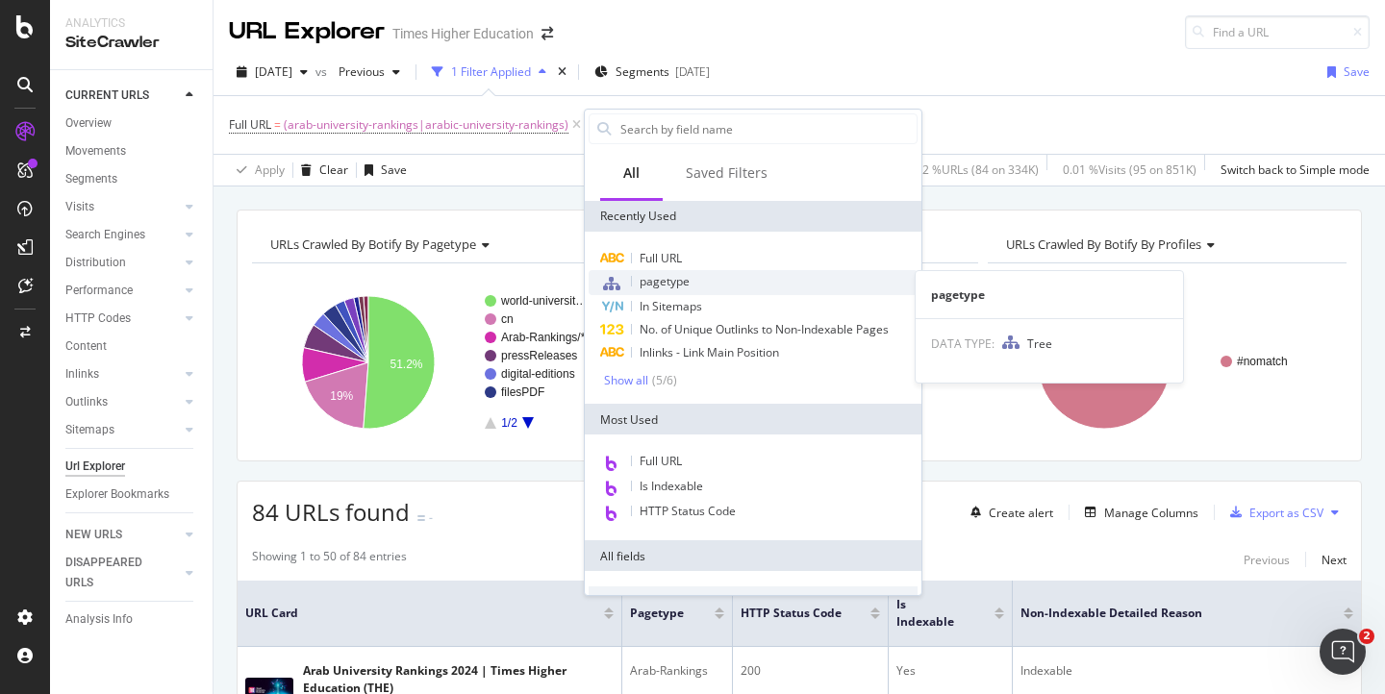
click at [685, 287] on span "pagetype" at bounding box center [665, 281] width 50 height 16
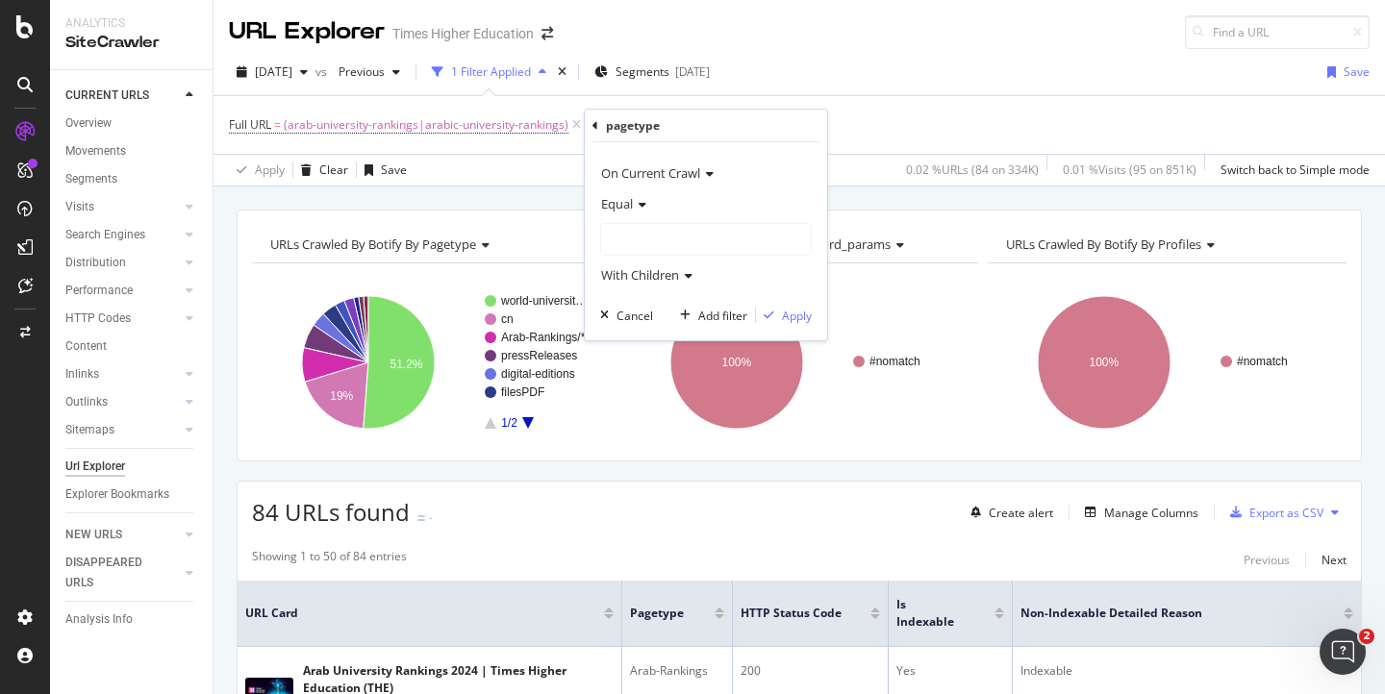
click at [648, 242] on div at bounding box center [706, 239] width 210 height 31
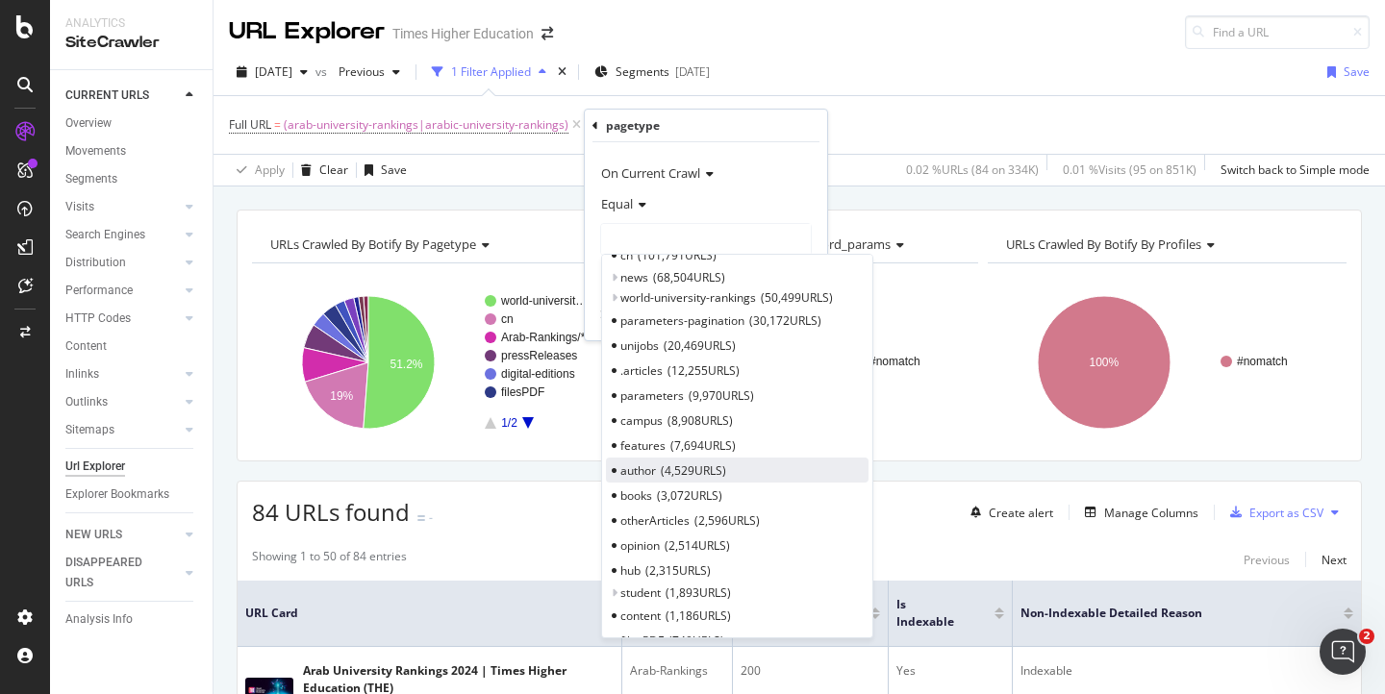
scroll to position [33, 0]
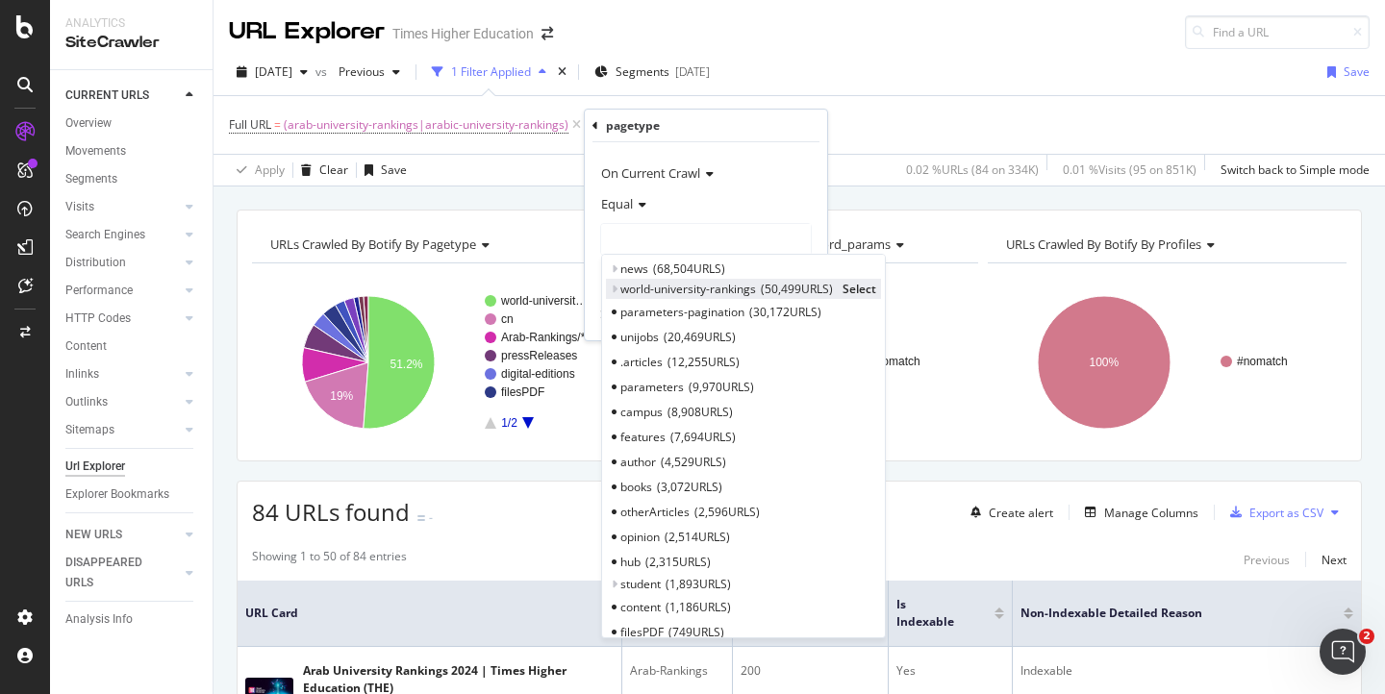
click at [613, 290] on icon at bounding box center [614, 290] width 7 height 12
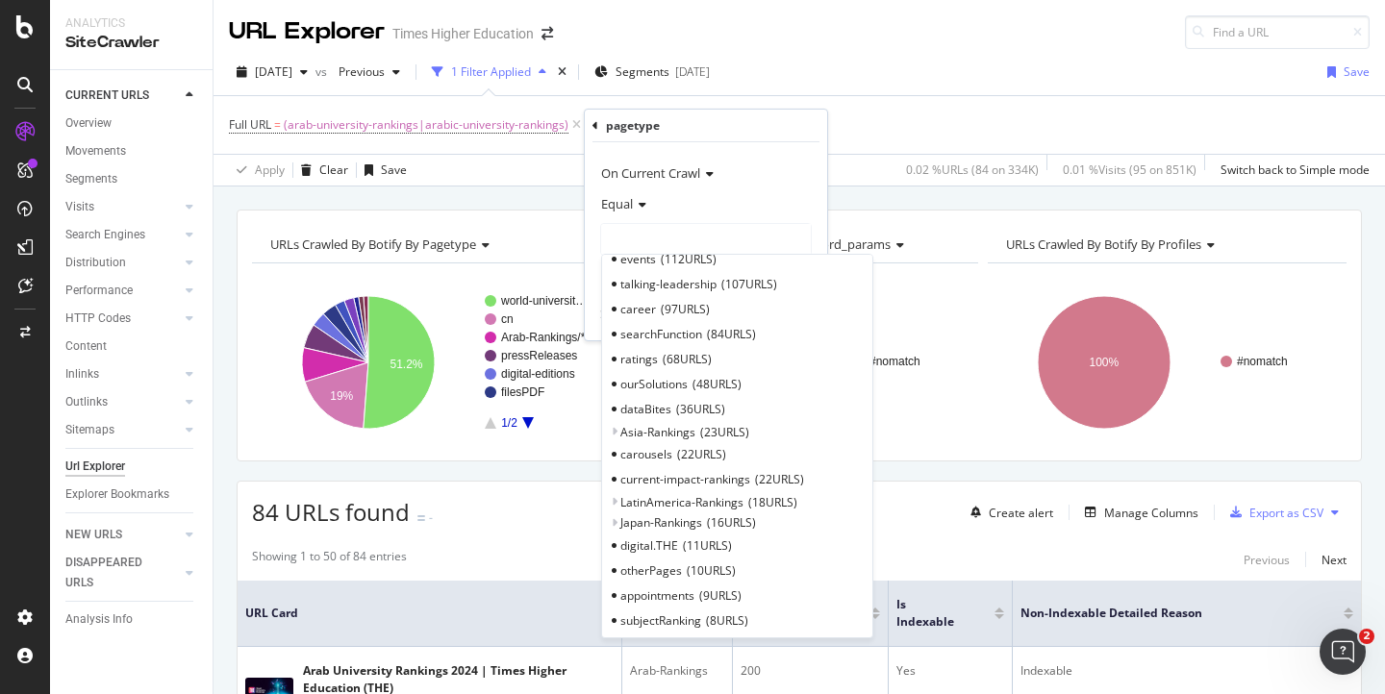
scroll to position [1048, 0]
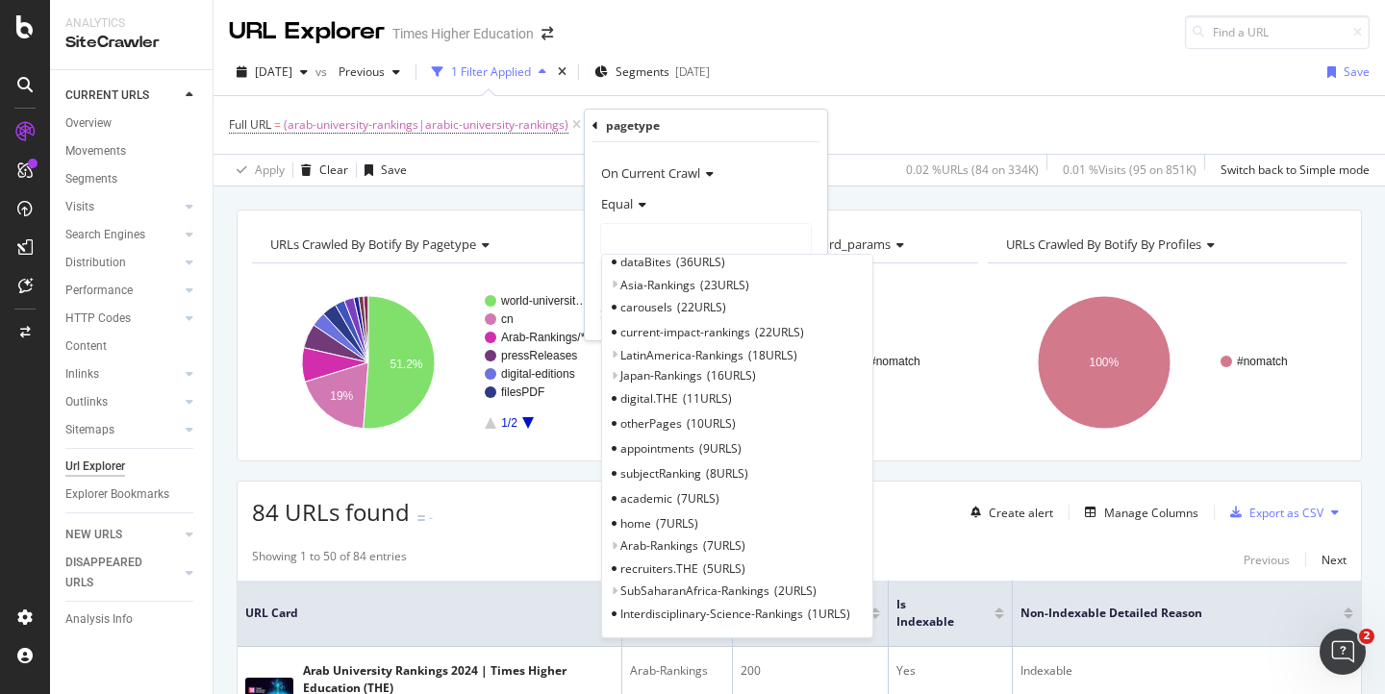
click at [0, 0] on span "Select" at bounding box center [0, 0] width 0 height 0
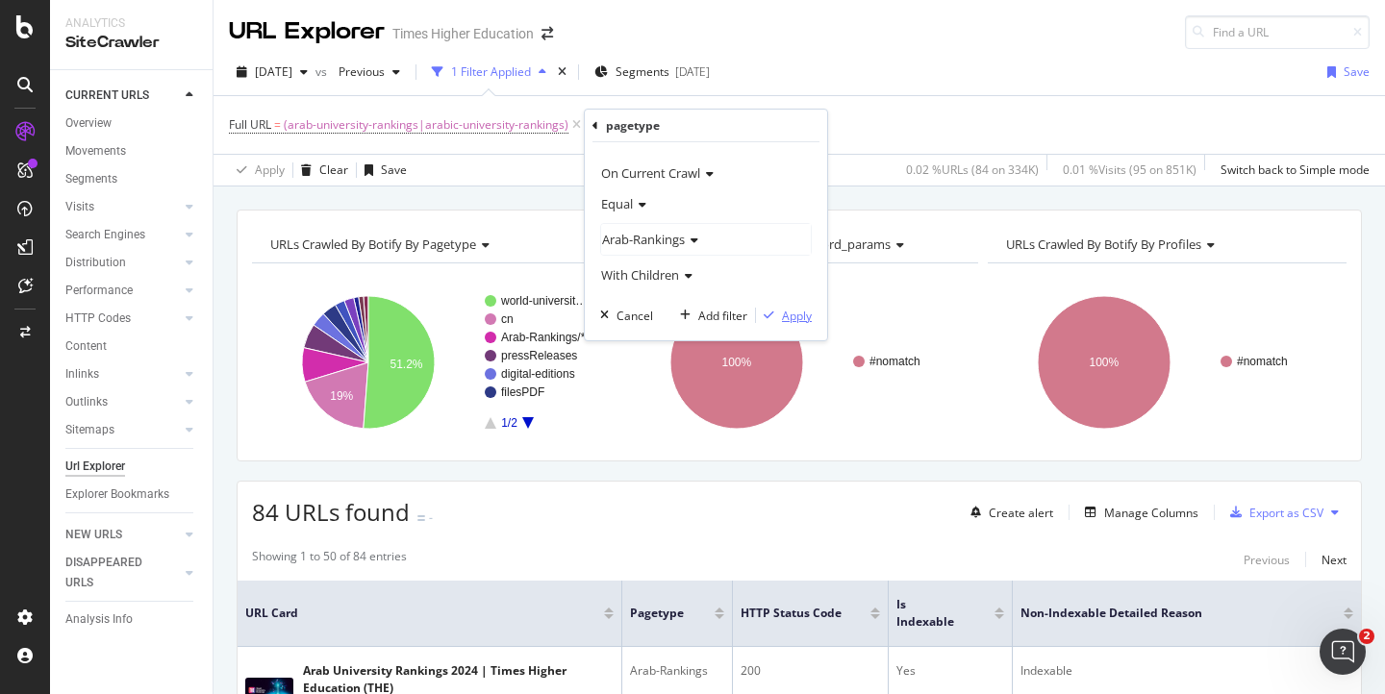
click at [796, 314] on div "Apply" at bounding box center [797, 316] width 30 height 16
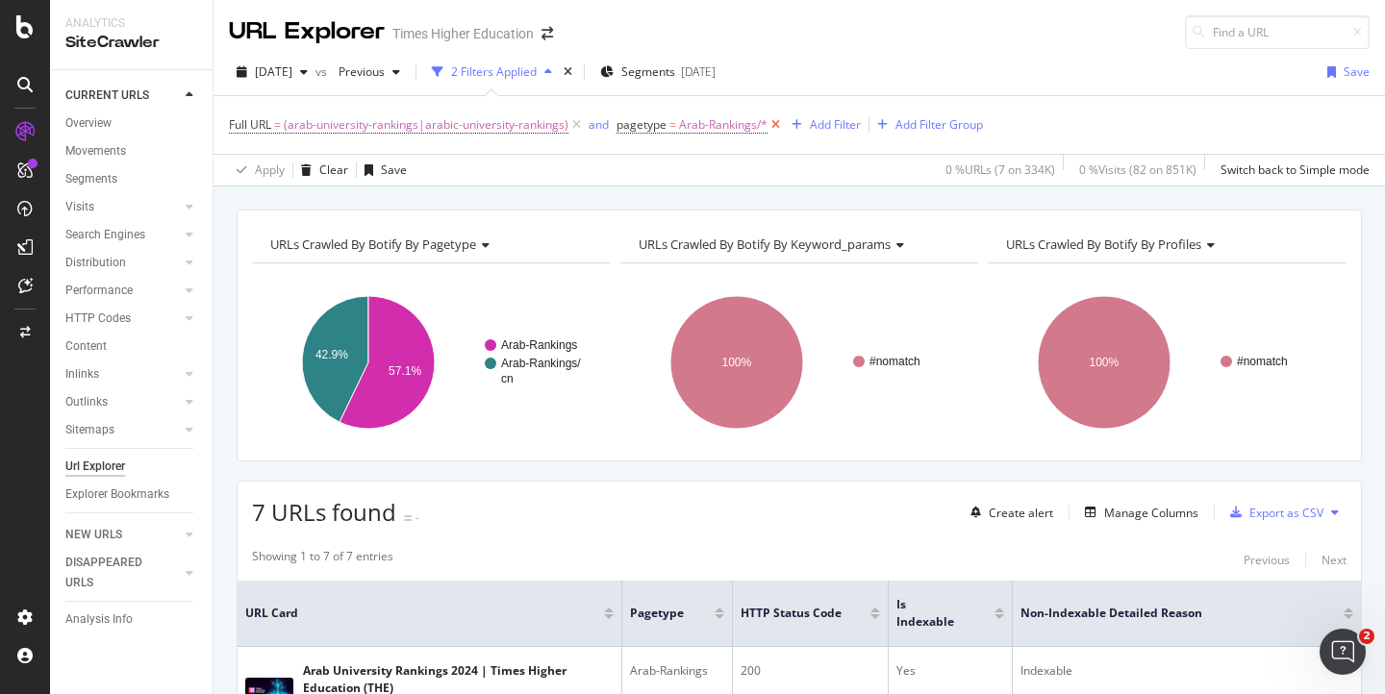
click at [775, 126] on icon at bounding box center [775, 124] width 16 height 19
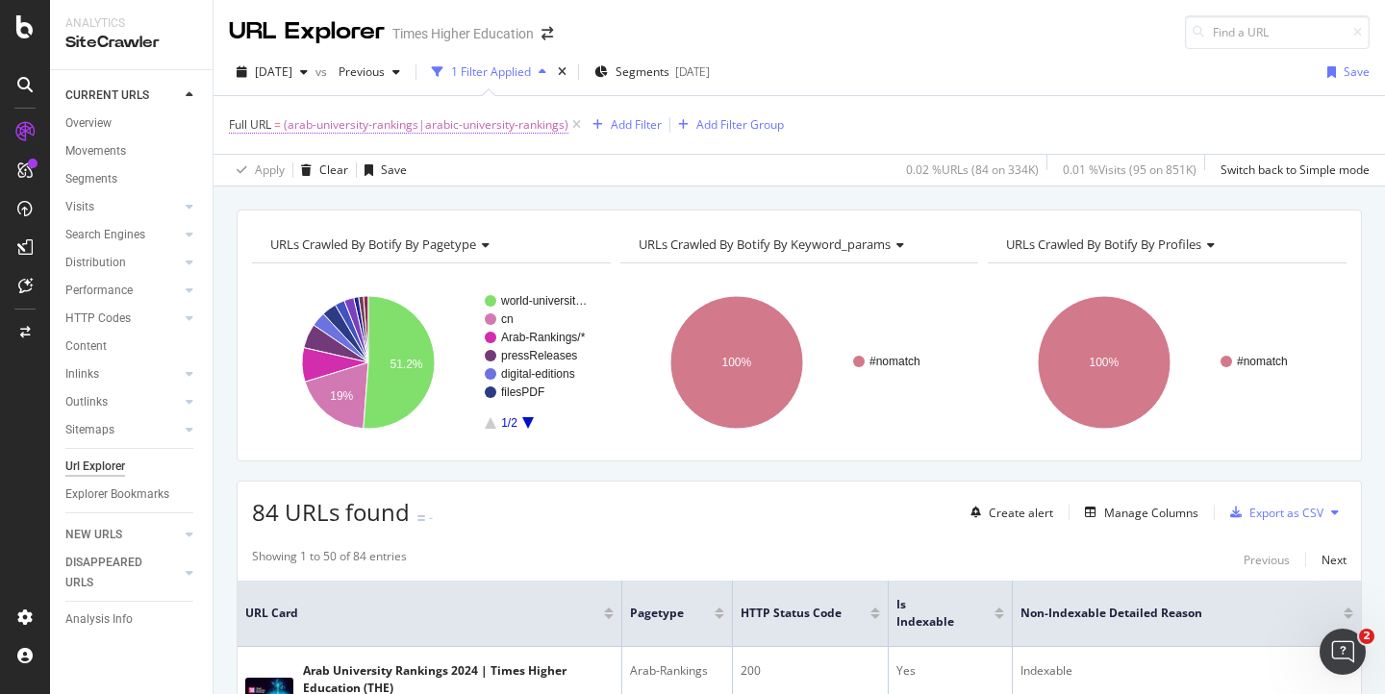
click at [443, 130] on span "(arab-university-rankings|arabic-university-rankings)" at bounding box center [426, 125] width 285 height 27
click at [308, 172] on span "Matches regex" at bounding box center [288, 170] width 84 height 17
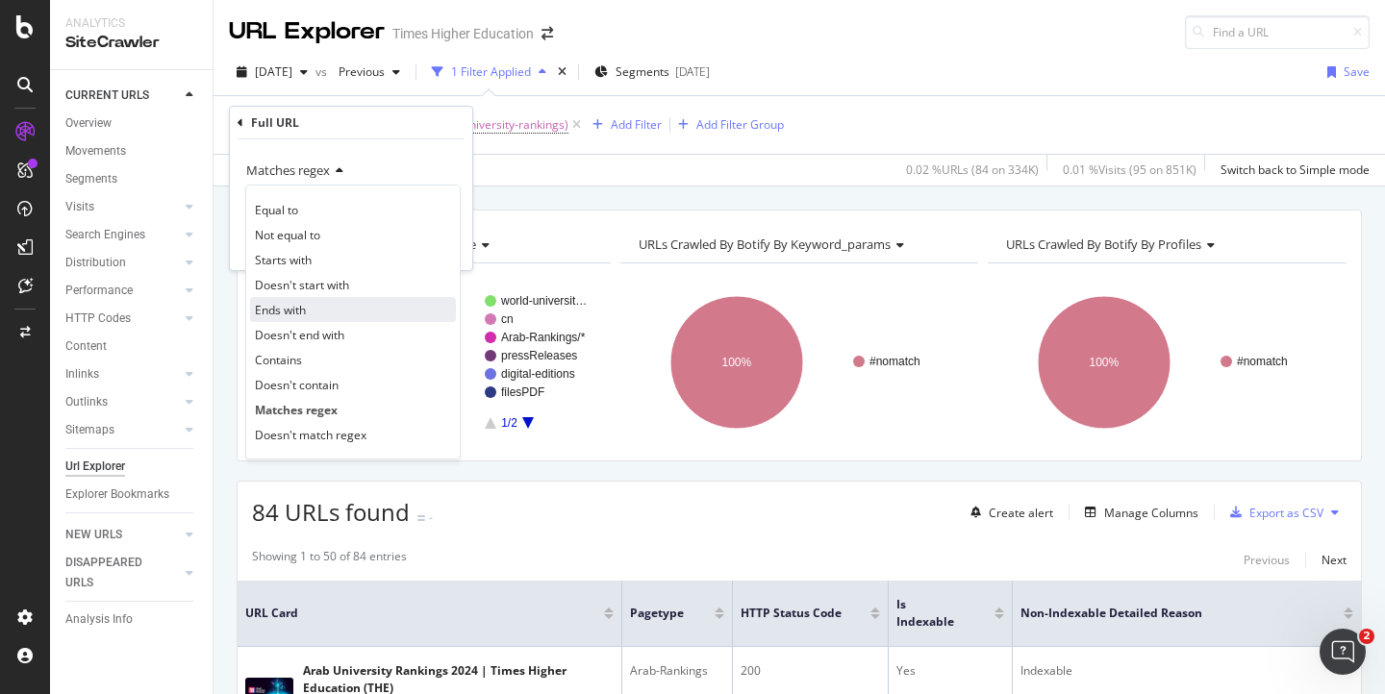
click at [283, 308] on span "Ends with" at bounding box center [280, 310] width 51 height 16
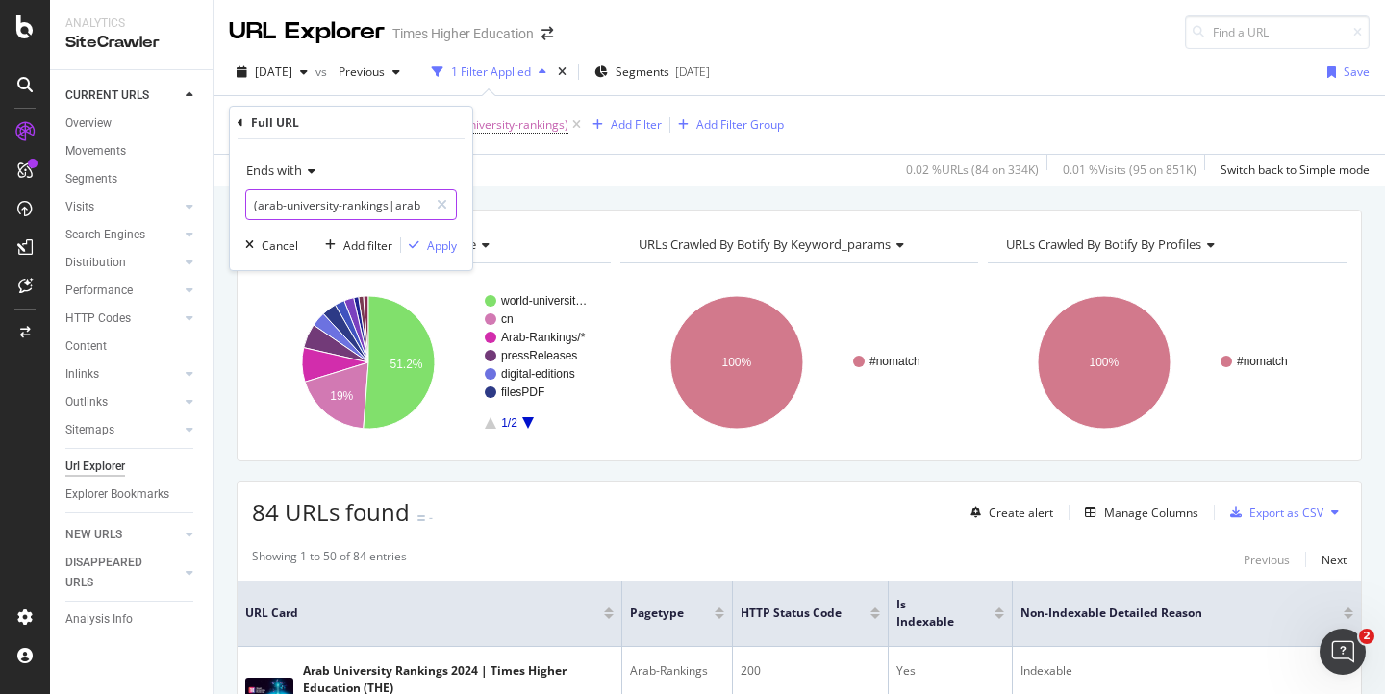
click at [392, 205] on input "(arab-university-rankings|arabic-university-rankings)" at bounding box center [337, 204] width 182 height 31
click at [399, 205] on input "arabic-university-rankings)" at bounding box center [337, 204] width 182 height 31
type input "arabic-university-rankings"
click at [448, 244] on div "Apply" at bounding box center [442, 246] width 30 height 16
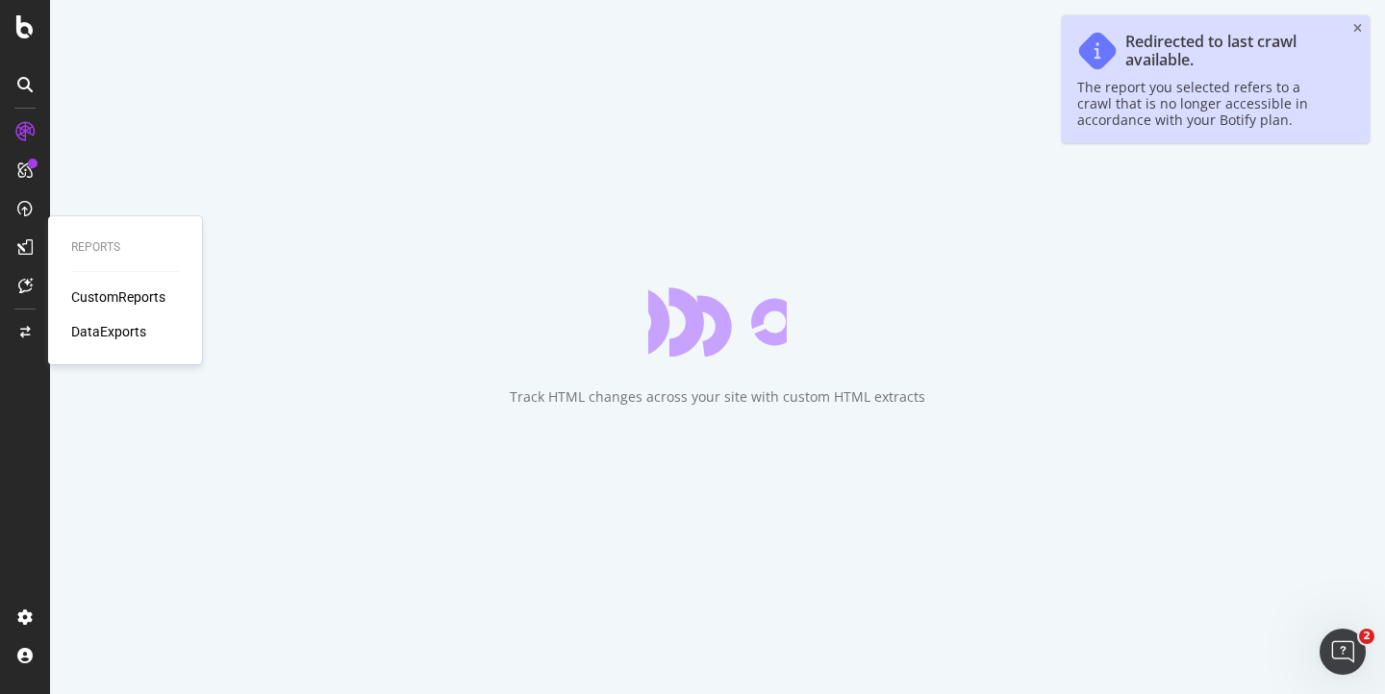
click at [110, 295] on div "CustomReports" at bounding box center [118, 297] width 94 height 19
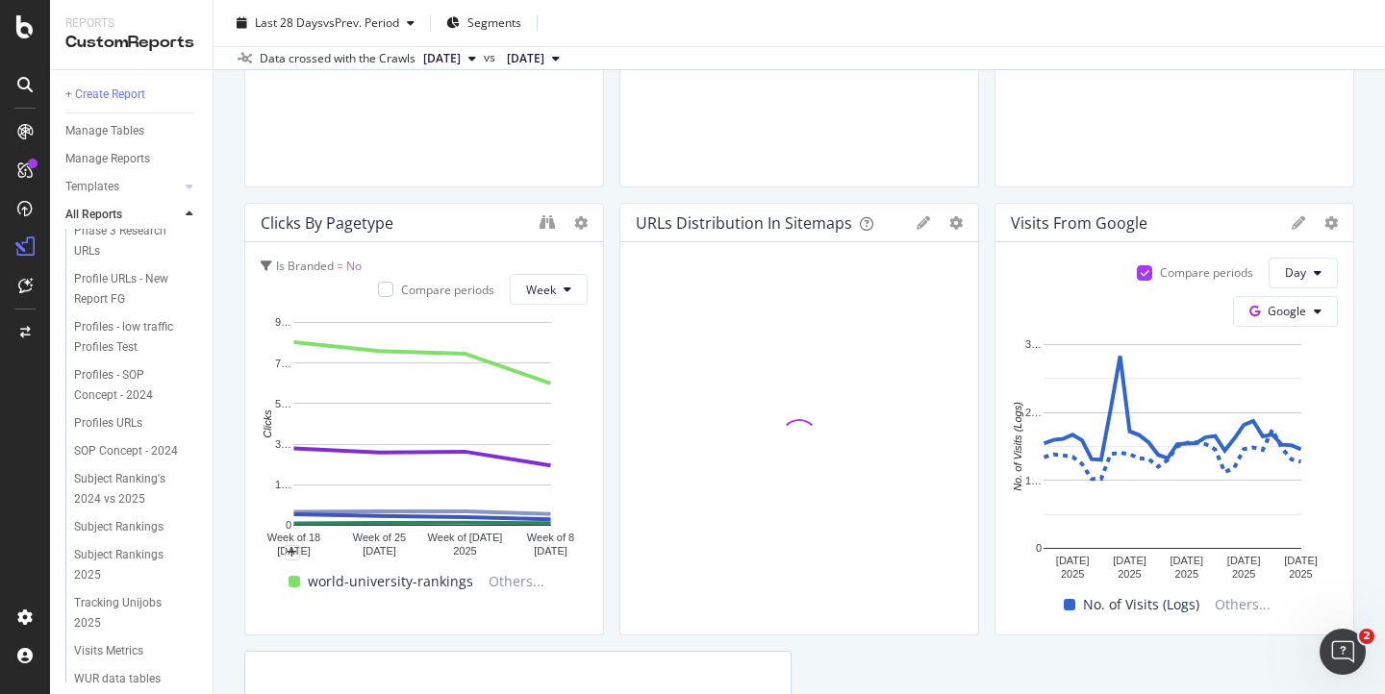
scroll to position [700, 0]
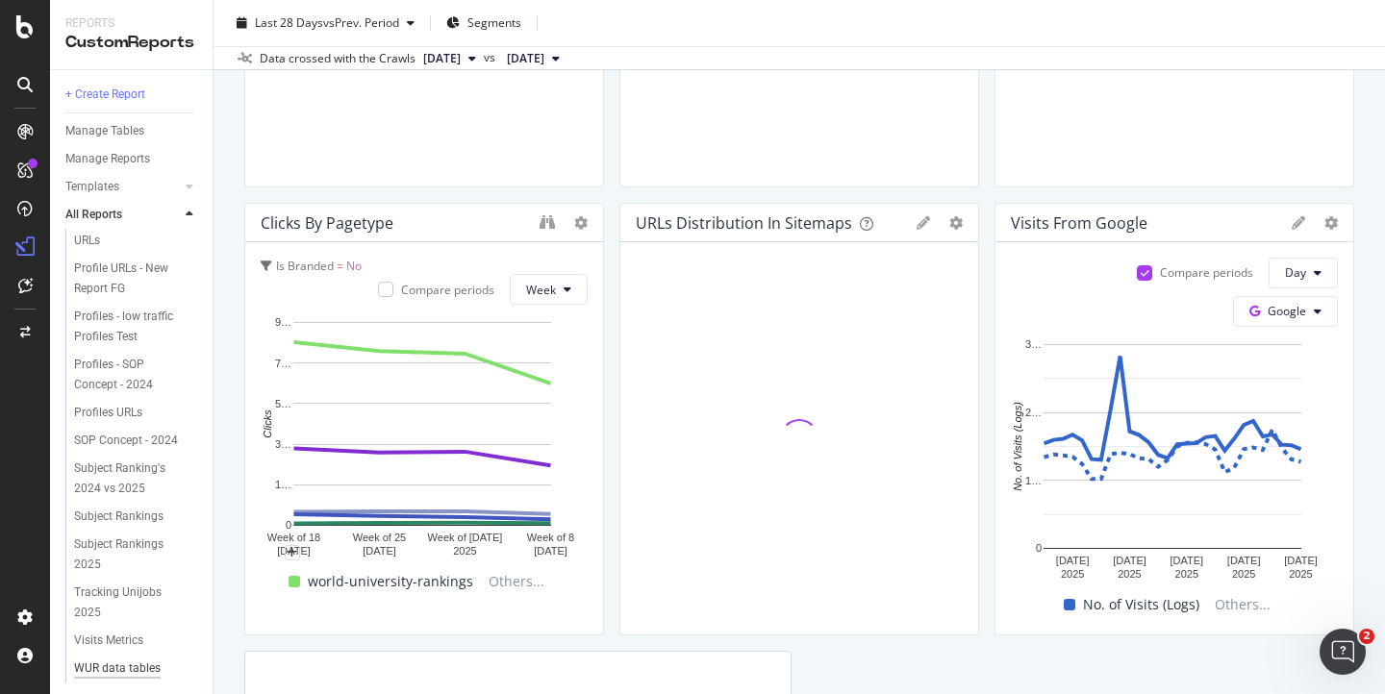
click at [107, 659] on div "WUR data tables dashboard" at bounding box center [129, 679] width 111 height 40
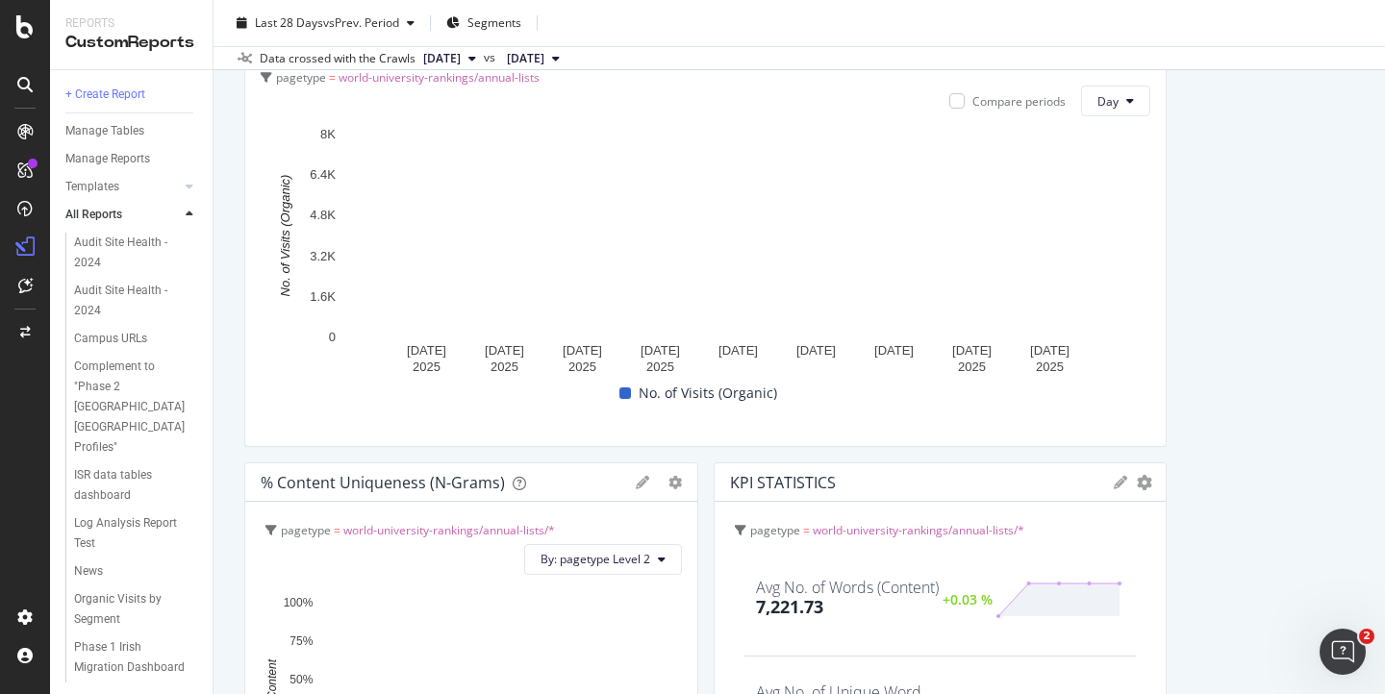
scroll to position [1996, 0]
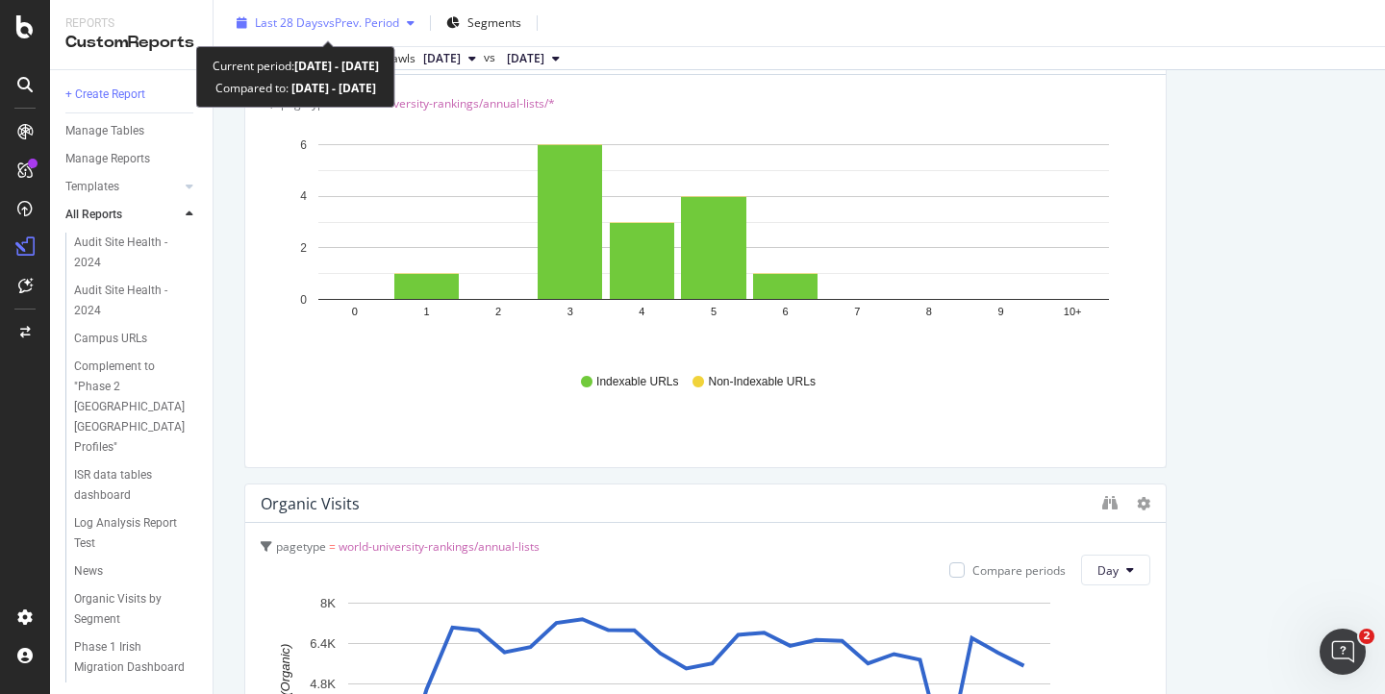
click at [298, 23] on span "Last 28 Days" at bounding box center [289, 22] width 68 height 16
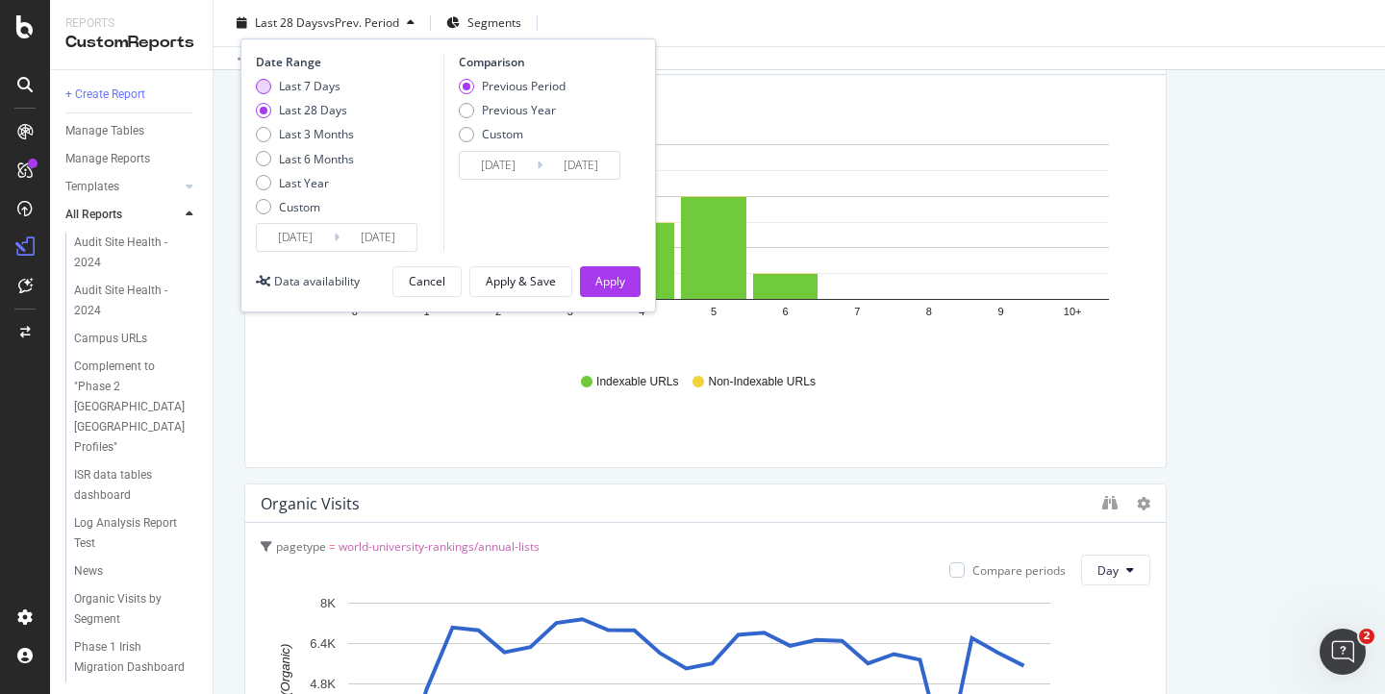
click at [260, 87] on div "Last 7 Days" at bounding box center [263, 86] width 15 height 15
type input "2025/09/07"
type input "2025/08/31"
type input "2025/09/06"
click at [465, 108] on div "Previous Year" at bounding box center [466, 110] width 15 height 15
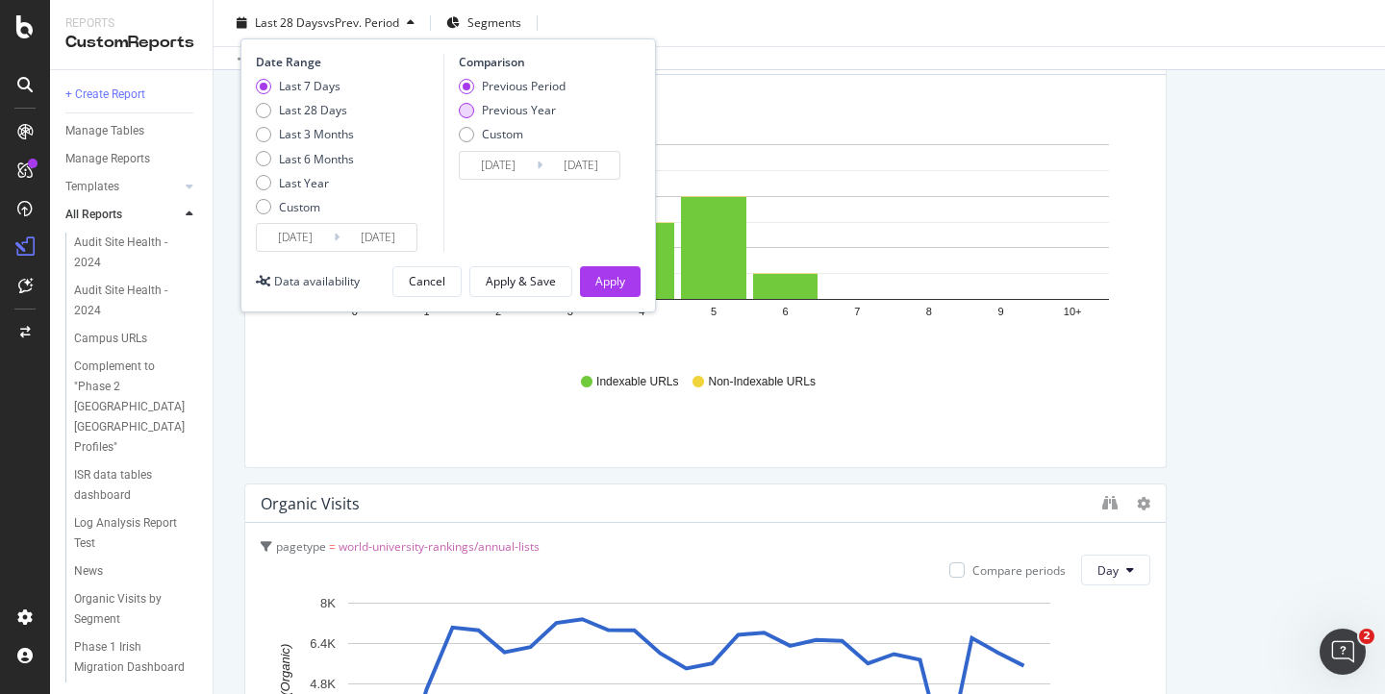
type input "2024/09/08"
type input "2024/09/14"
click at [613, 276] on div "Apply" at bounding box center [610, 281] width 30 height 16
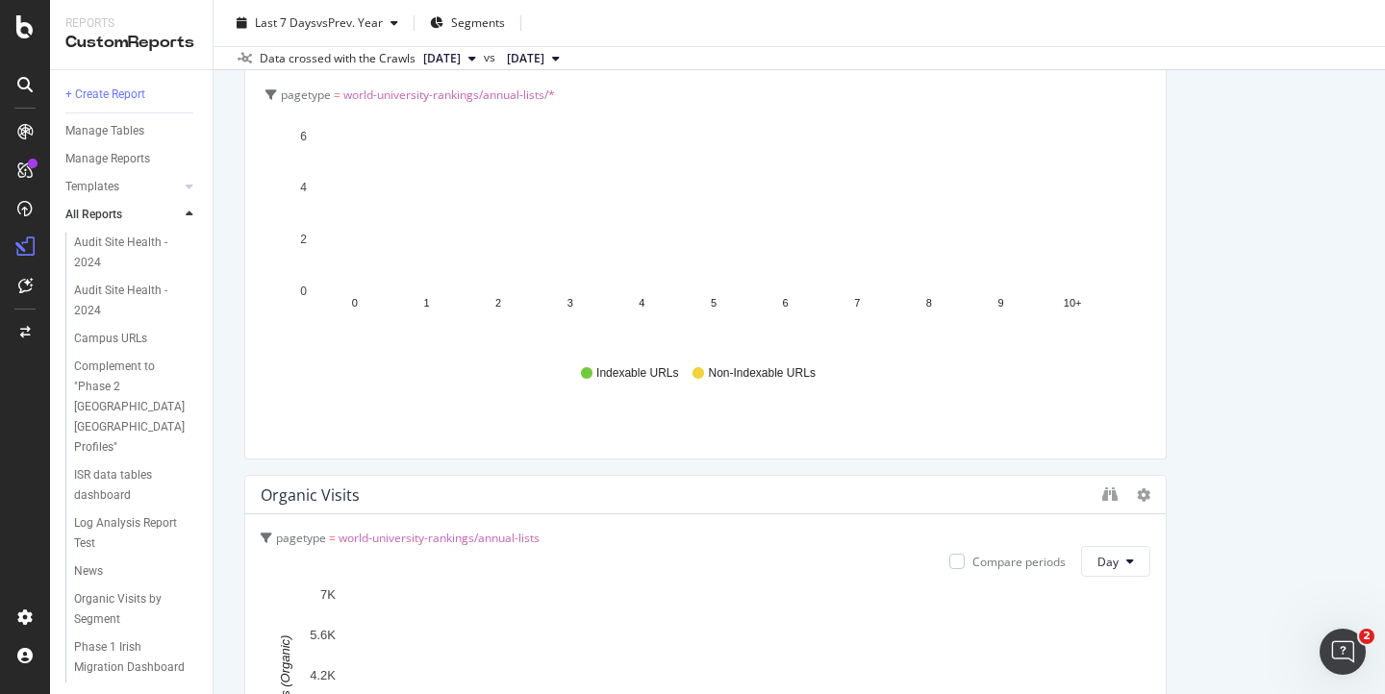
scroll to position [1548, 0]
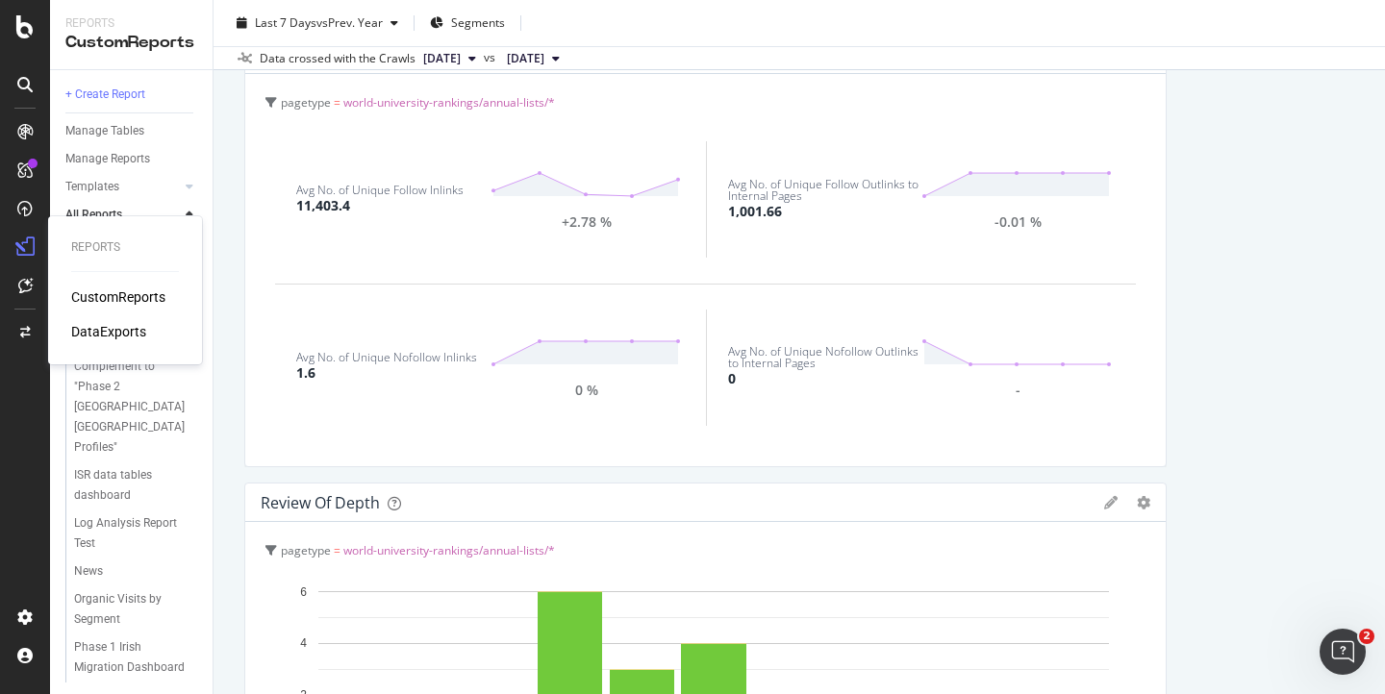
click at [97, 338] on div "DataExports" at bounding box center [108, 331] width 75 height 19
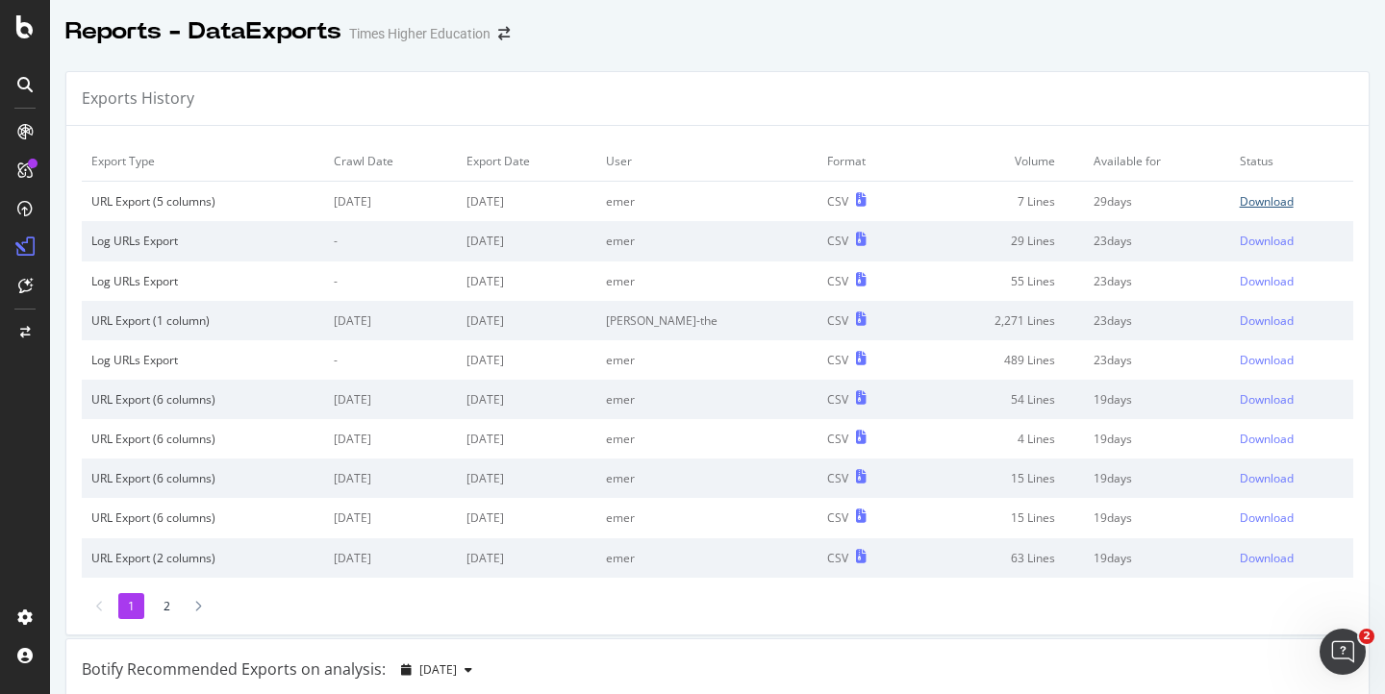
click at [1240, 202] on div "Download" at bounding box center [1267, 201] width 54 height 16
